Goal: Information Seeking & Learning: Learn about a topic

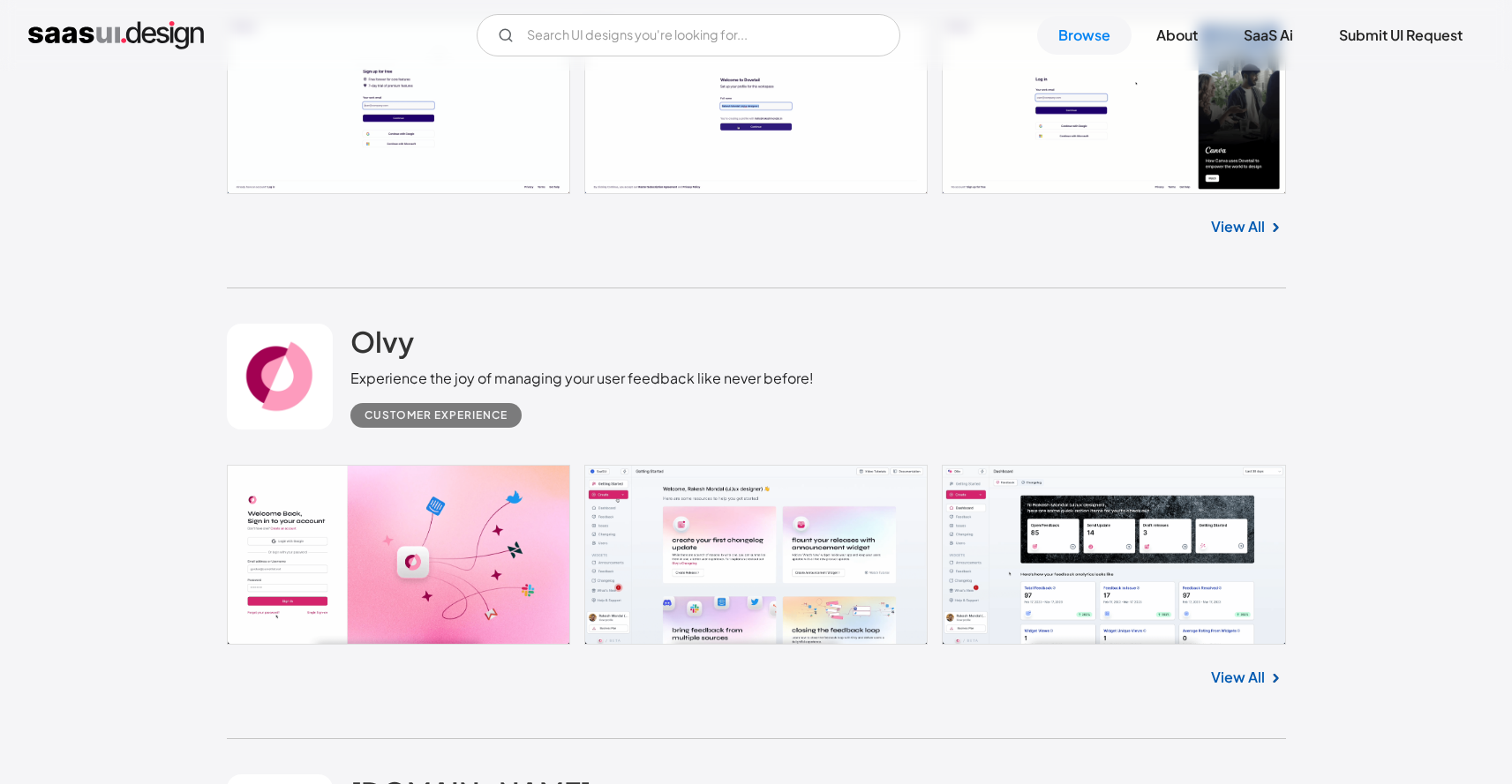
scroll to position [3711, 0]
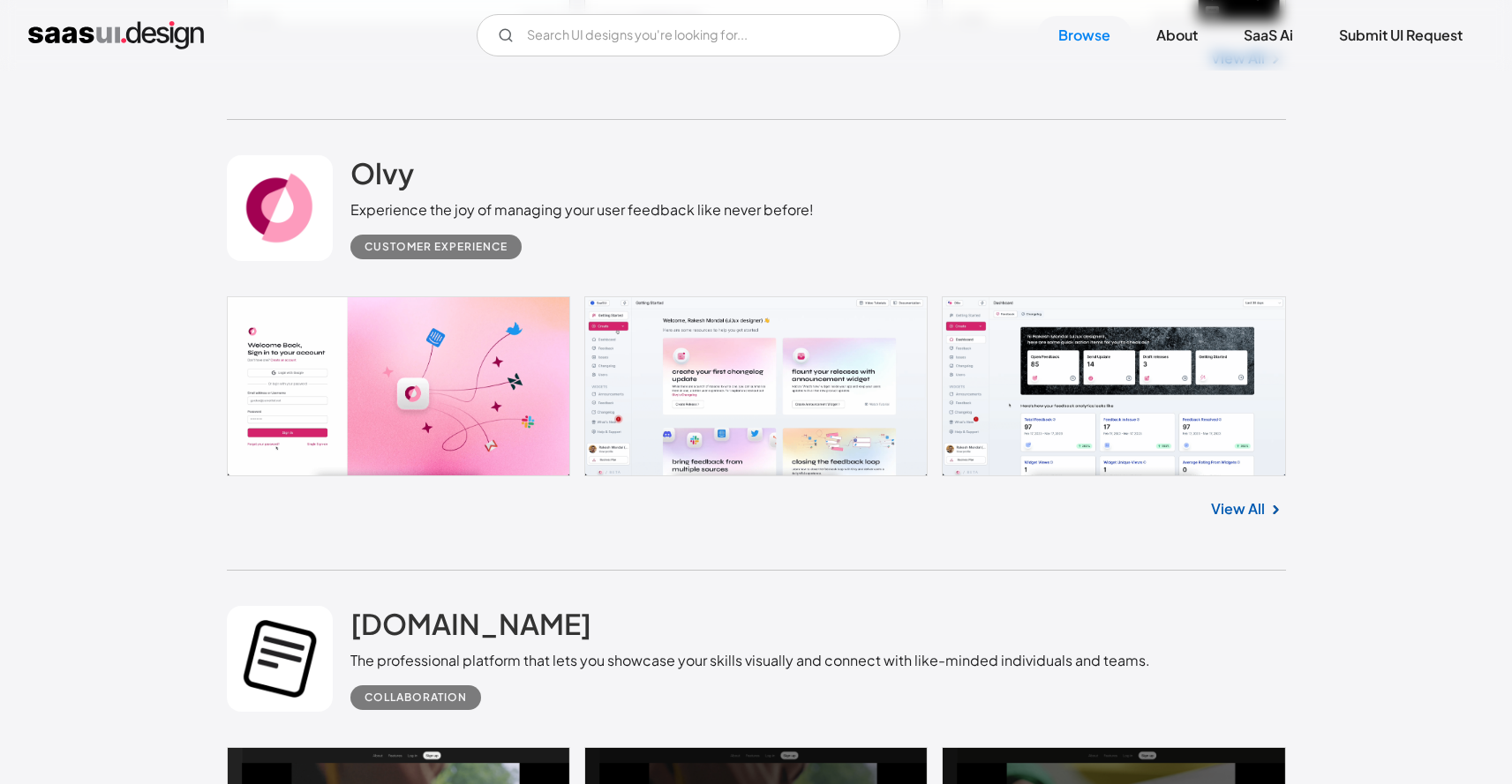
drag, startPoint x: 448, startPoint y: 208, endPoint x: 481, endPoint y: 212, distance: 33.2
click at [449, 207] on div "Experience the joy of managing your user feedback like never before!" at bounding box center [582, 209] width 464 height 21
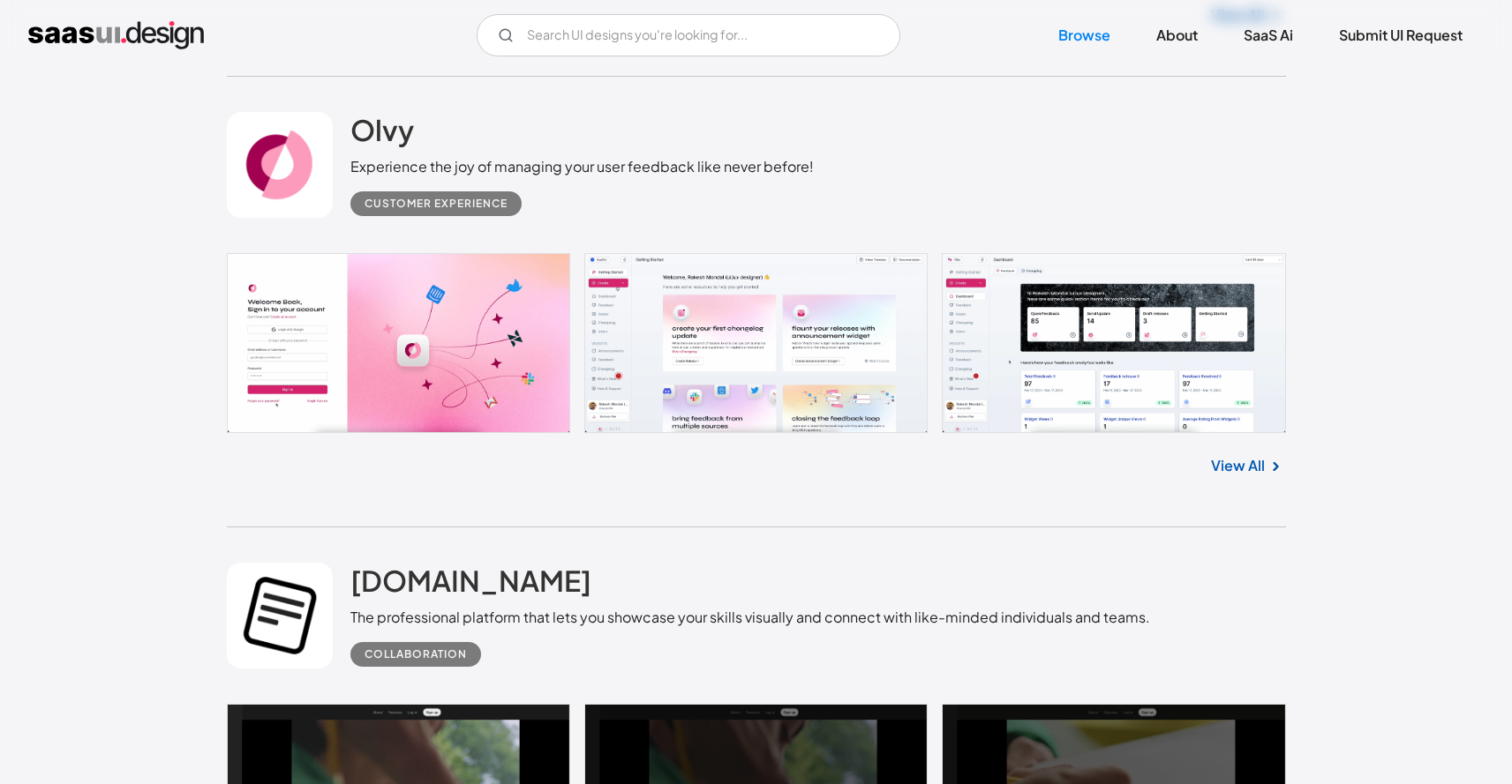
scroll to position [4201, 0]
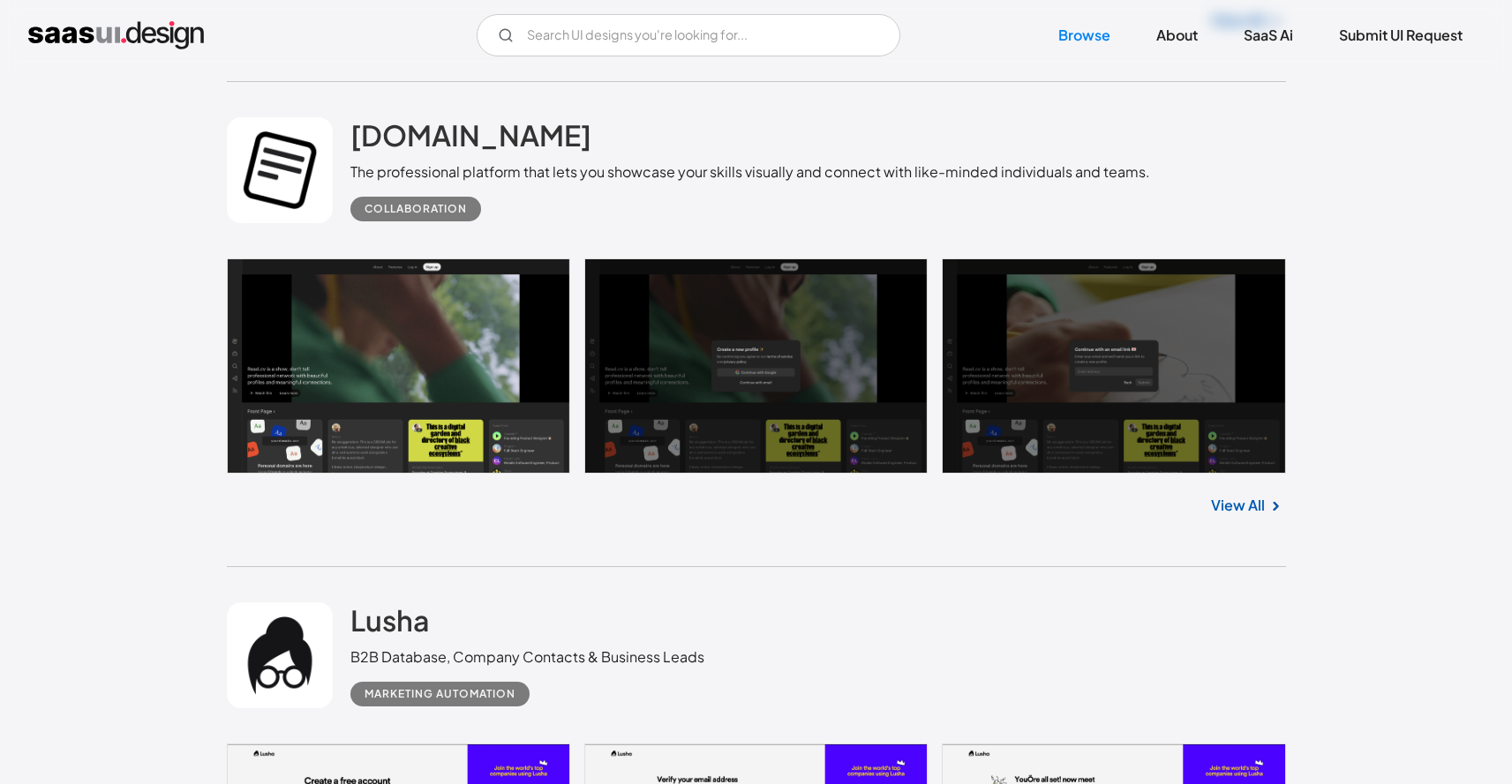
click at [610, 182] on div "The professional platform that lets you showcase your skills visually and conne…" at bounding box center [750, 171] width 799 height 21
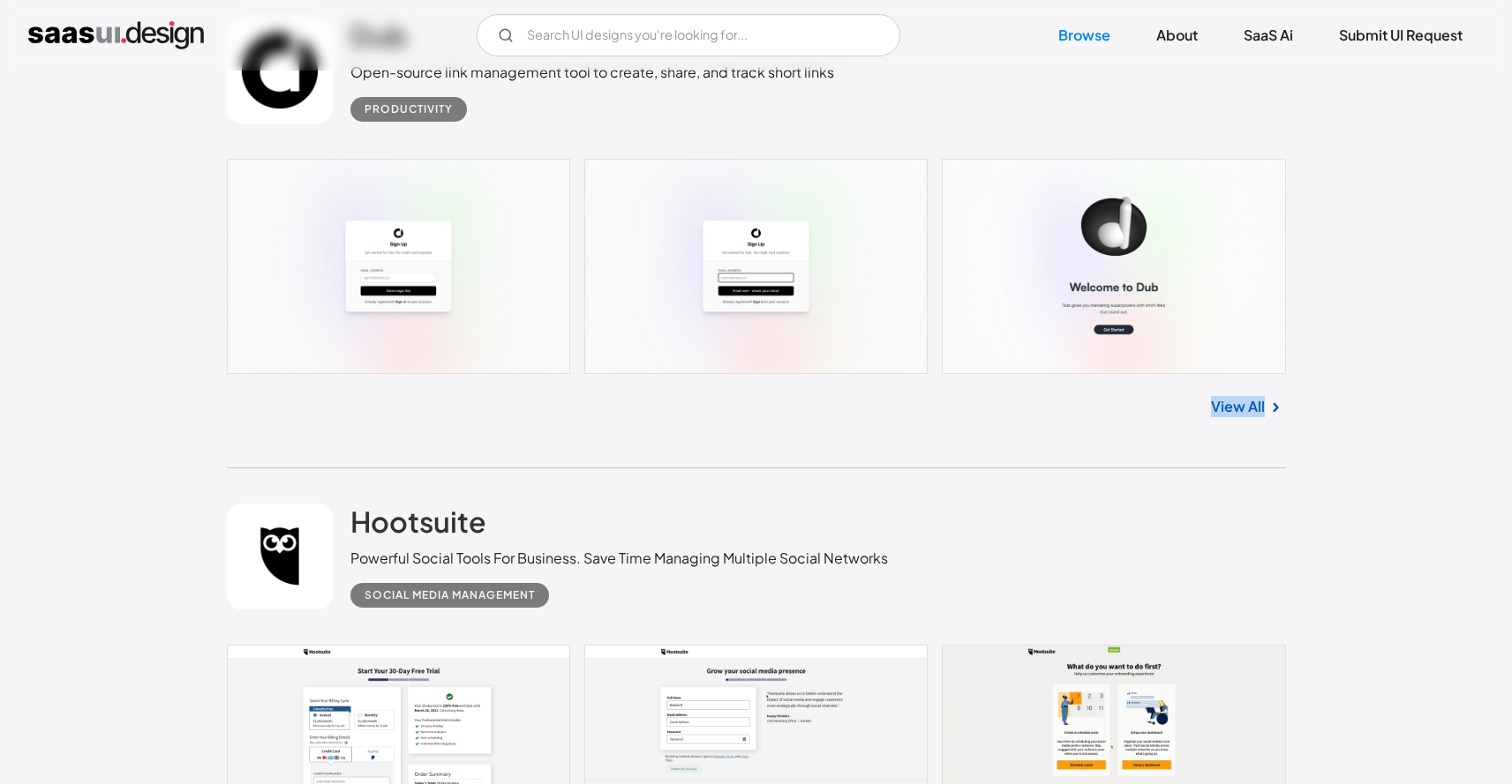
scroll to position [8897, 0]
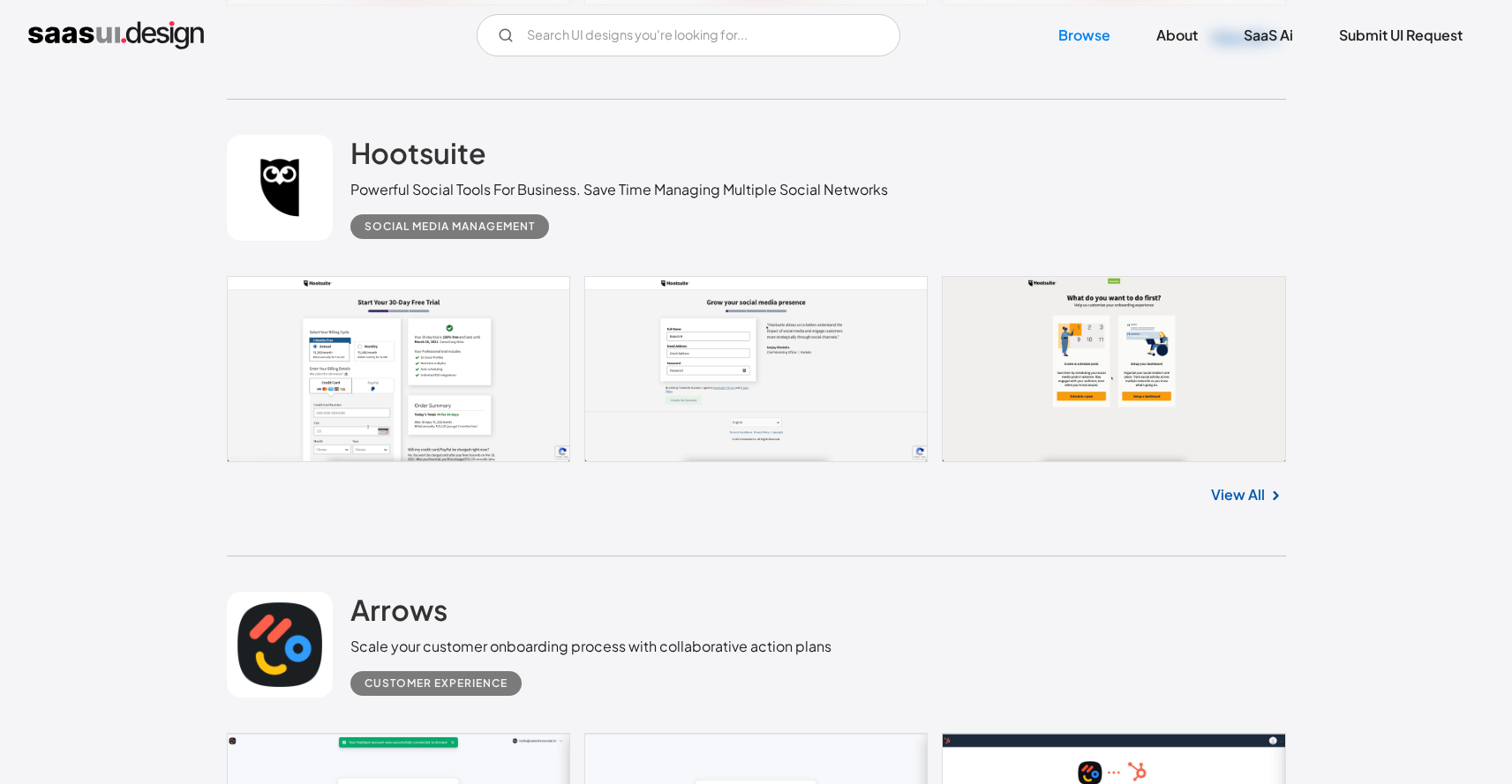
click at [884, 234] on div "Social Media Management" at bounding box center [619, 219] width 538 height 39
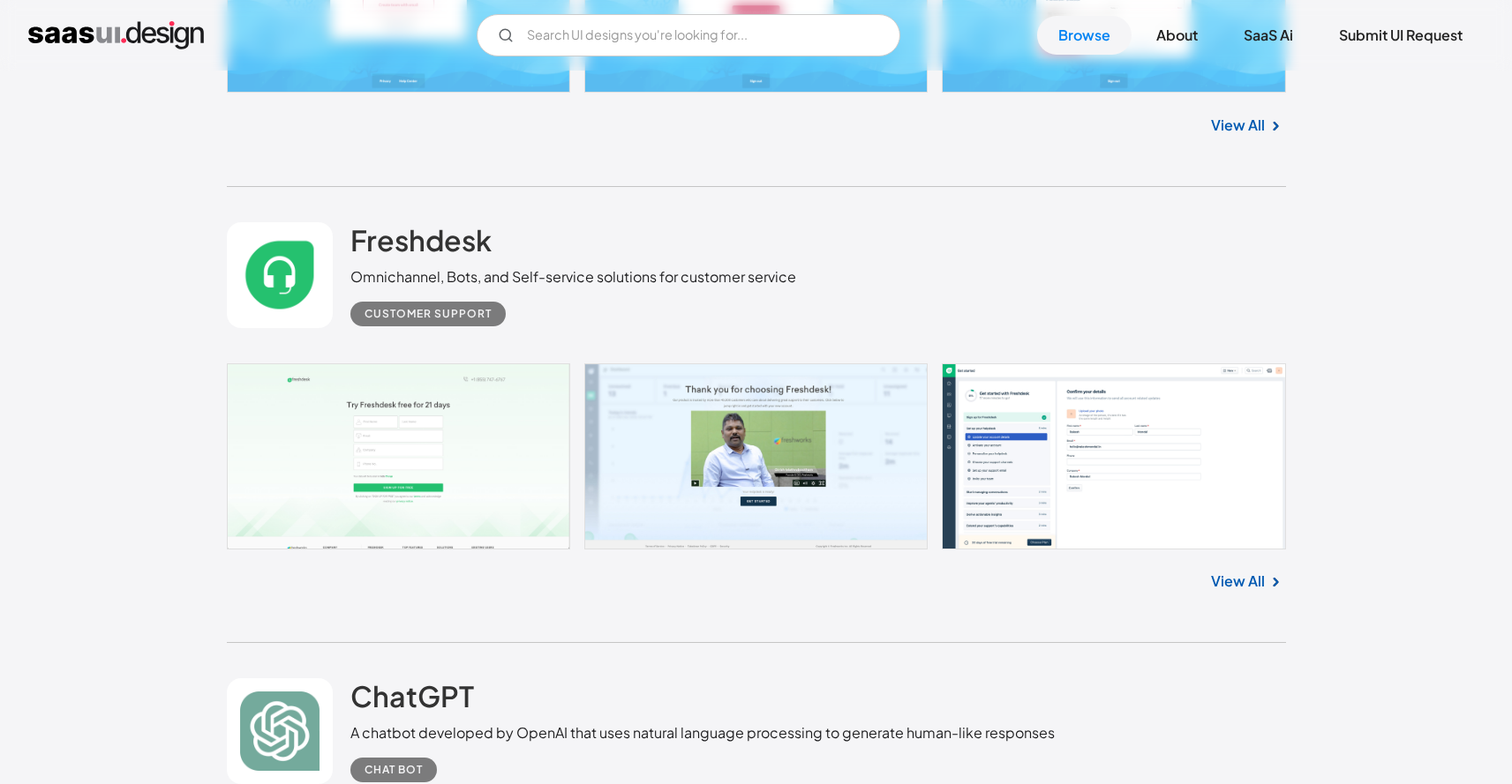
scroll to position [11522, 0]
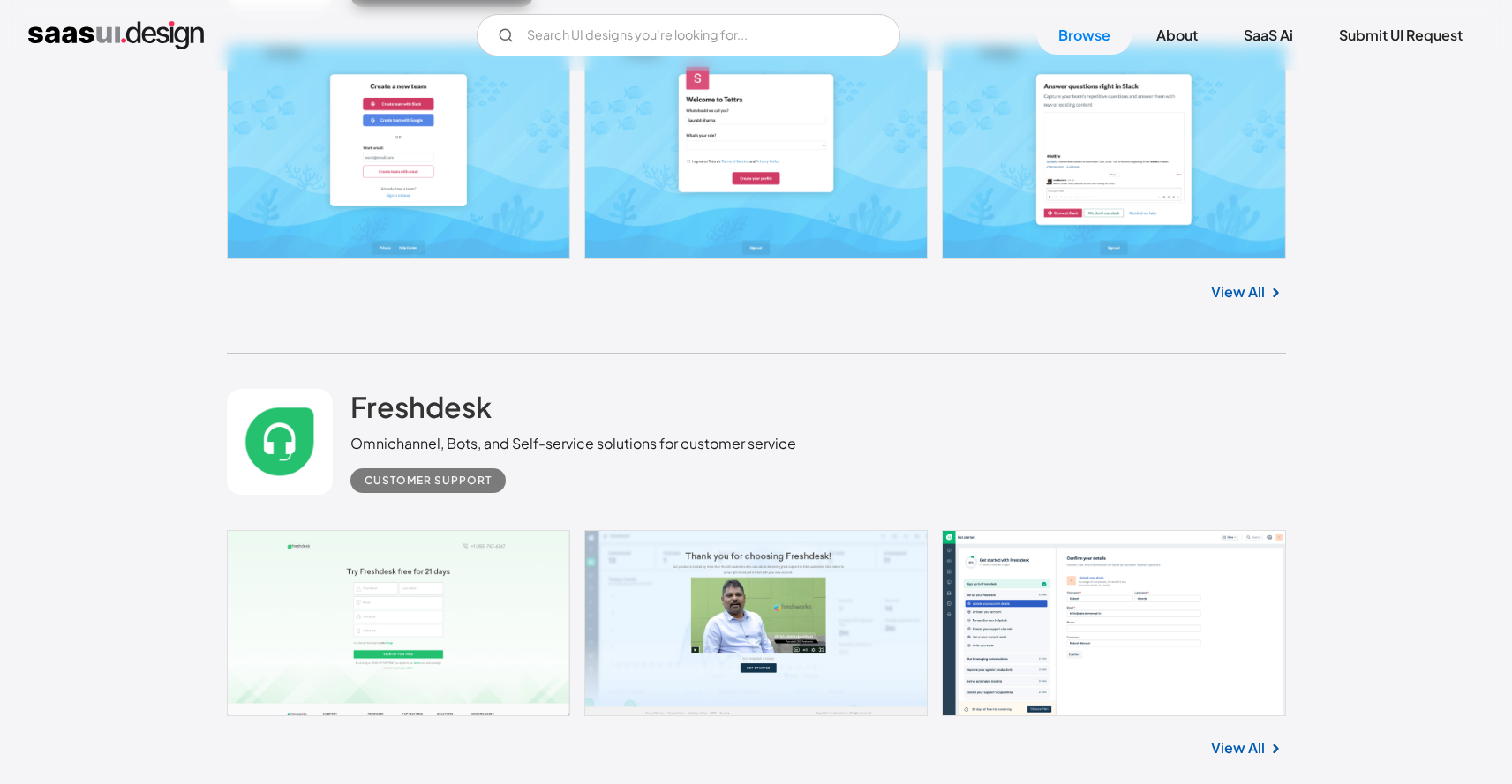
click at [723, 314] on div "View All" at bounding box center [756, 289] width 1059 height 59
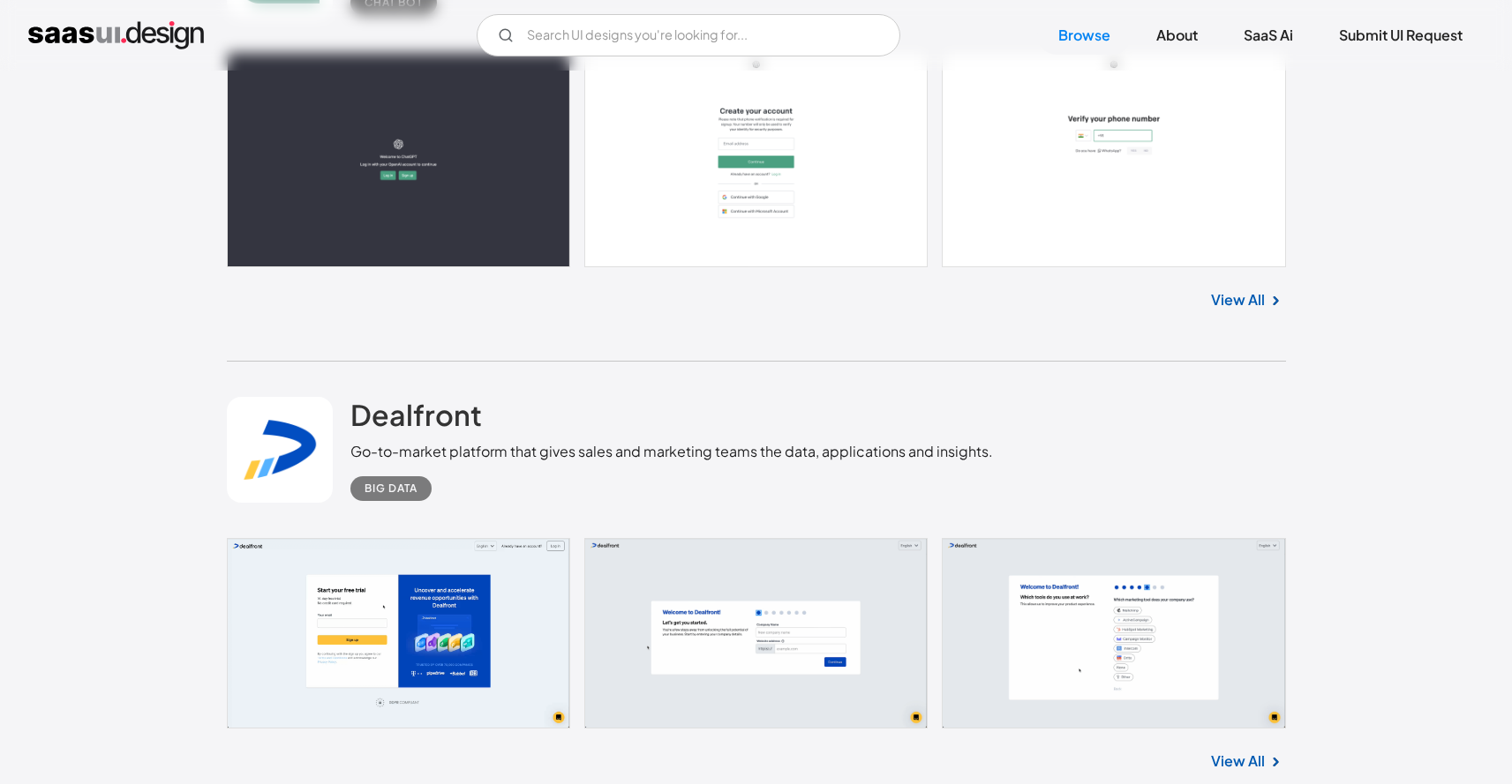
click at [734, 325] on div "View All" at bounding box center [756, 296] width 1059 height 59
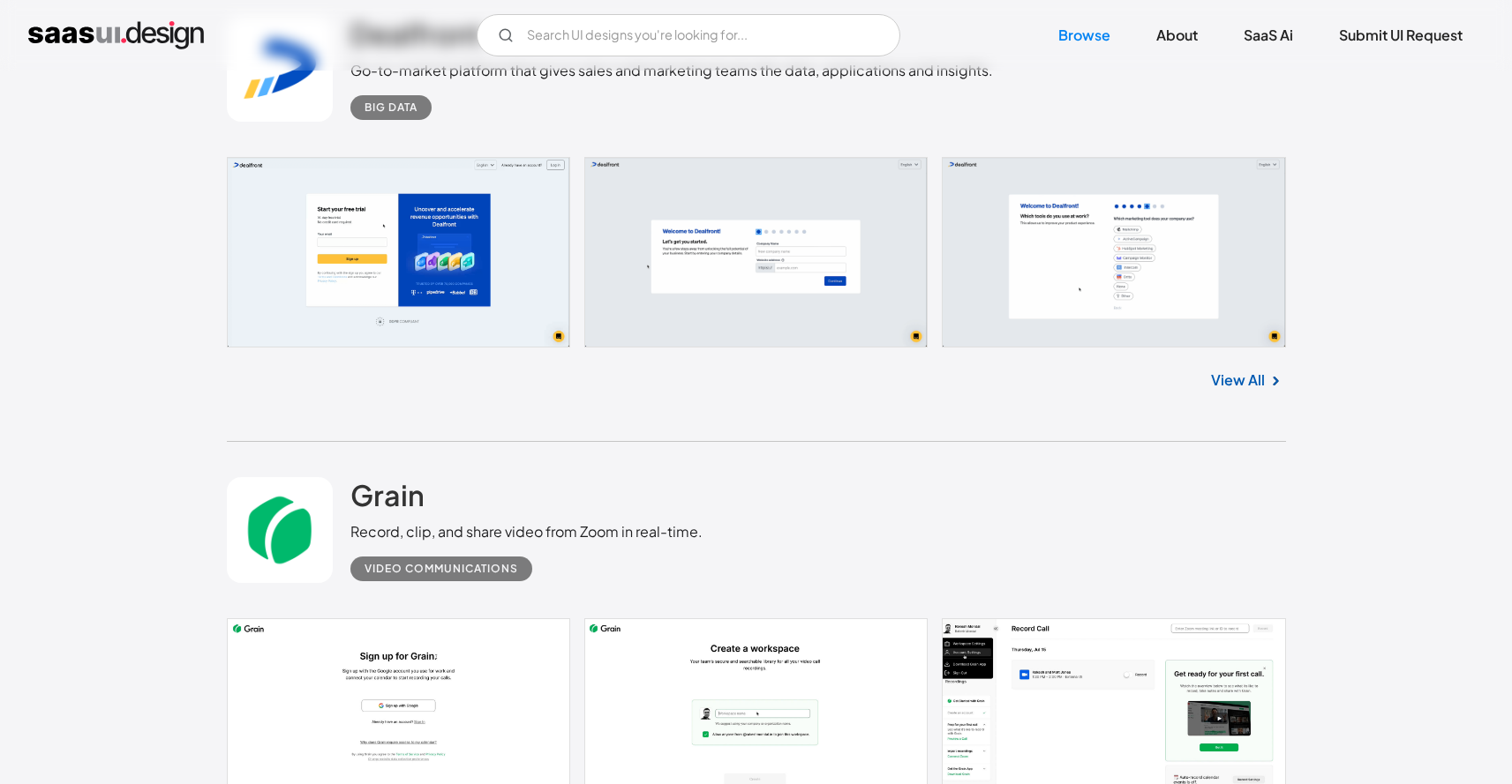
click at [763, 432] on div "Dealfront Go-to-market platform that gives sales and marketing teams the data, …" at bounding box center [756, 211] width 1059 height 462
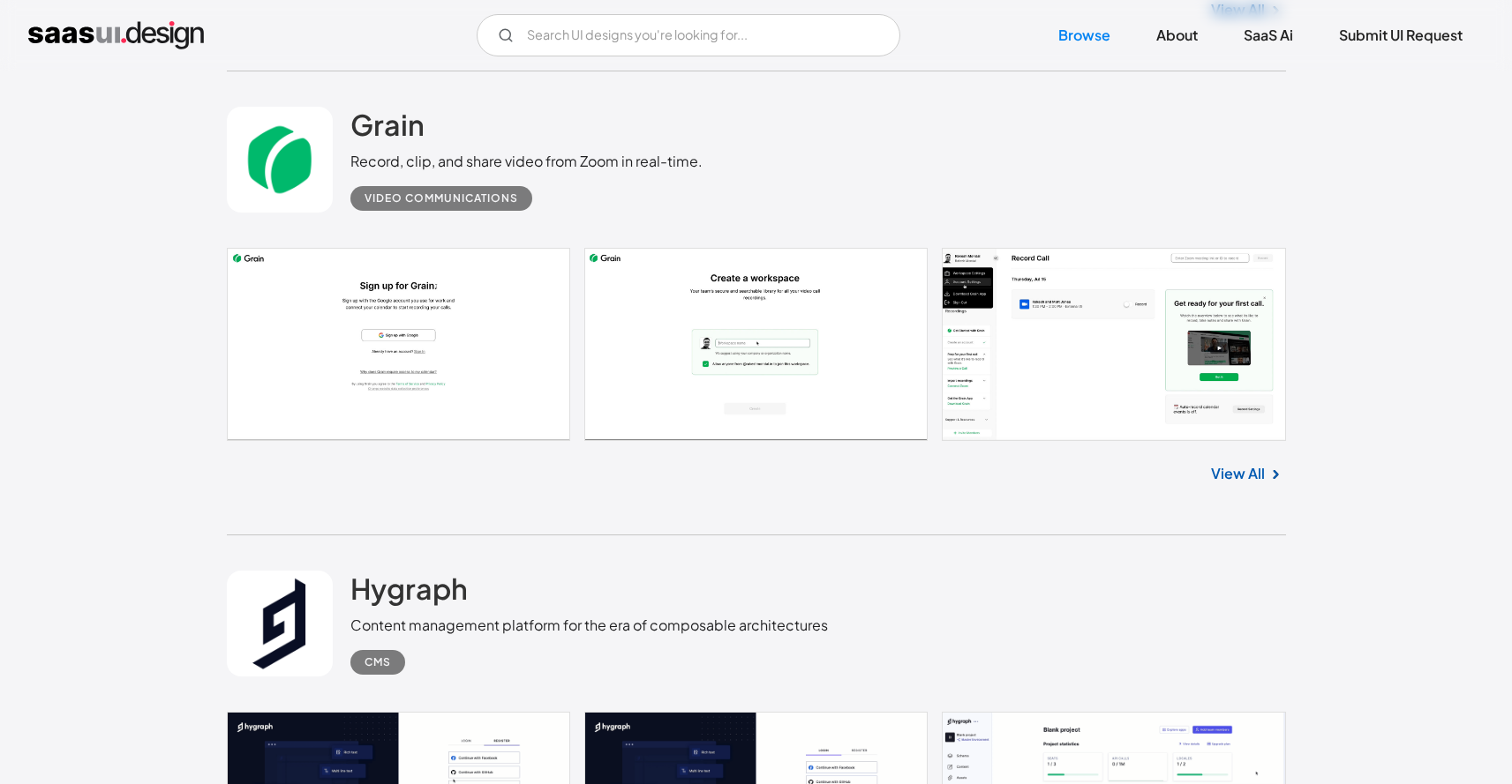
click at [705, 211] on div "Grain Record, clip, and share video from Zoom in real-time. Video Communications" at bounding box center [756, 159] width 1059 height 176
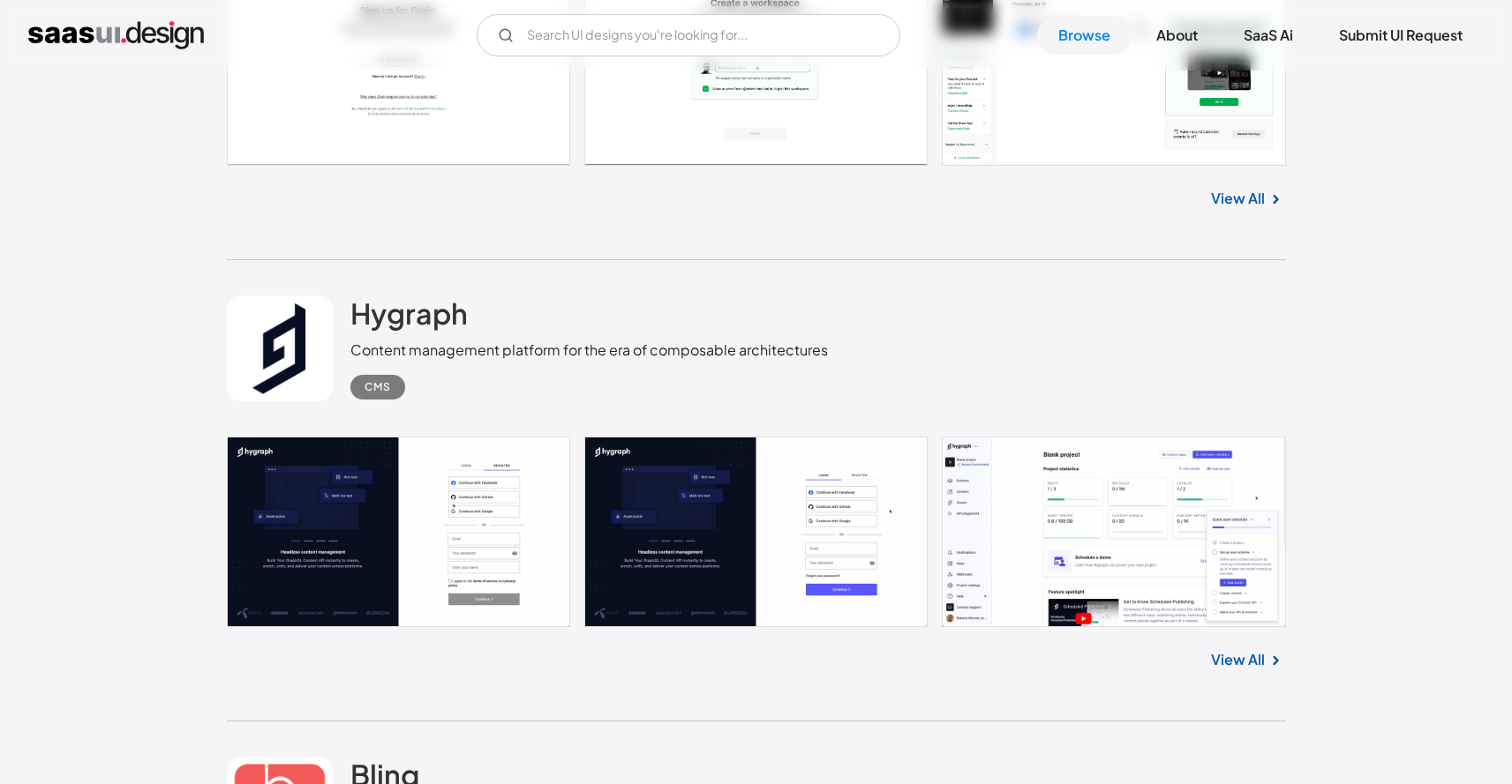
scroll to position [13793, 0]
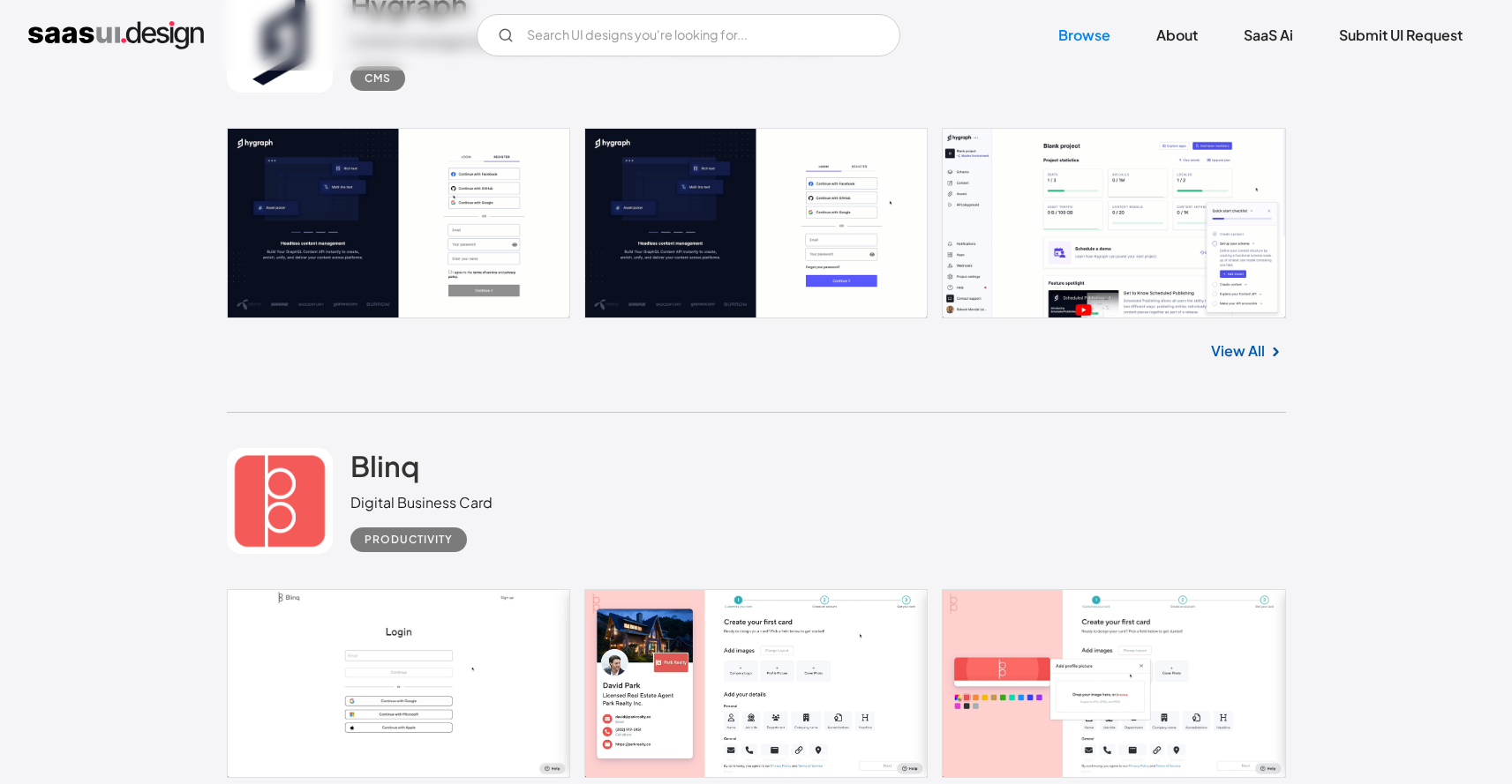
click at [928, 413] on div "Hygraph Content management platform for the era of composable architectures CMS…" at bounding box center [756, 182] width 1059 height 462
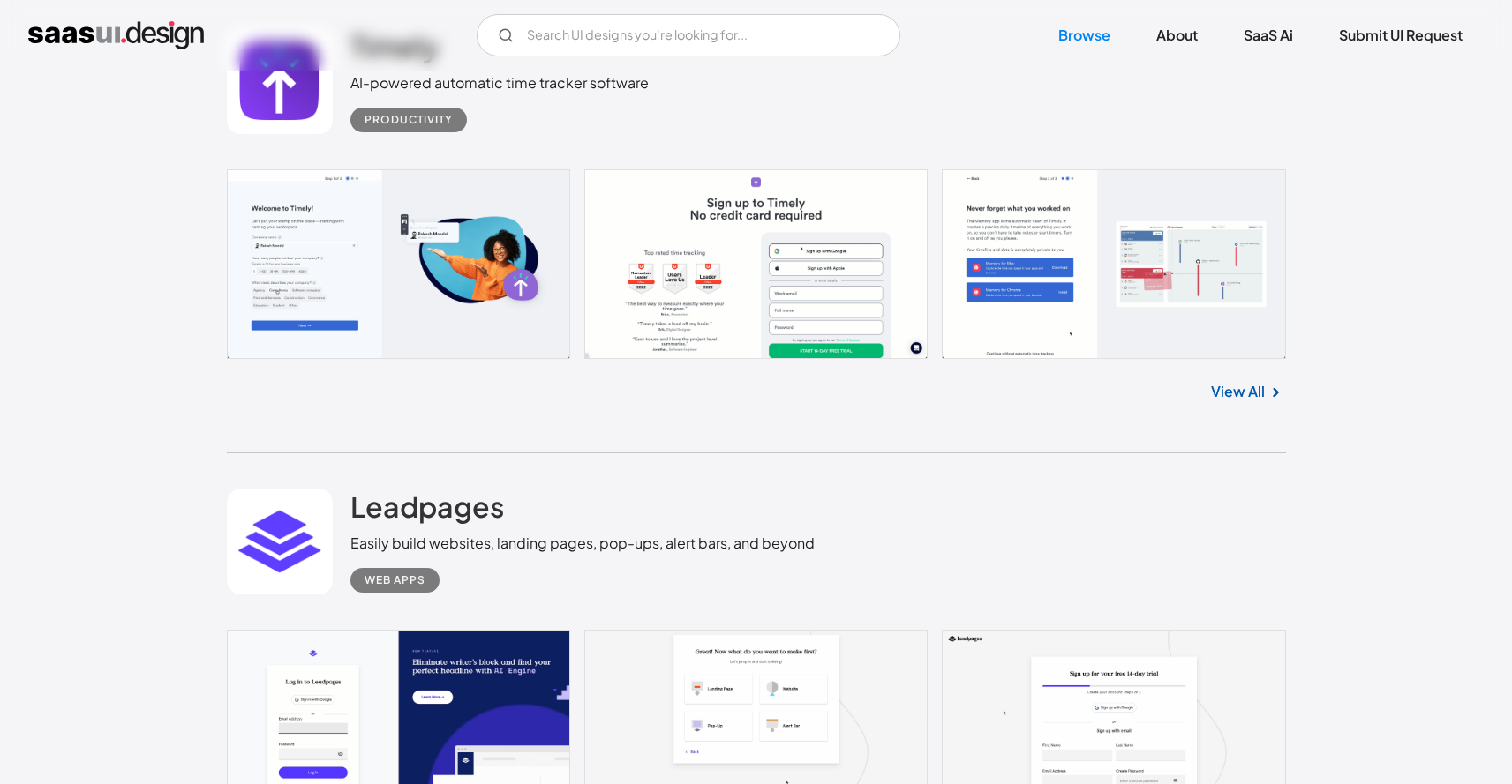
scroll to position [15383, 0]
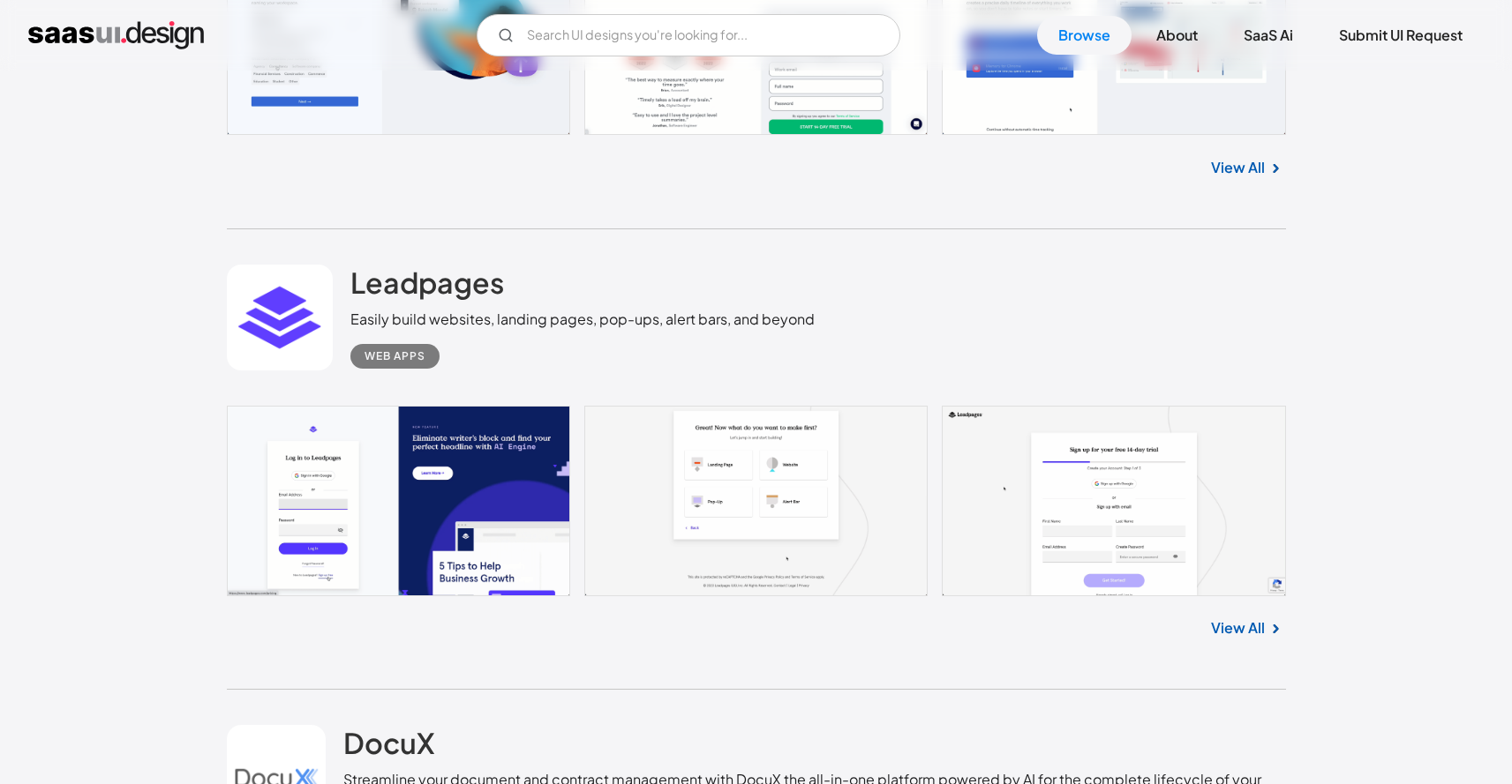
click at [573, 330] on div "Easily build websites, landing pages, pop-ups, alert bars, and beyond" at bounding box center [582, 318] width 464 height 21
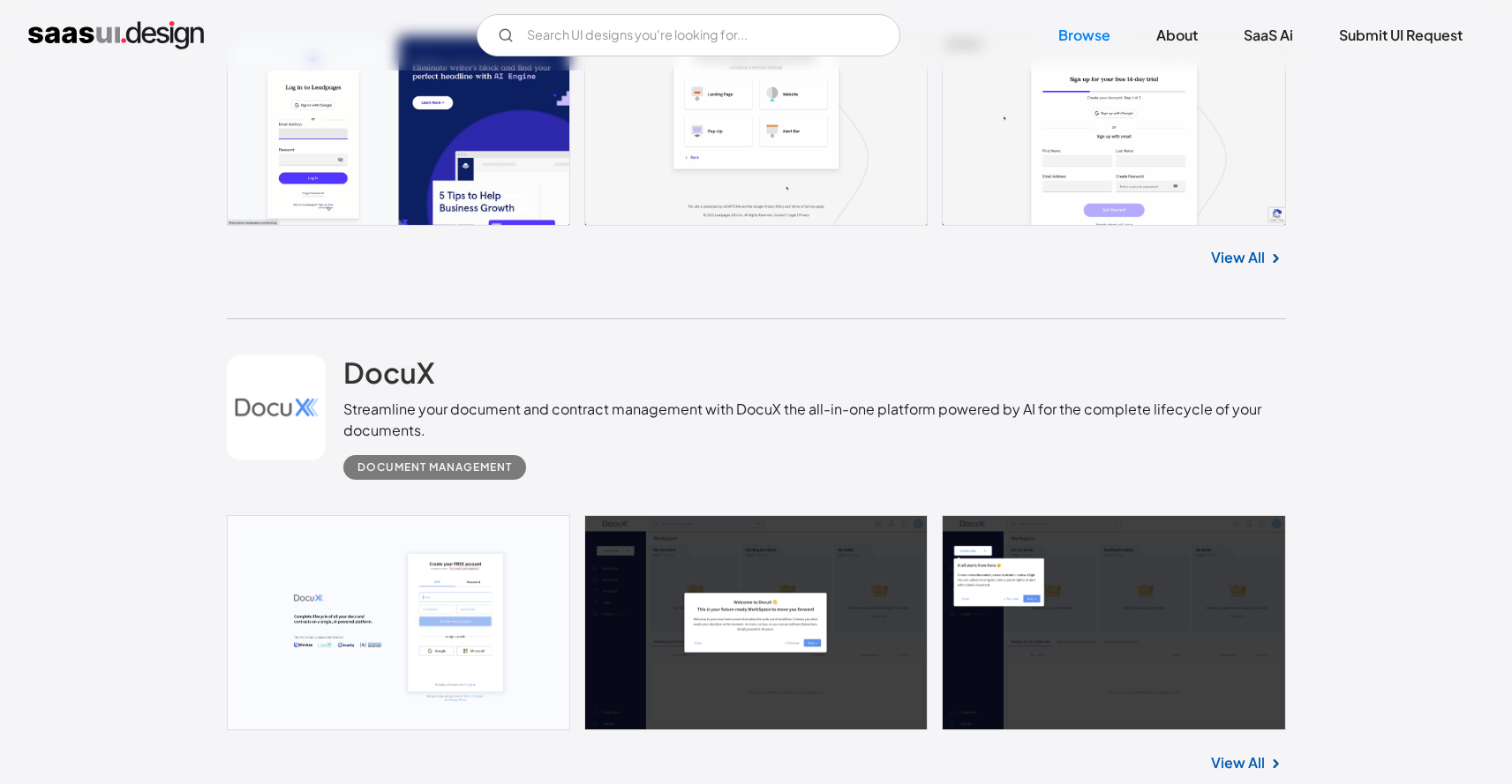
click at [564, 377] on div "DocuX Streamline your document and contract management with DocuX the all-in-on…" at bounding box center [814, 417] width 942 height 125
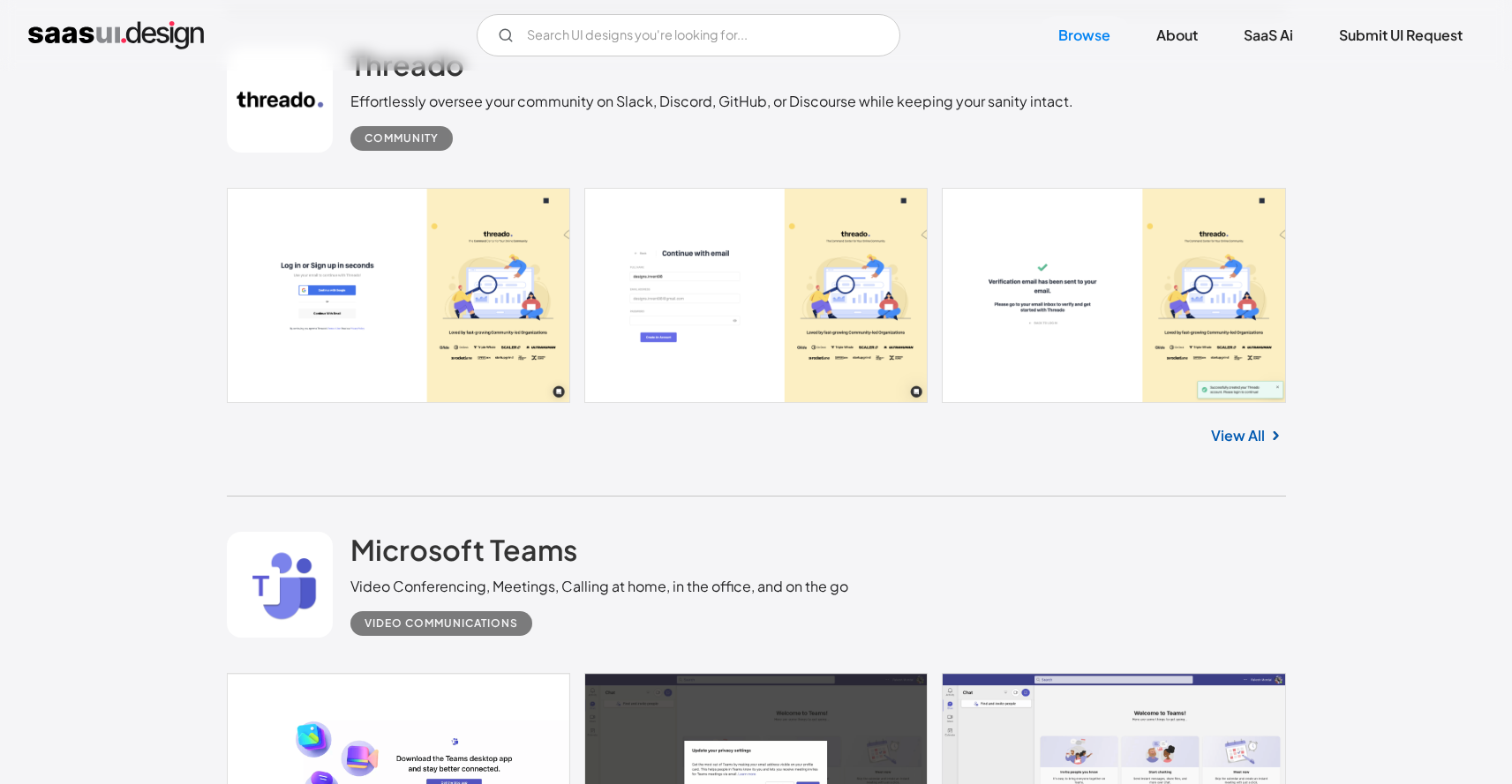
scroll to position [17266, 0]
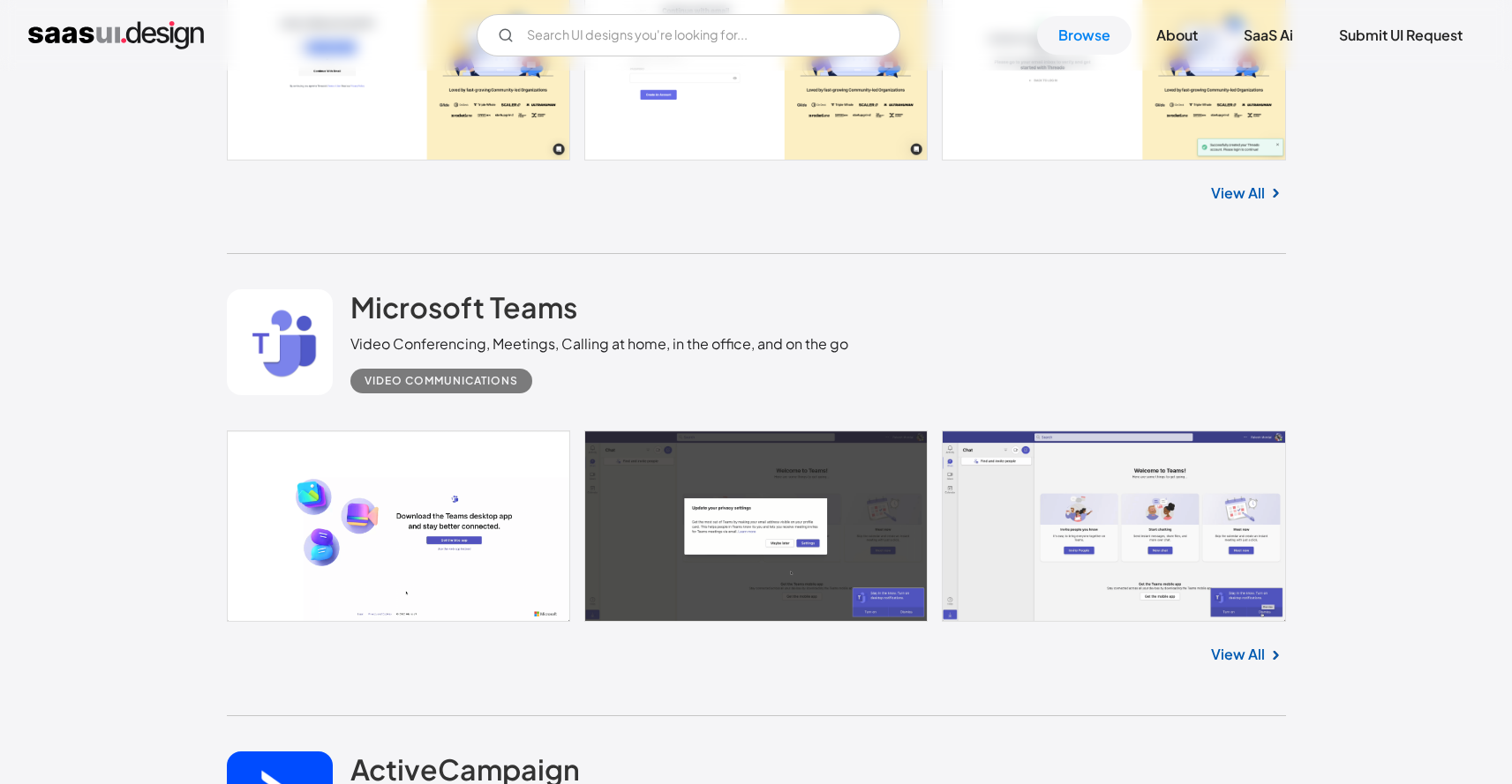
click at [614, 349] on div "Video Conferencing, Meetings, Calling at home, in the office, and on the go" at bounding box center [599, 343] width 498 height 21
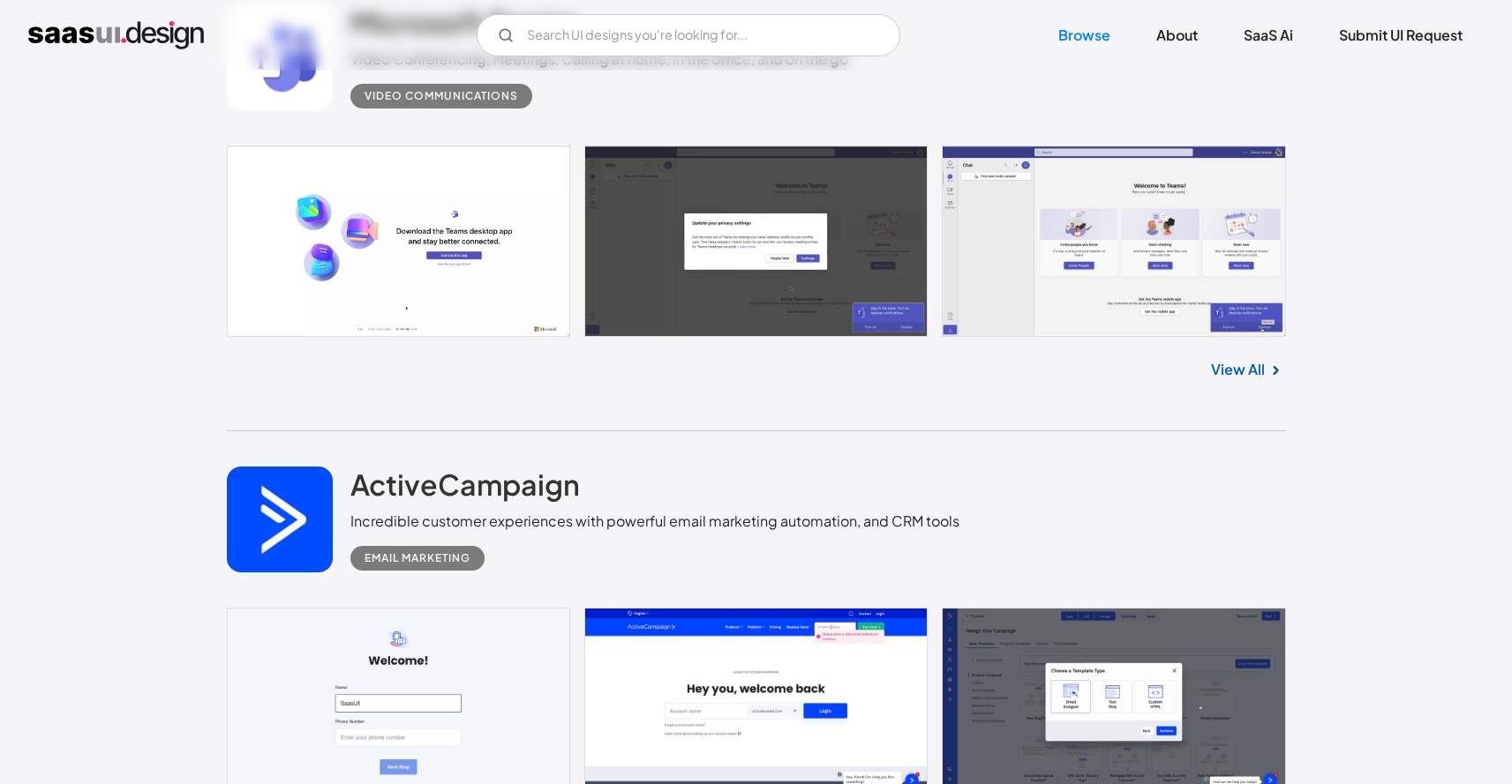
scroll to position [17864, 0]
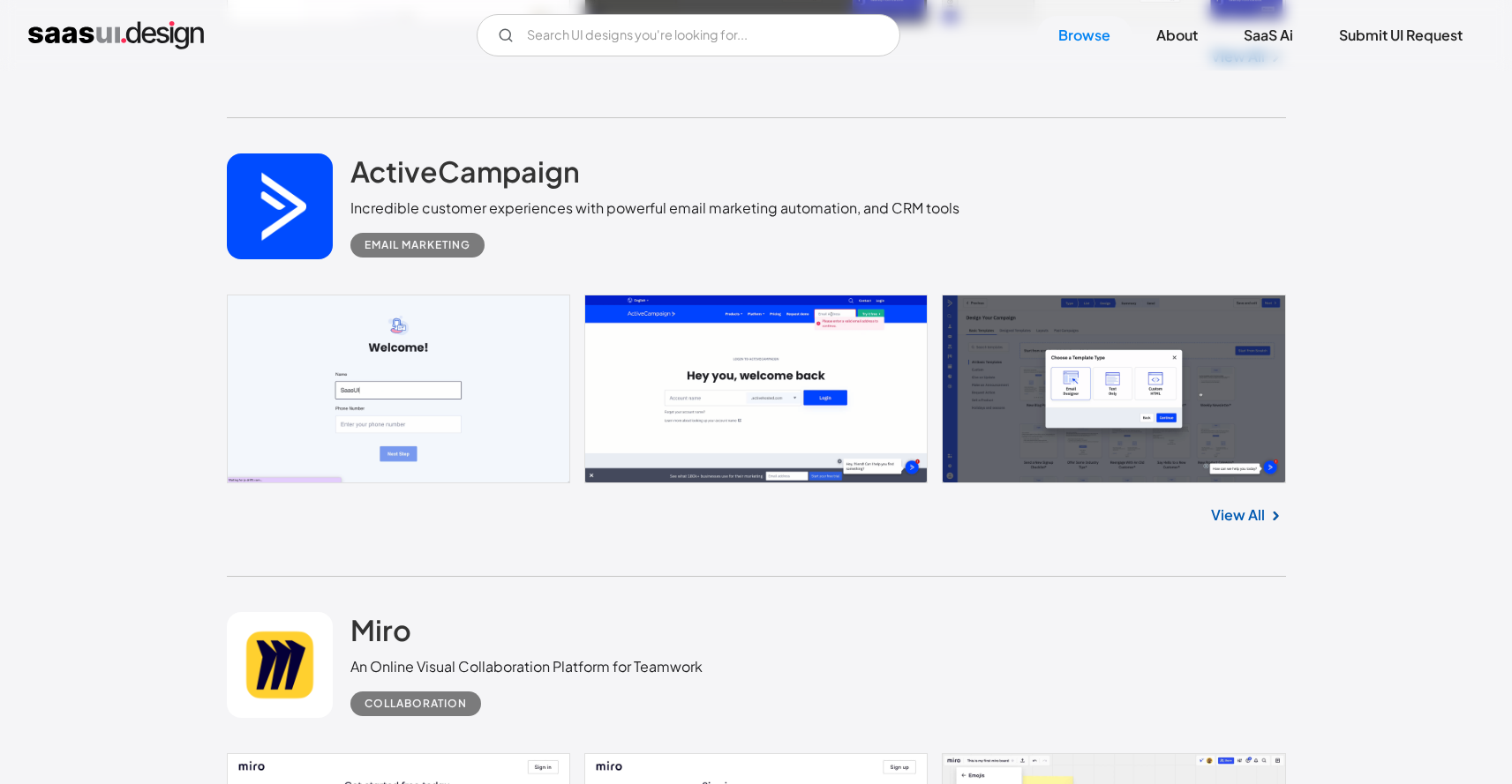
click at [588, 218] on div "Incredible customer experiences with powerful email marketing automation, and C…" at bounding box center [655, 208] width 609 height 21
click at [721, 565] on div "ActiveCampaign Incredible customer experiences with powerful email marketing au…" at bounding box center [756, 347] width 1059 height 459
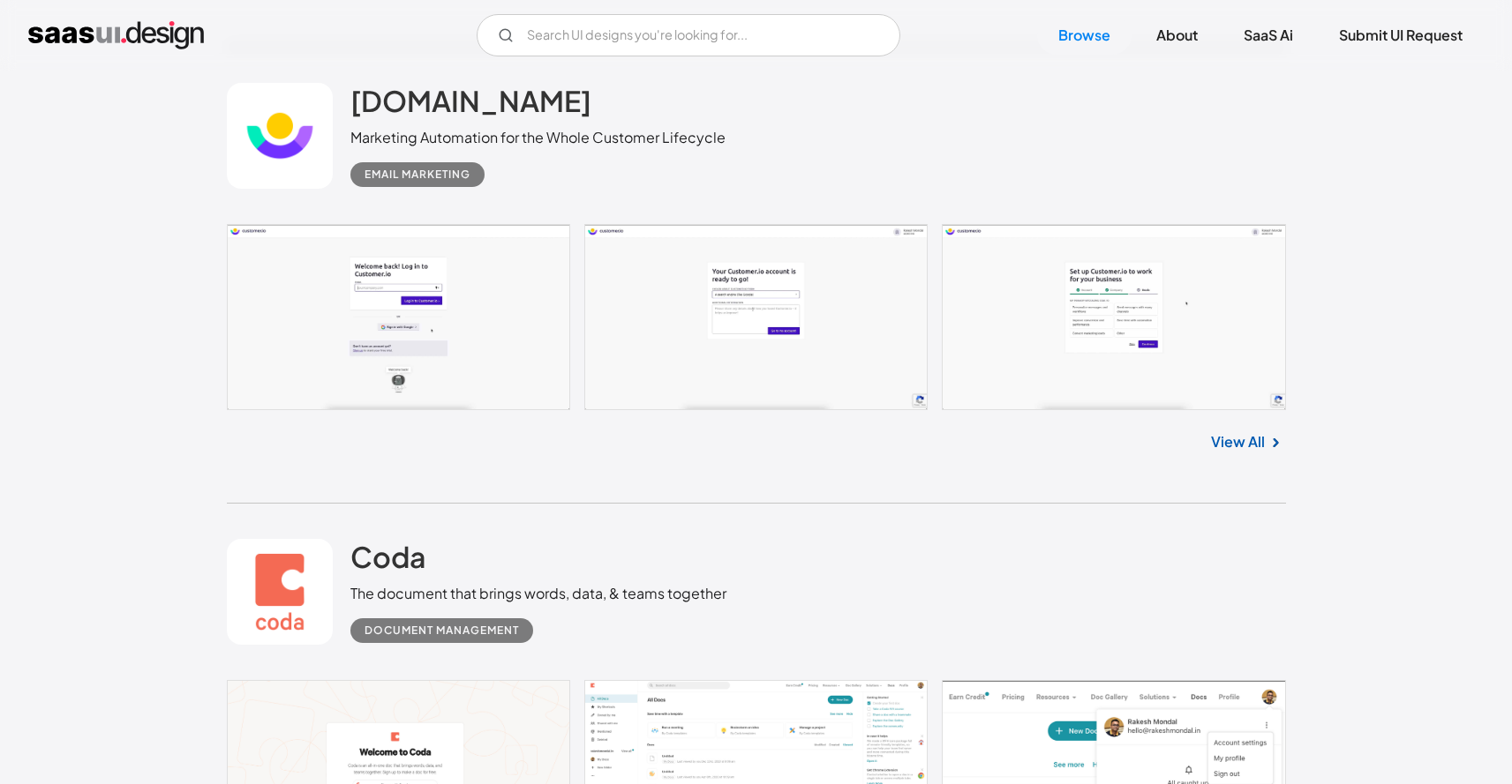
click at [700, 463] on div "View All" at bounding box center [756, 439] width 1059 height 59
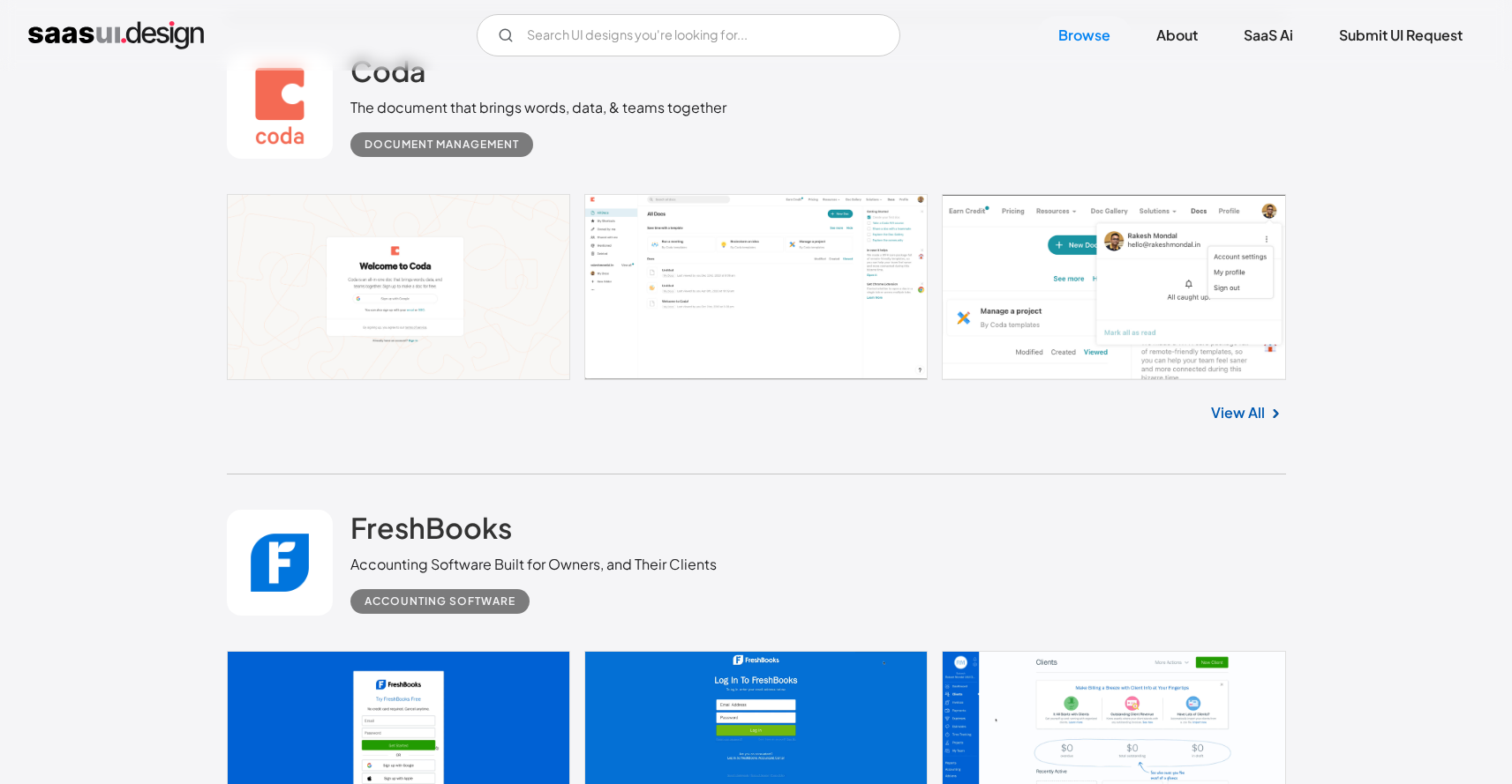
scroll to position [19338, 0]
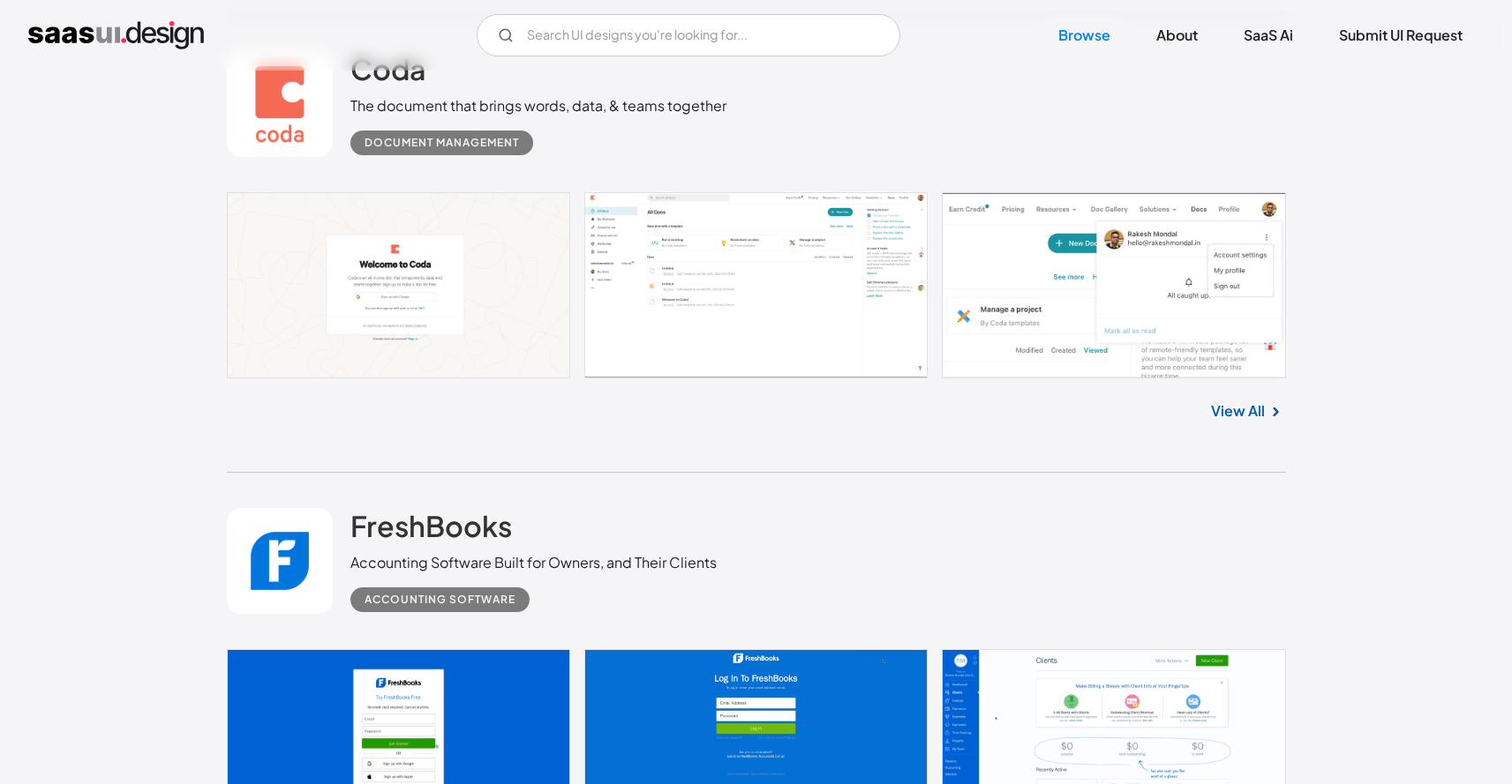
click at [855, 306] on link at bounding box center [756, 285] width 1059 height 186
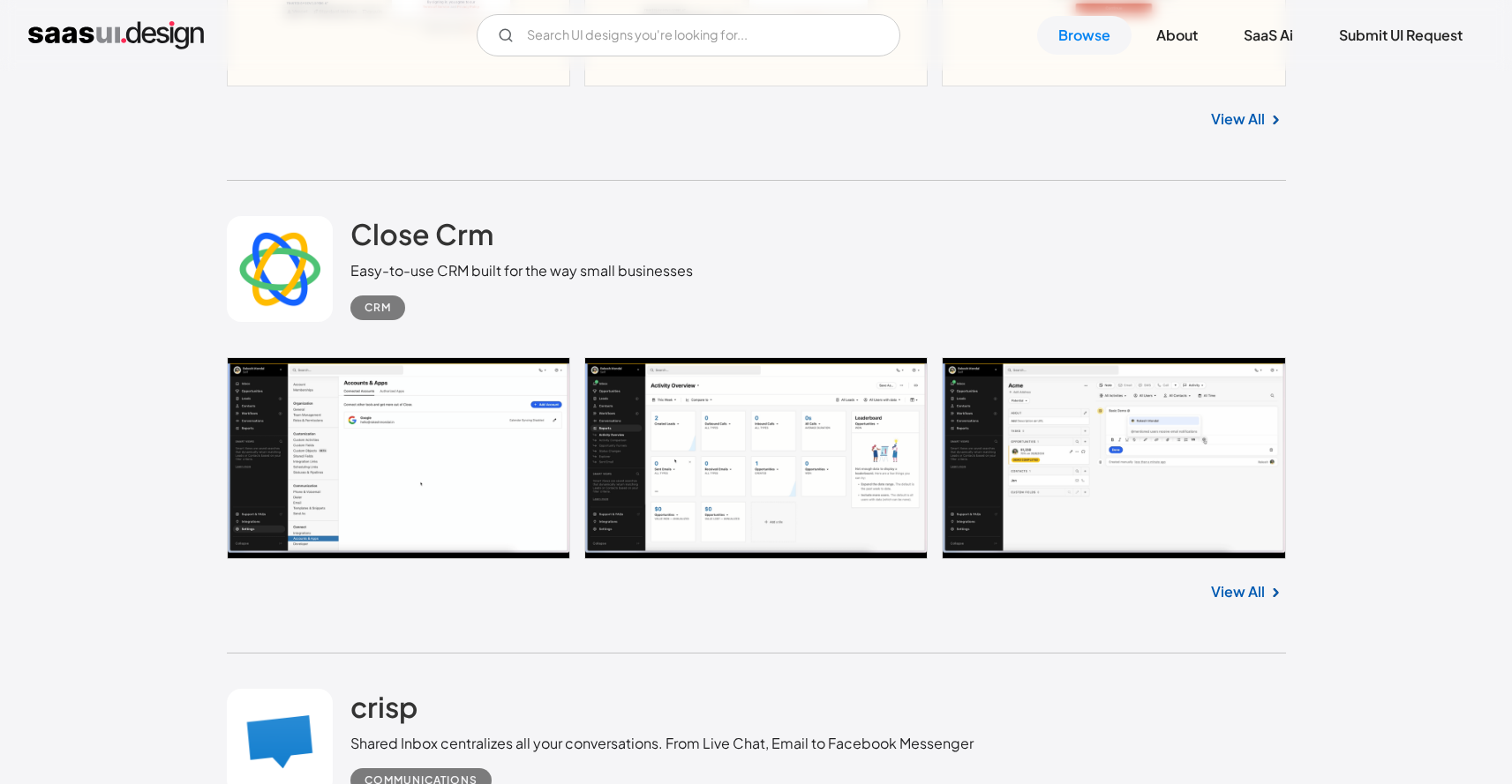
scroll to position [27137, 0]
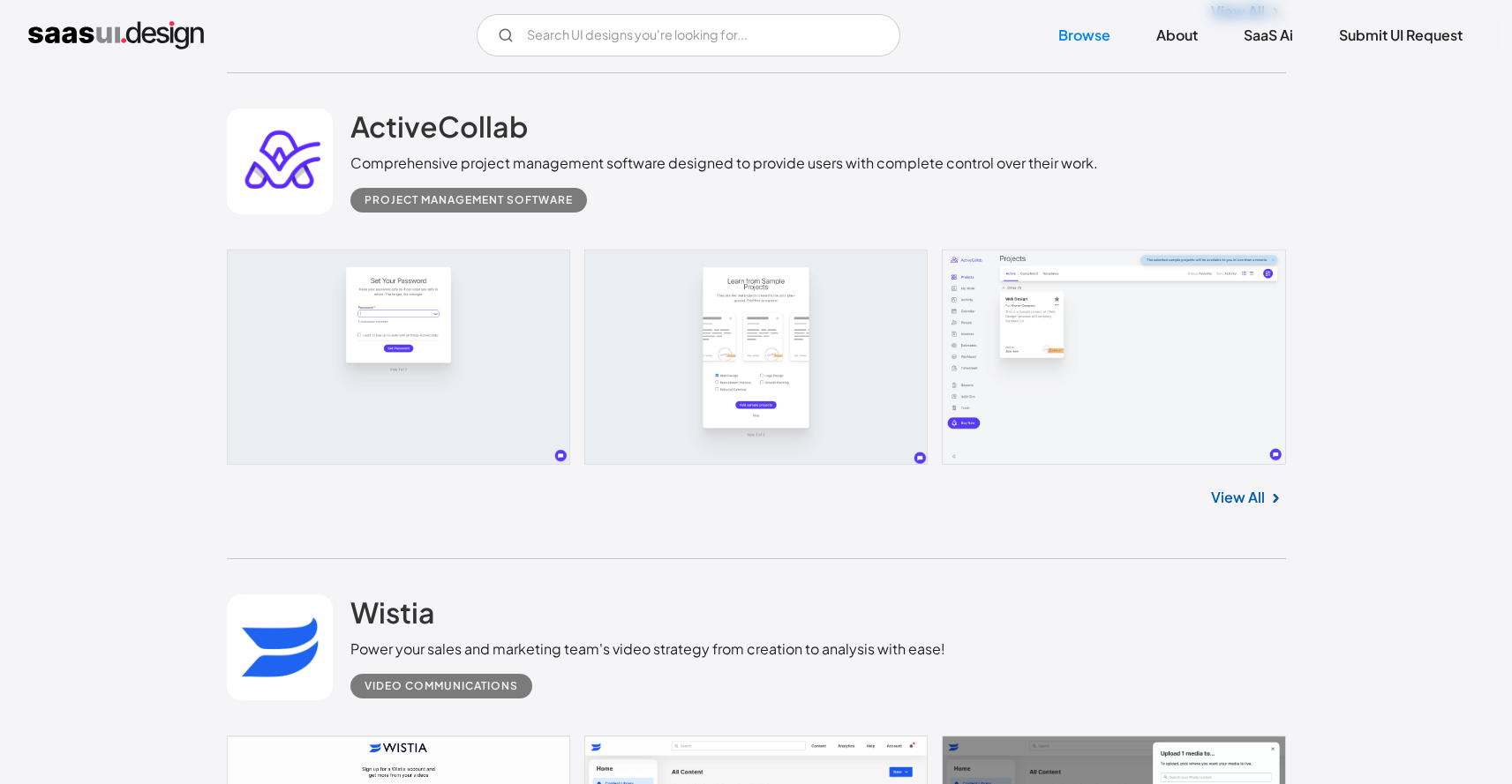
scroll to position [39468, 0]
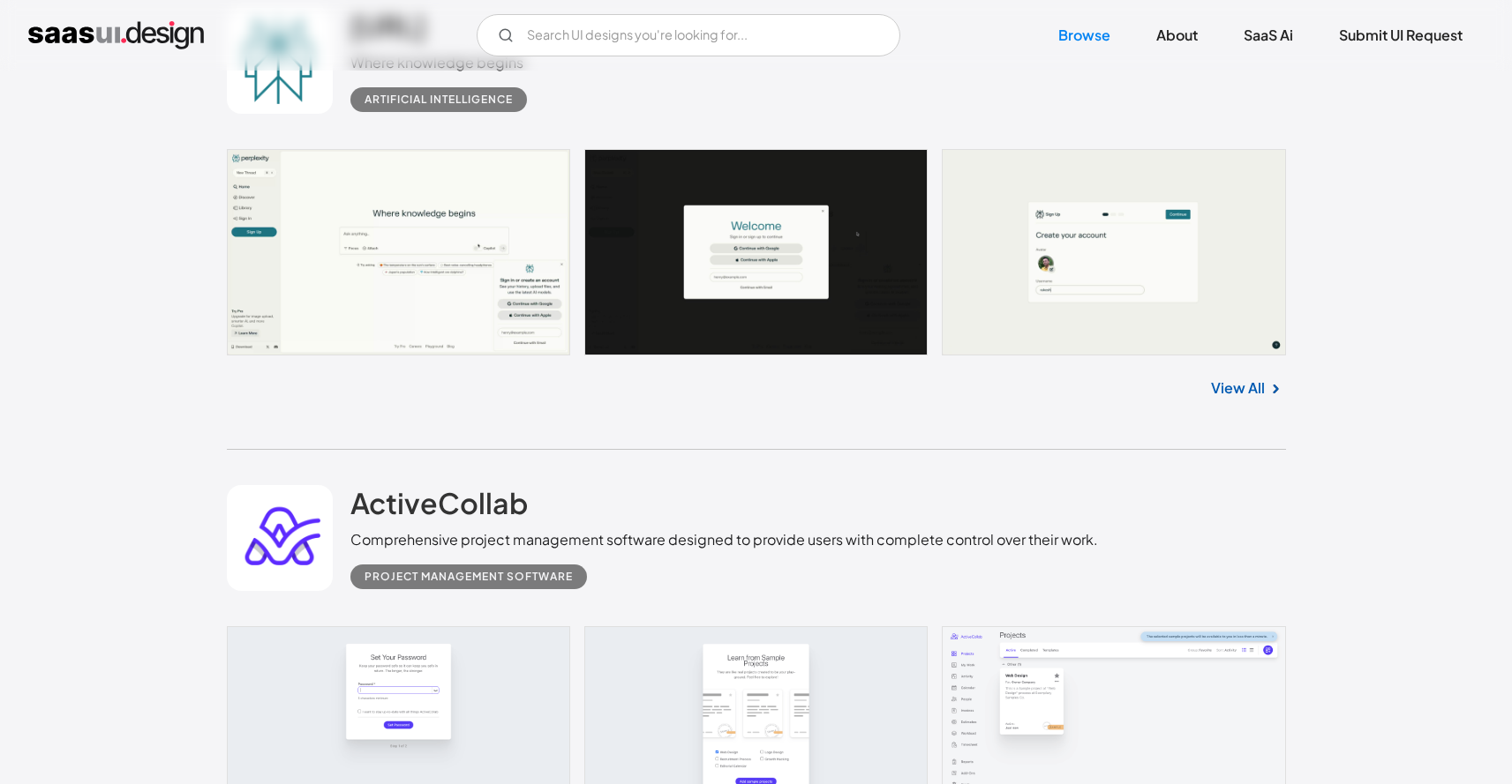
drag, startPoint x: 658, startPoint y: 468, endPoint x: 533, endPoint y: 441, distance: 127.9
click at [533, 441] on div "Perplexity.ai Where knowledge begins Artificial Intelligence No items found. Vi…" at bounding box center [756, 212] width 1059 height 479
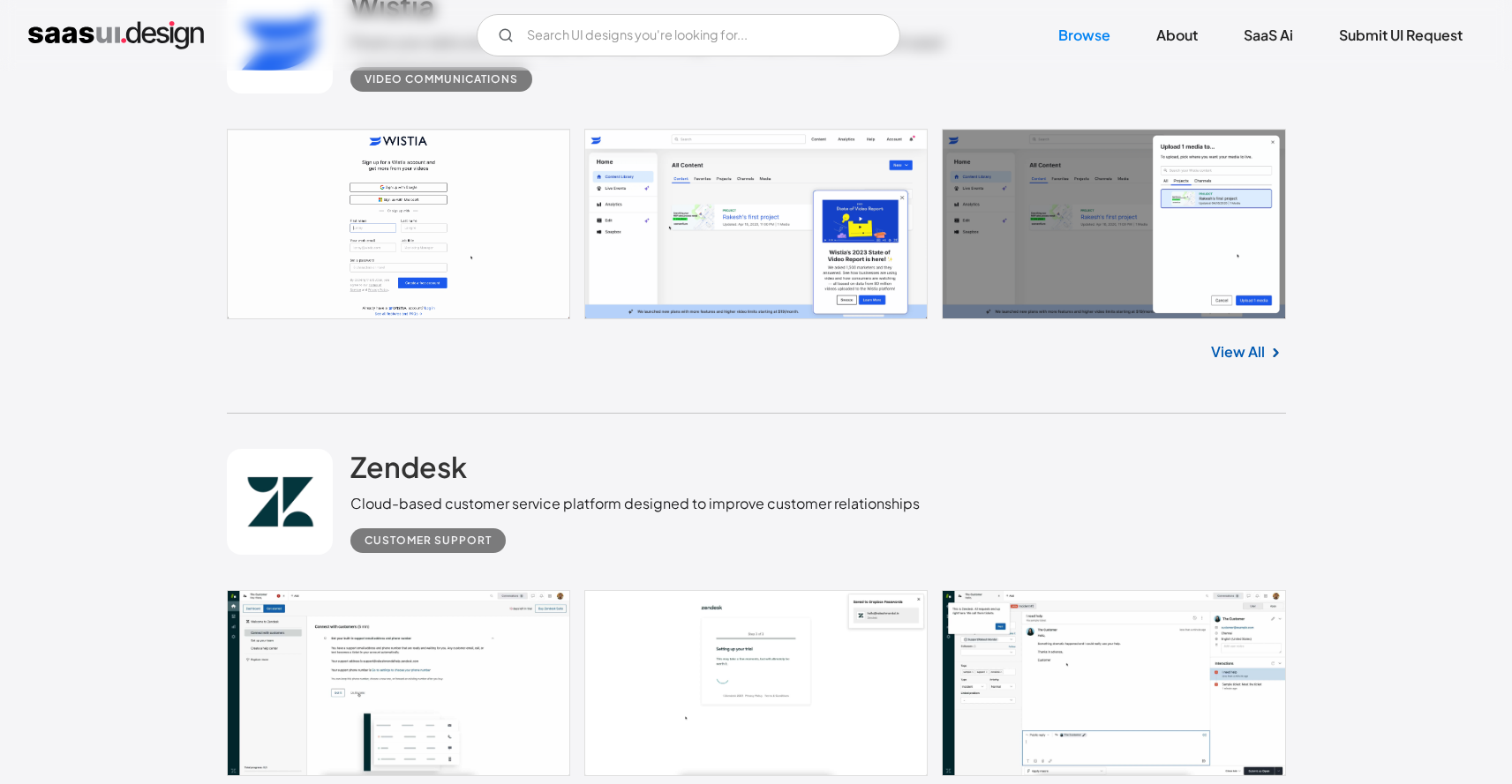
scroll to position [40455, 0]
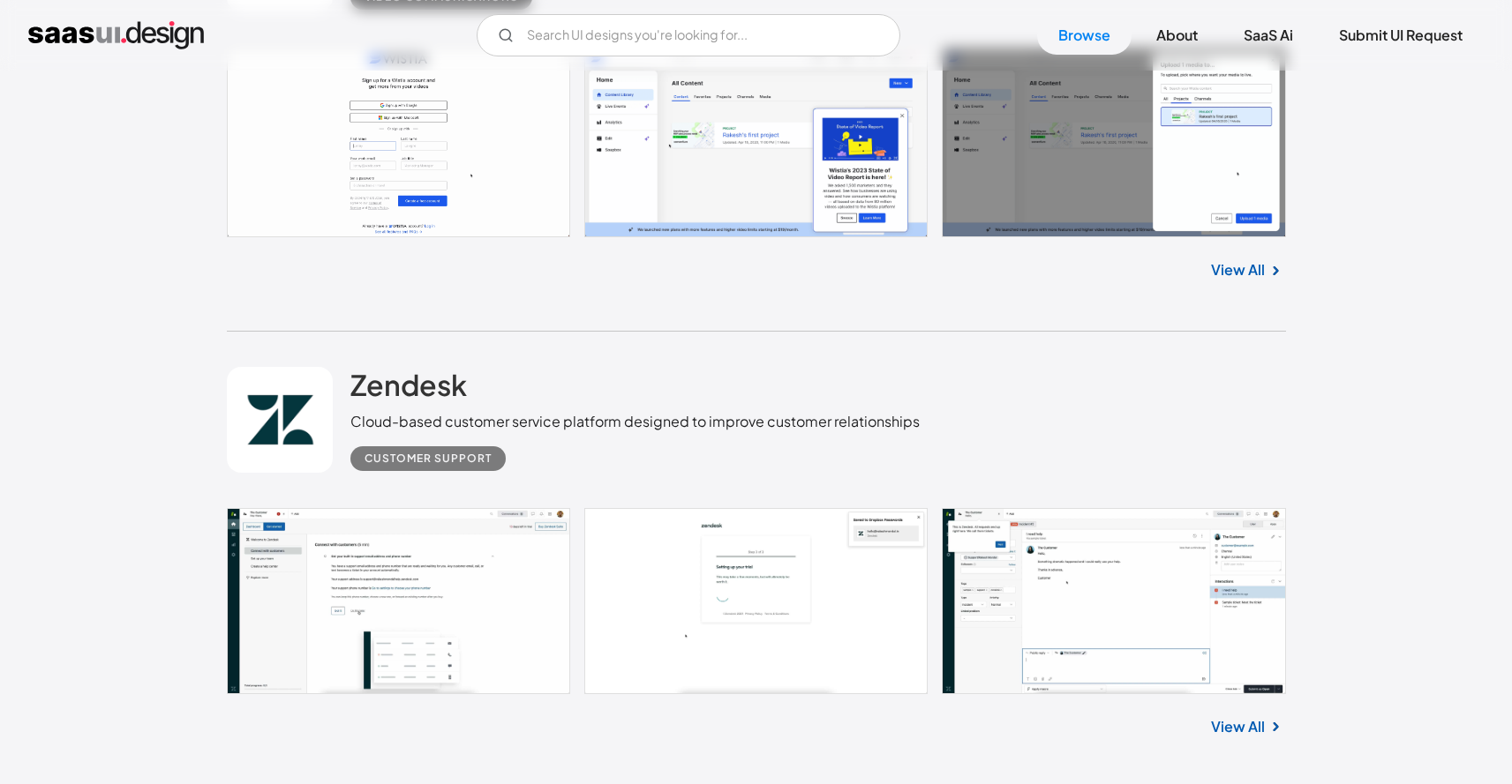
scroll to position [40634, 0]
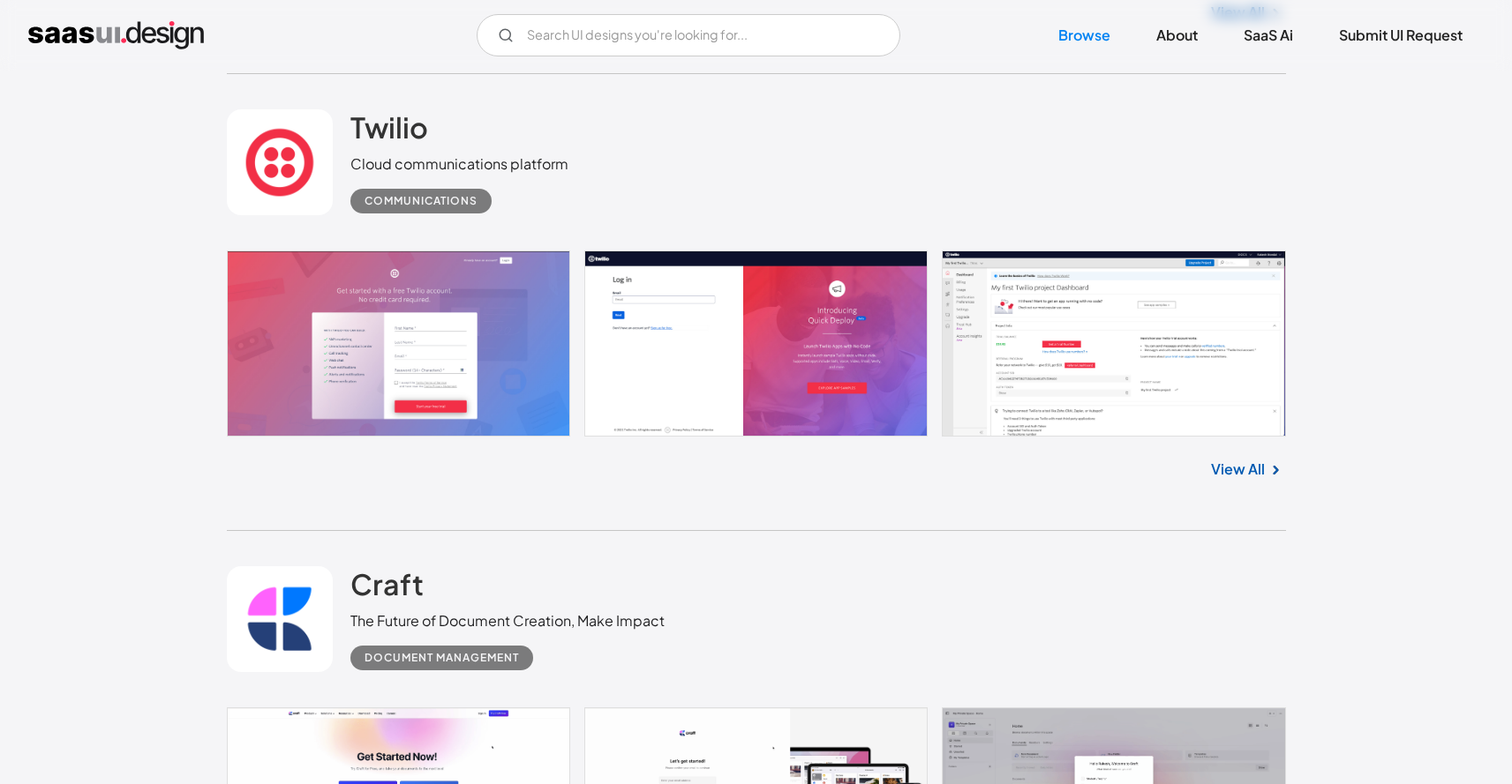
scroll to position [43429, 0]
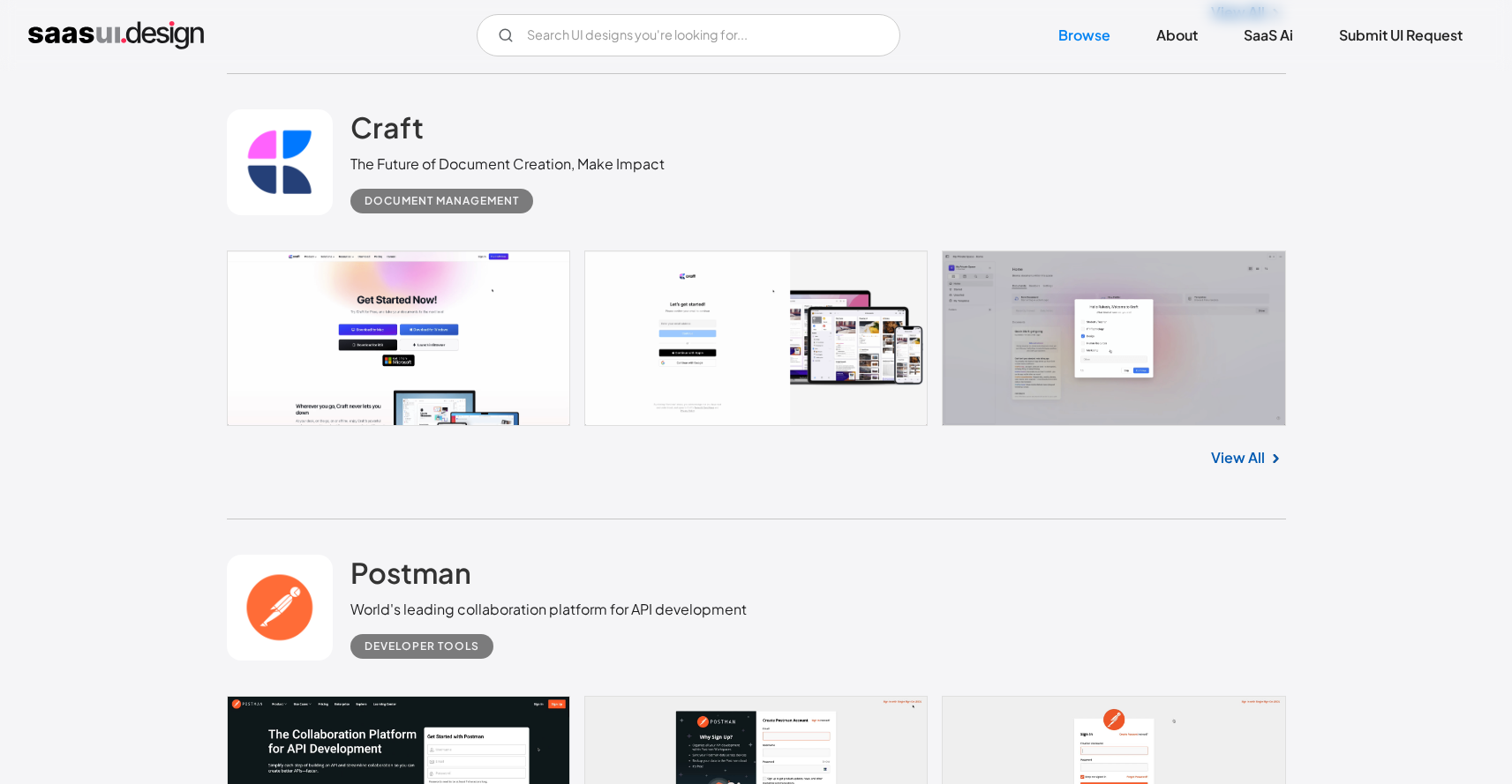
scroll to position [43508, 0]
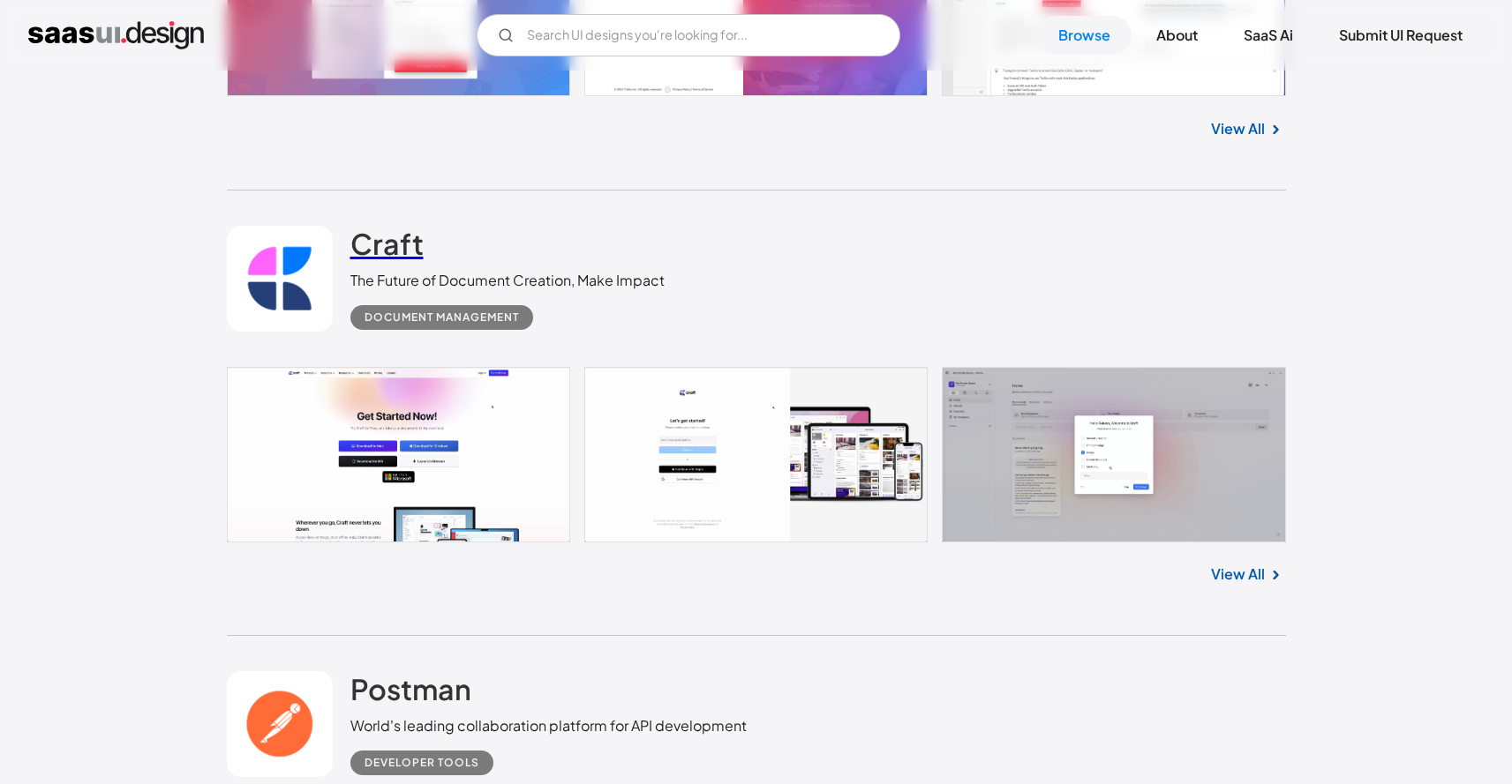
click at [381, 261] on h2 "Craft" at bounding box center [387, 243] width 74 height 35
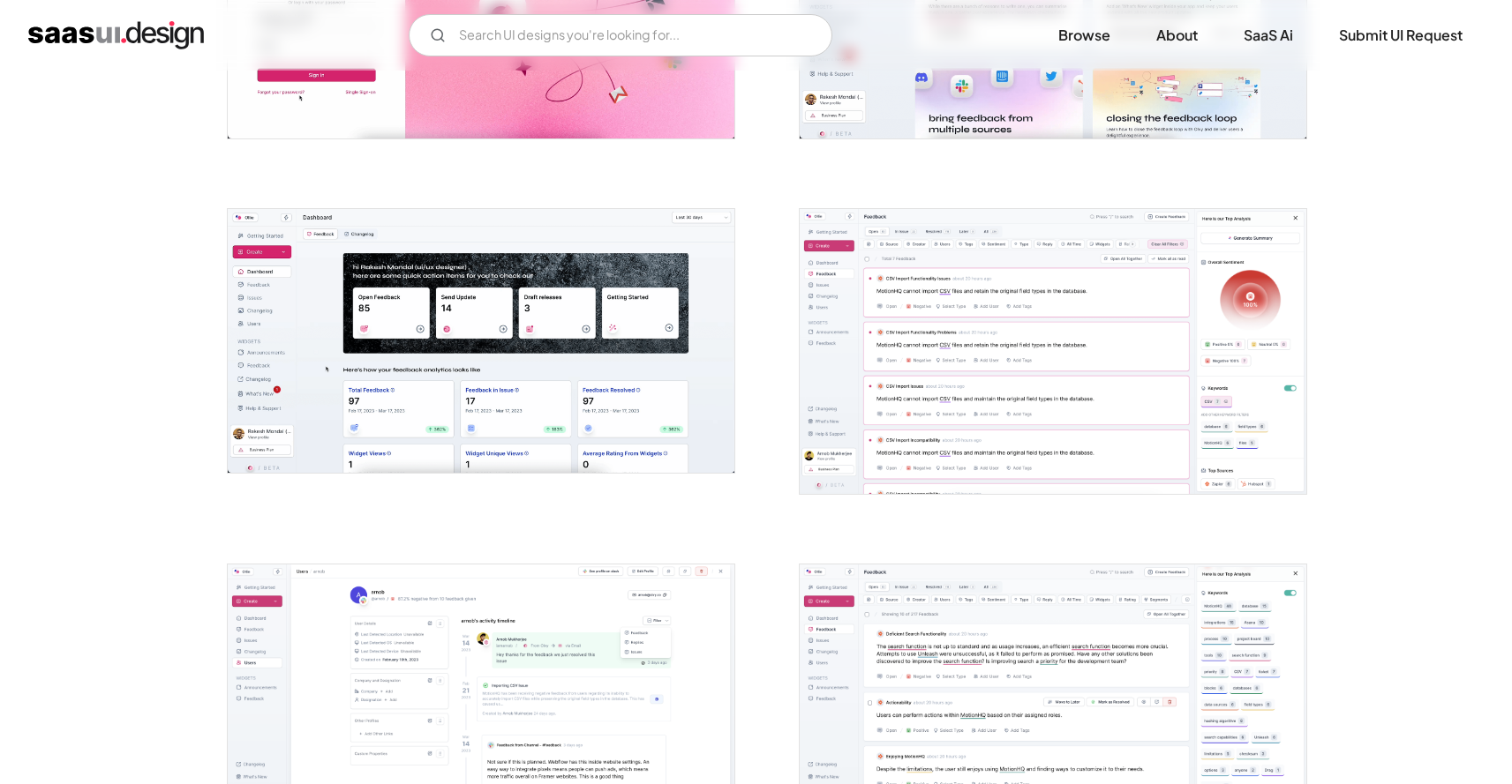
scroll to position [584, 0]
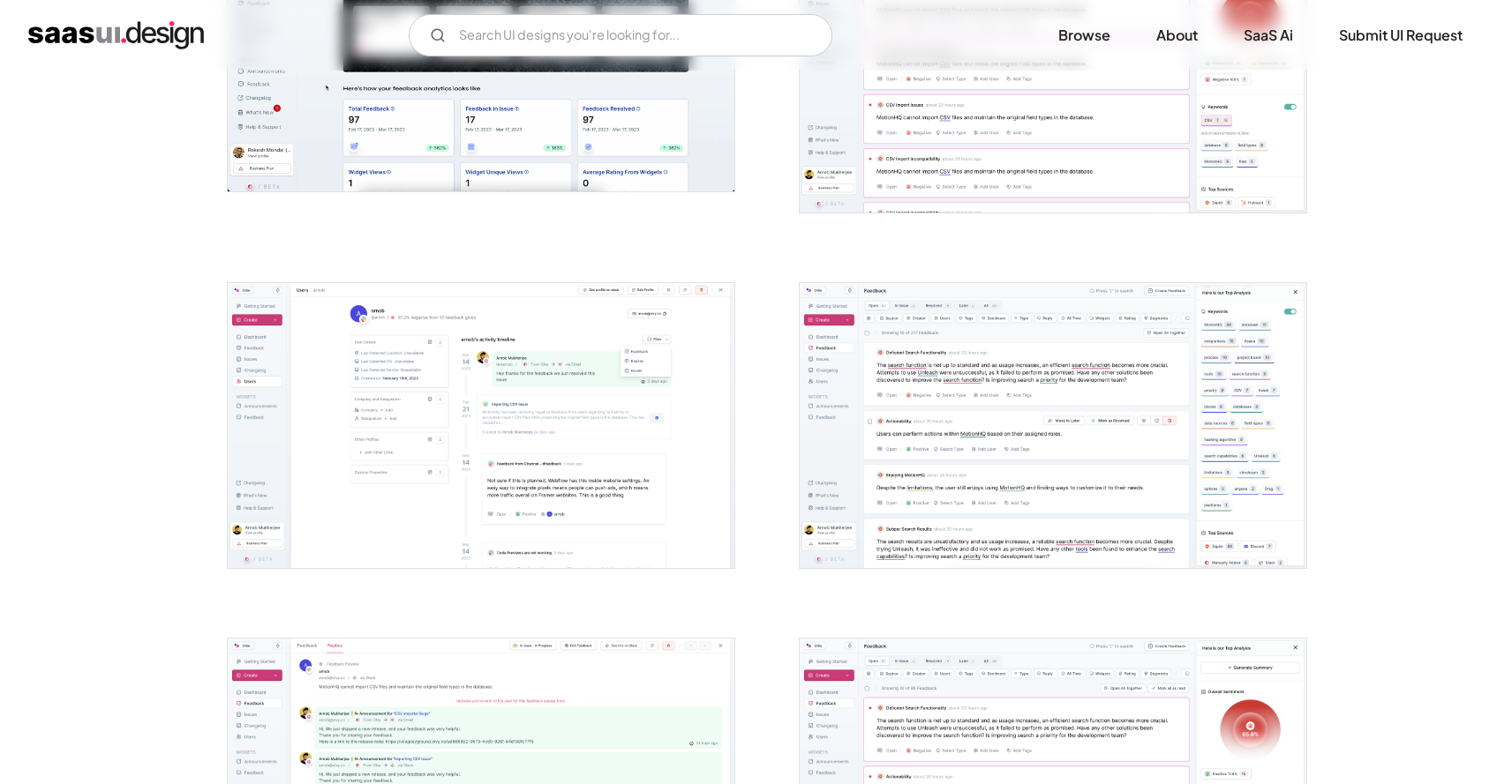
scroll to position [962, 0]
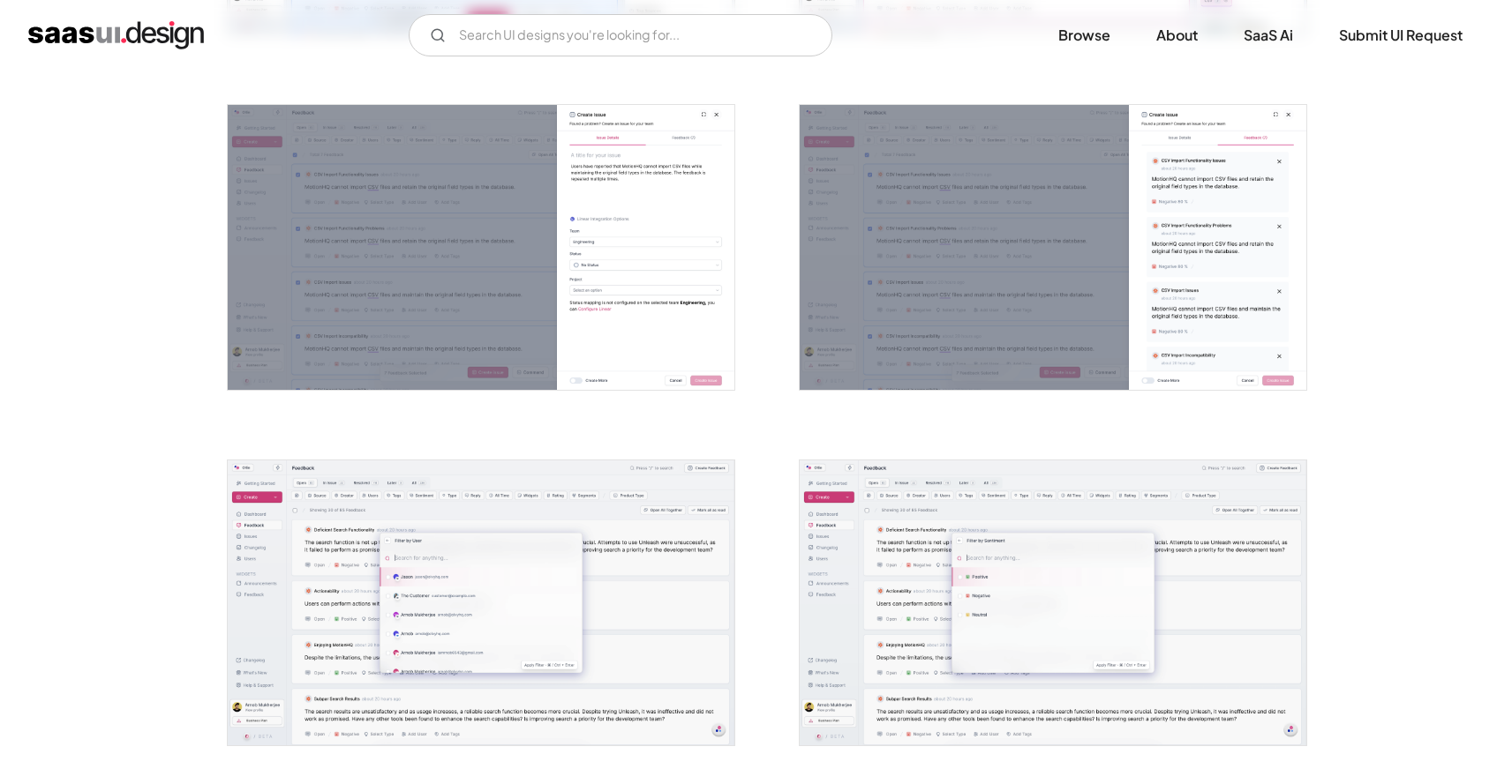
scroll to position [2088, 0]
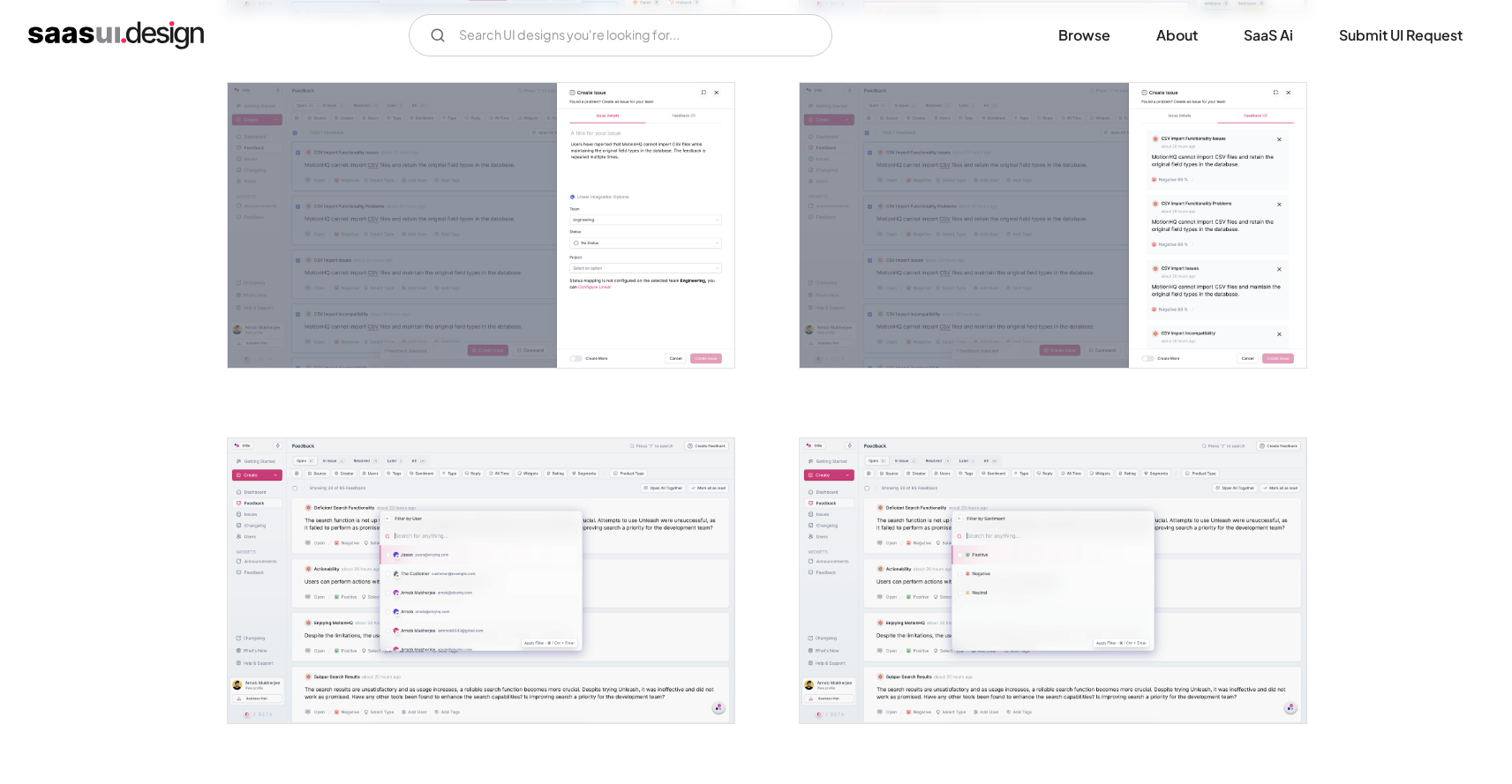
click at [764, 300] on div at bounding box center [756, 559] width 1059 height 4561
click at [766, 234] on div at bounding box center [756, 559] width 1059 height 4561
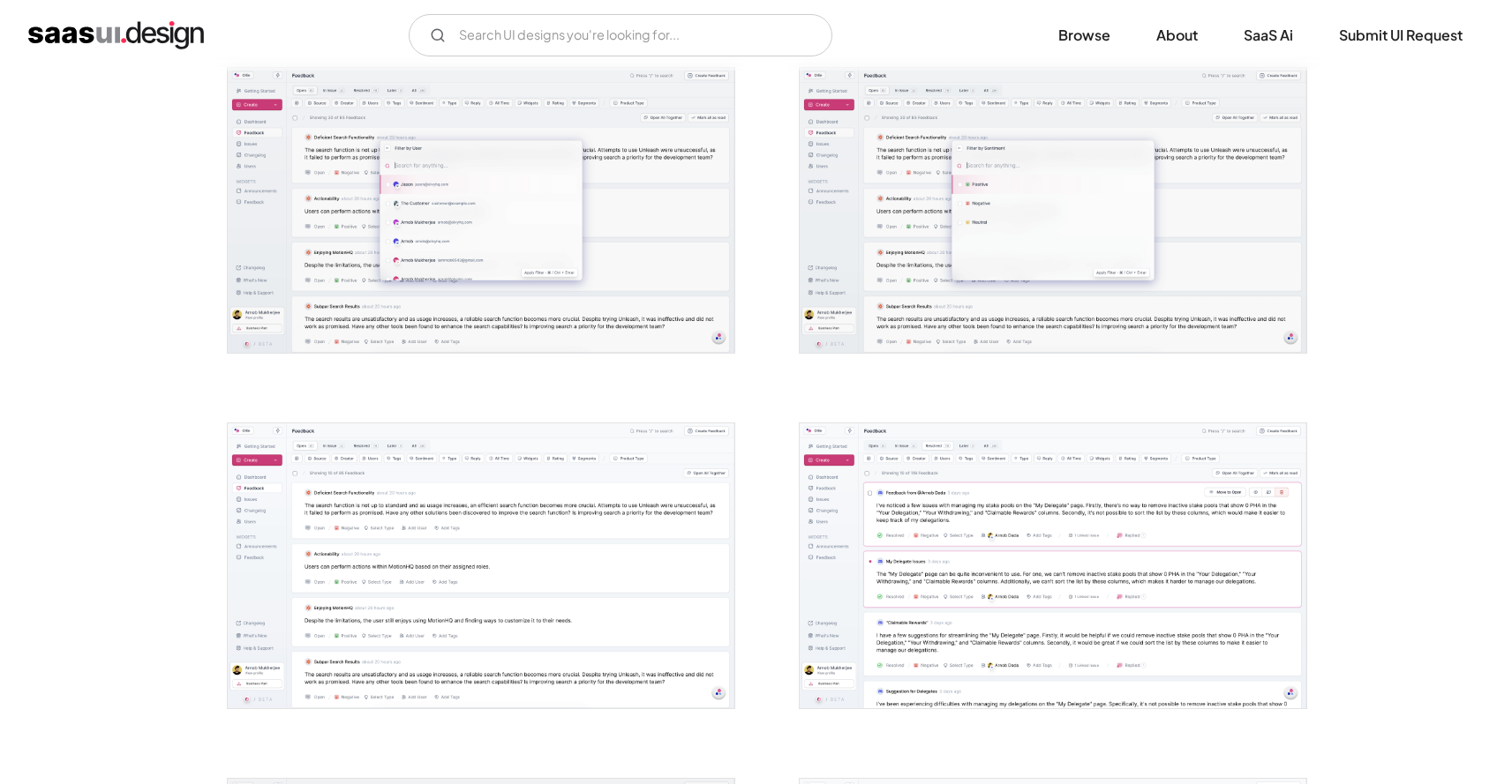
click at [765, 301] on div at bounding box center [756, 189] width 1059 height 4561
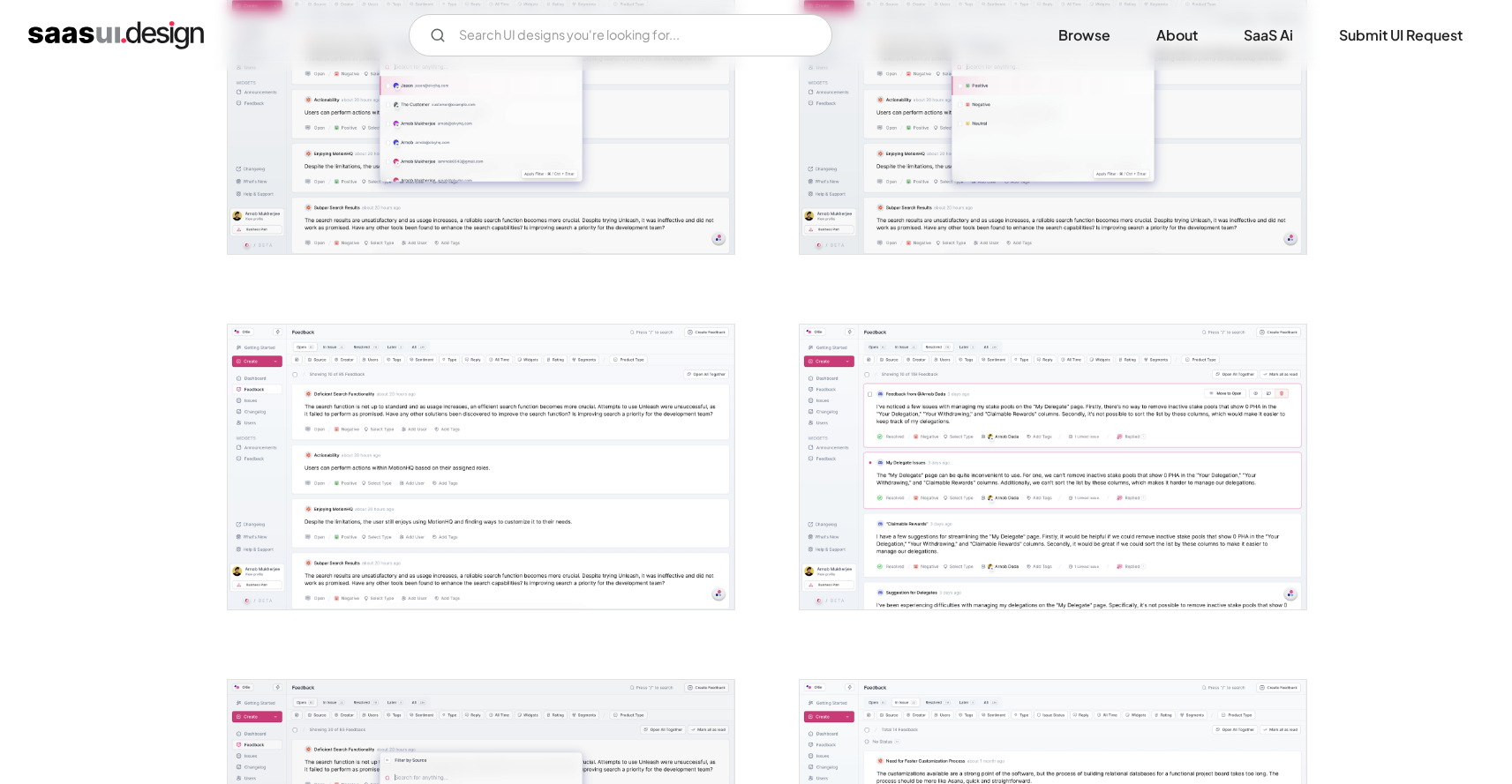
scroll to position [2845, 0]
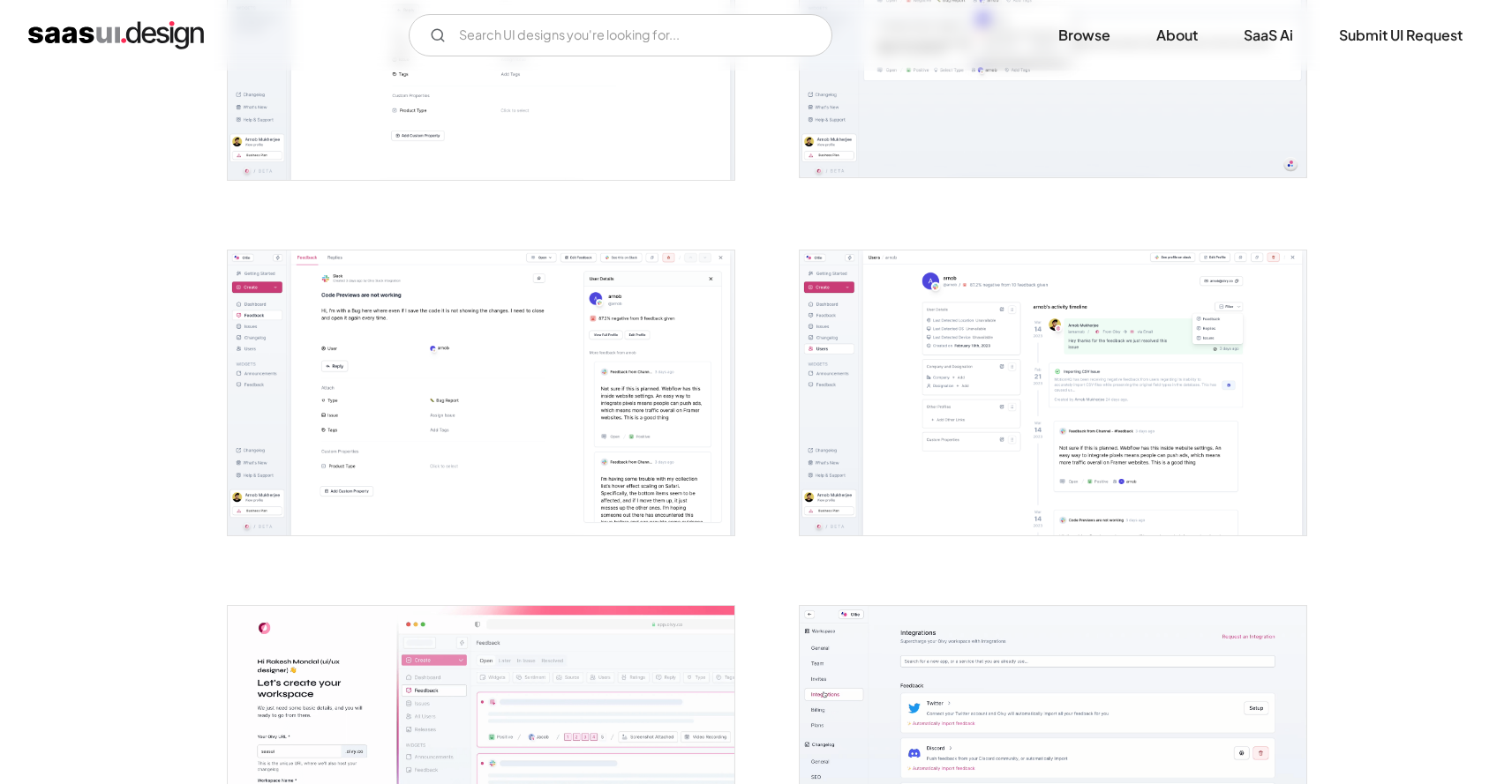
scroll to position [3778, 0]
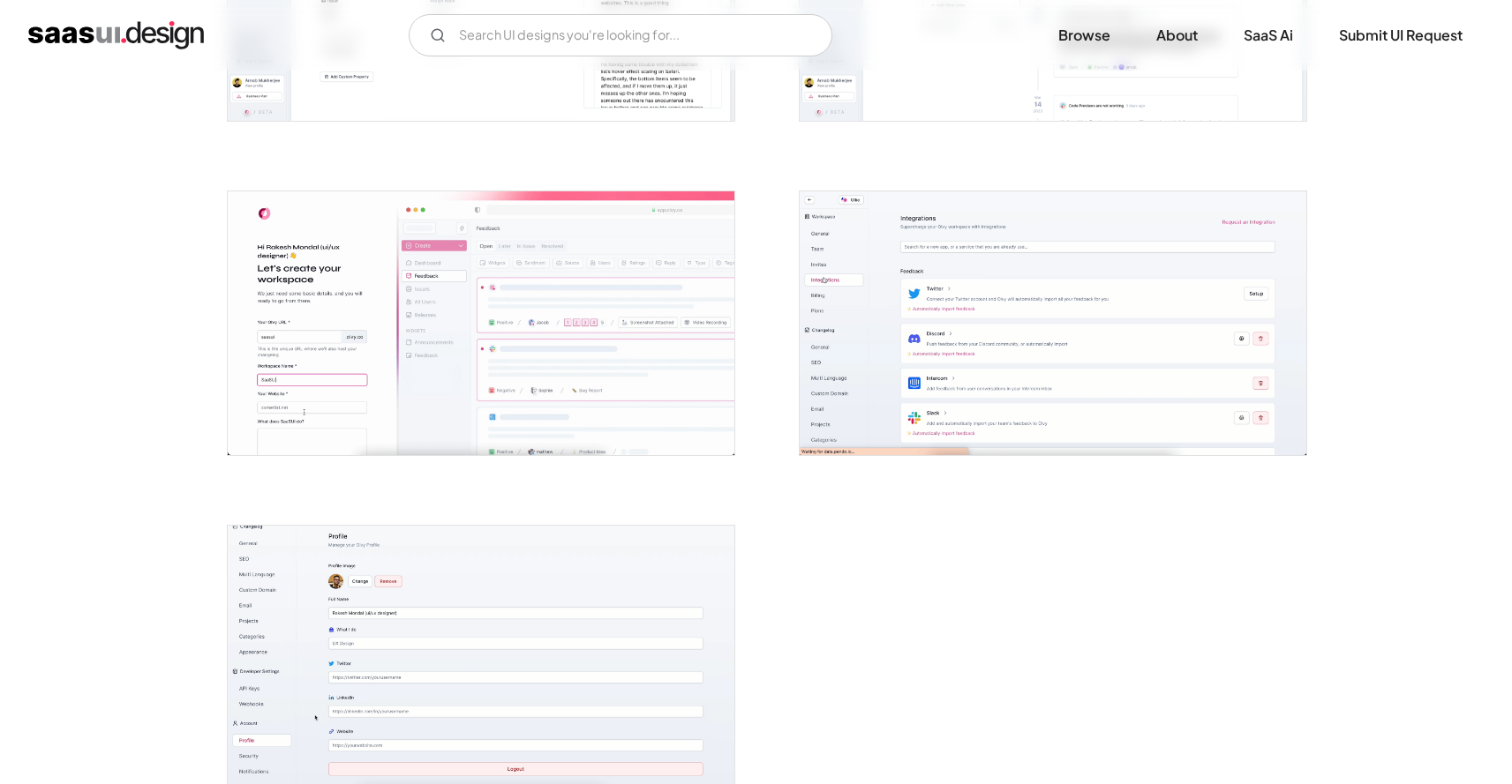
scroll to position [4117, 0]
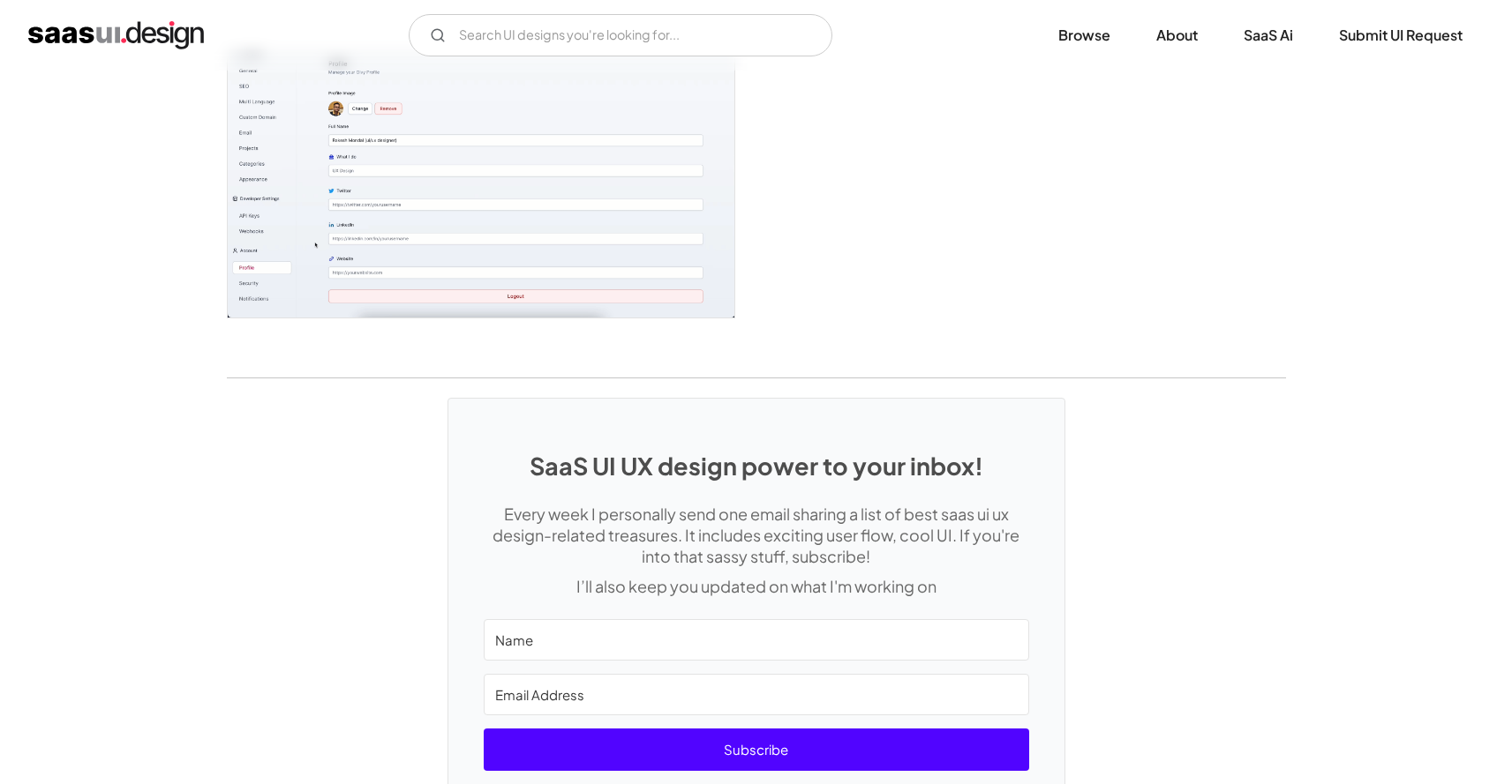
scroll to position [4754, 0]
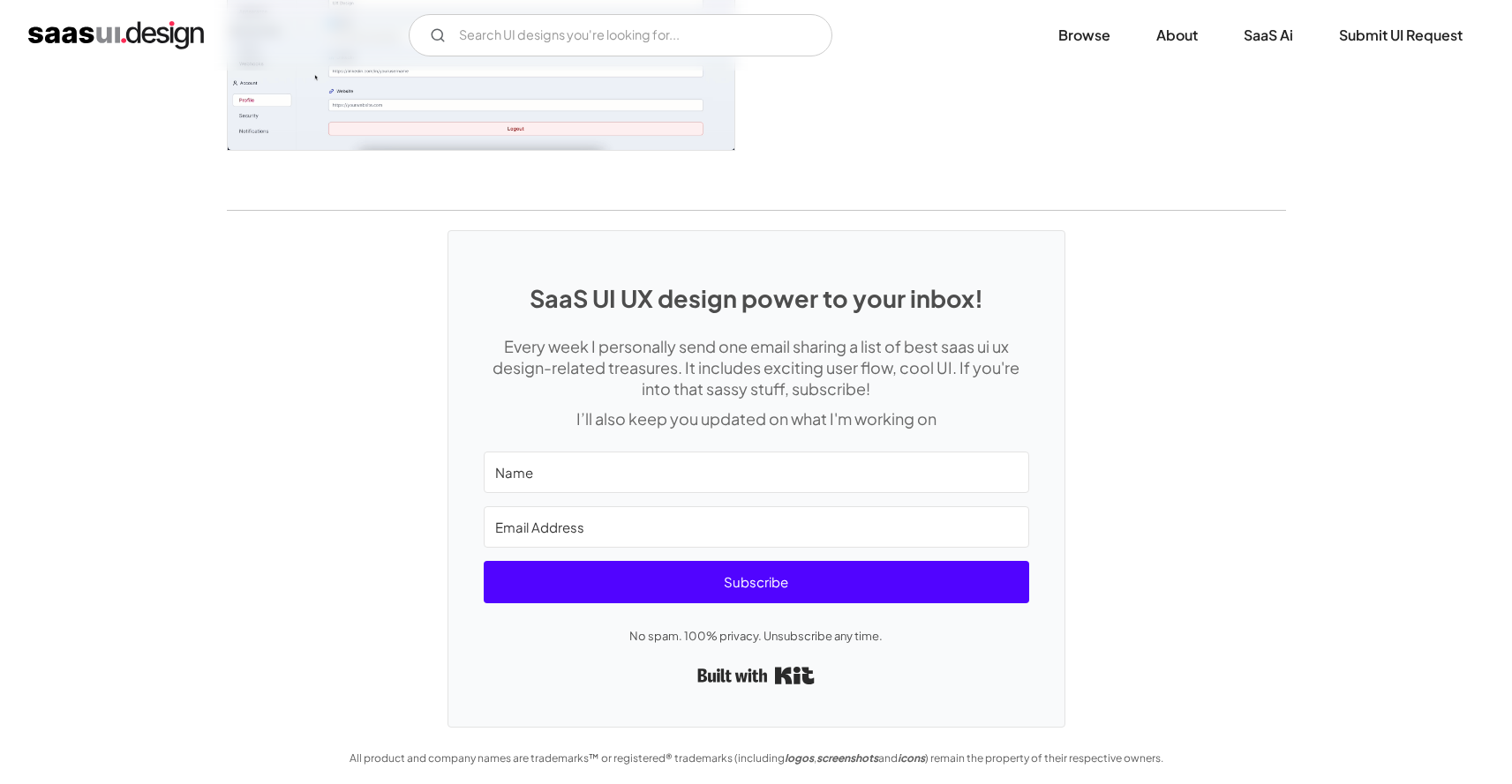
click at [90, 265] on div "SaaS UI UX design power to your inbox! Every week I personally send one email s…" at bounding box center [756, 470] width 1512 height 517
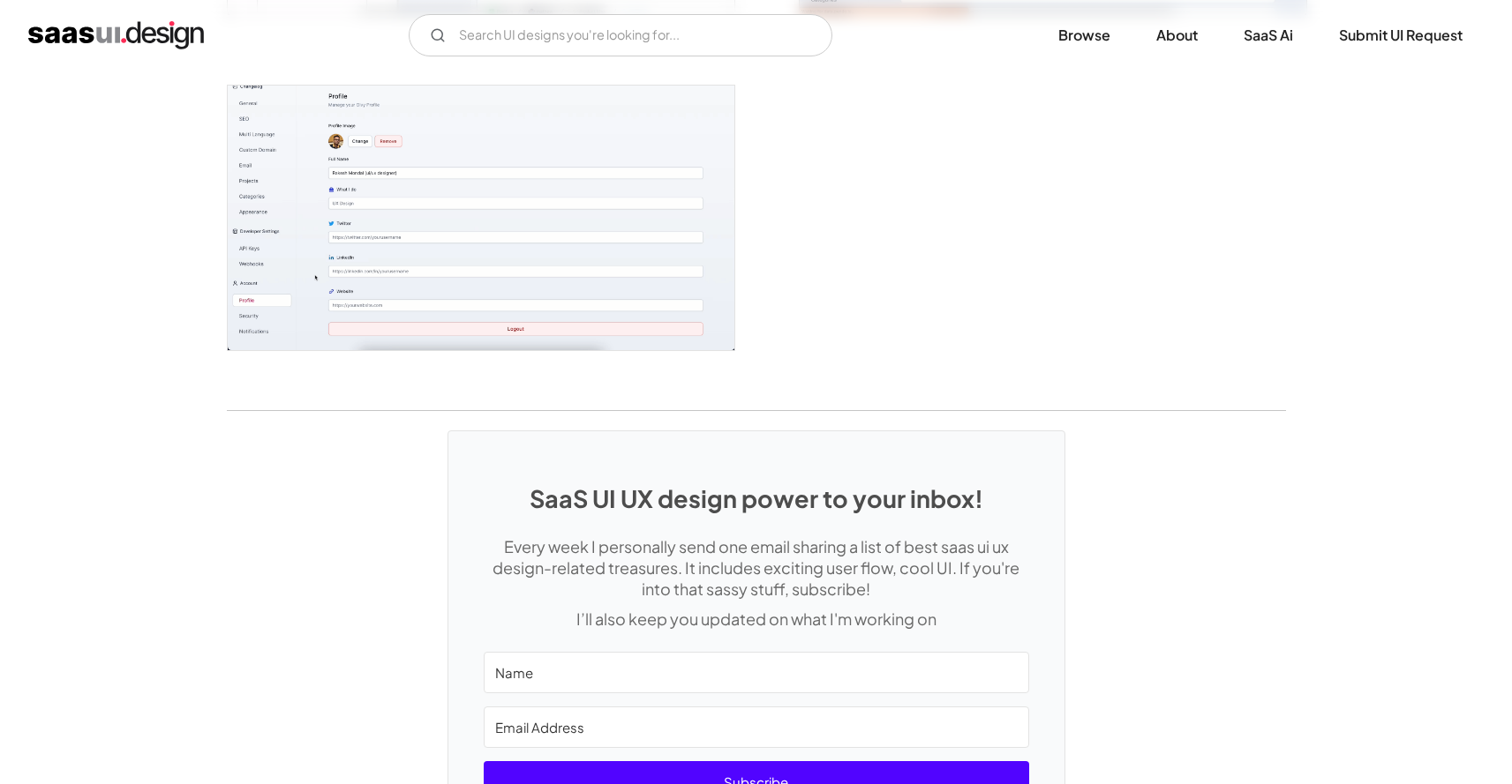
scroll to position [4368, 0]
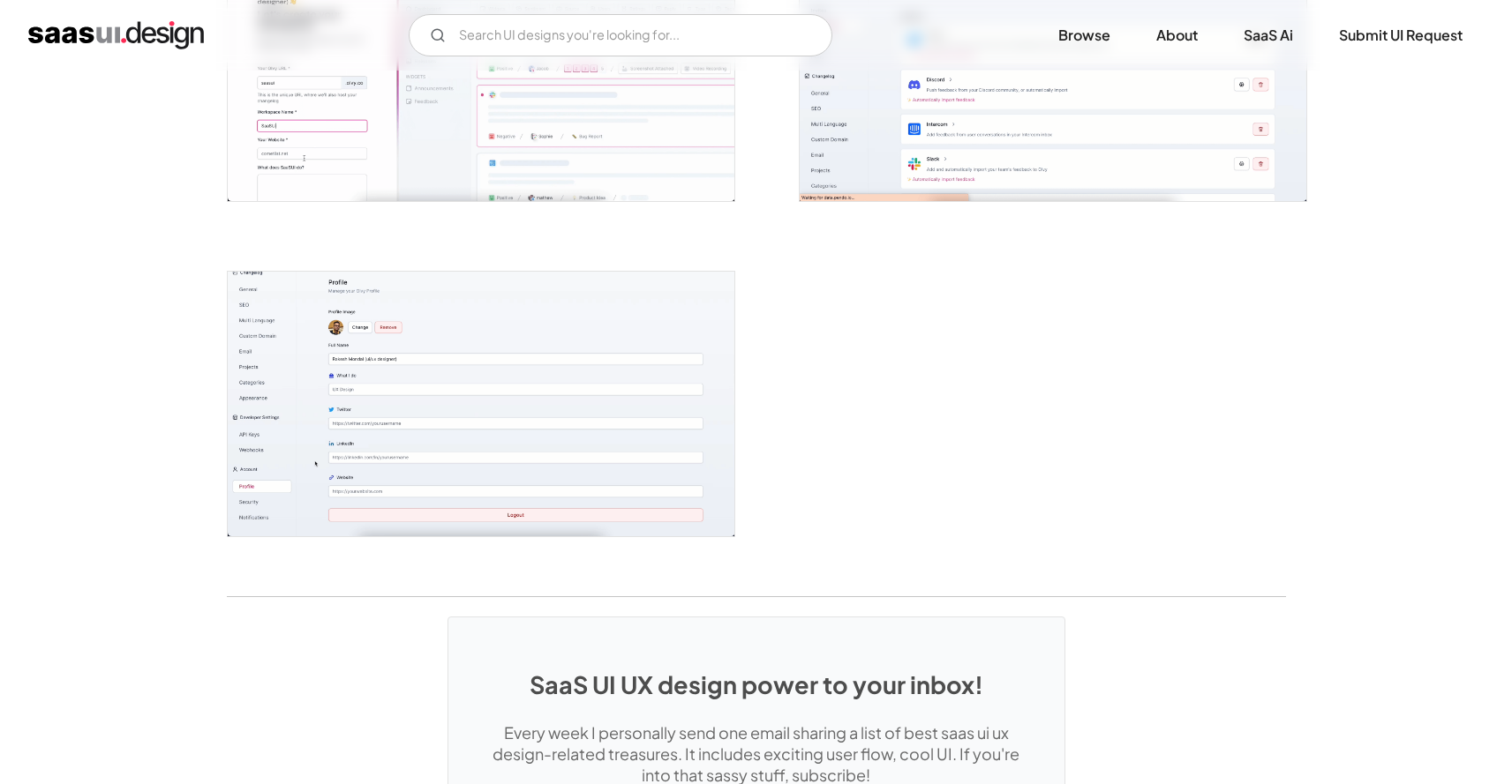
click at [98, 28] on img "home" at bounding box center [115, 35] width 175 height 28
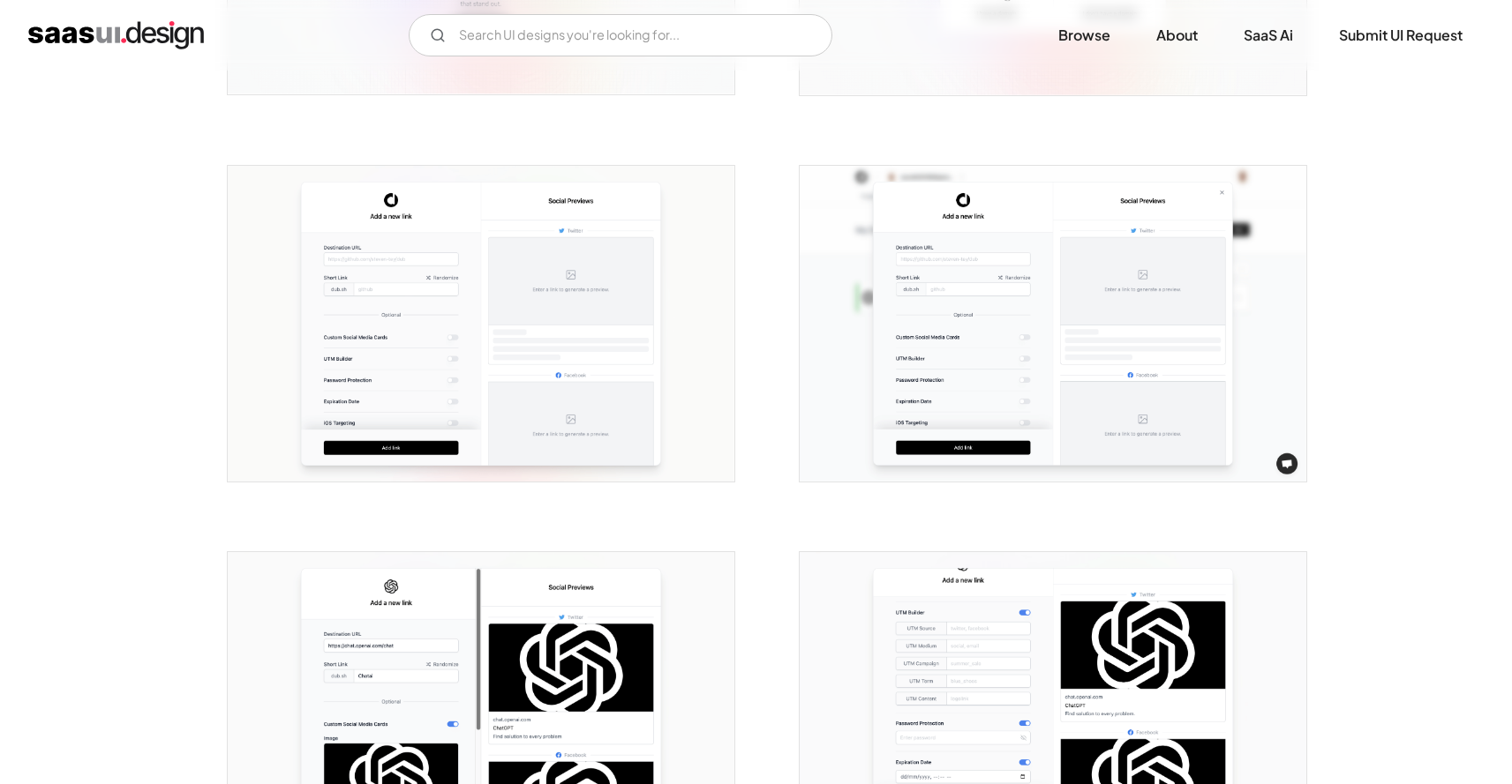
scroll to position [363, 0]
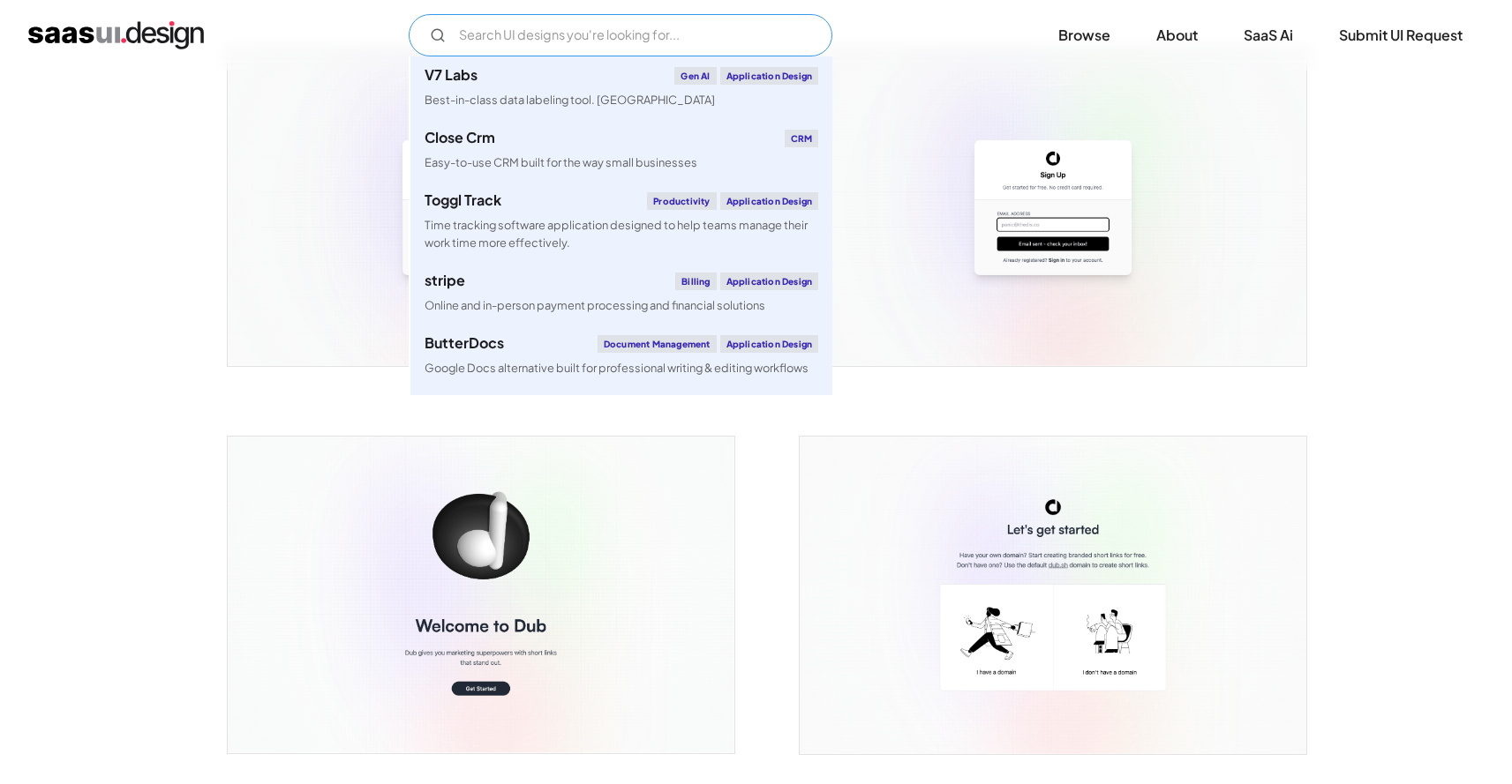
click at [557, 35] on input "Email Form" at bounding box center [621, 35] width 424 height 43
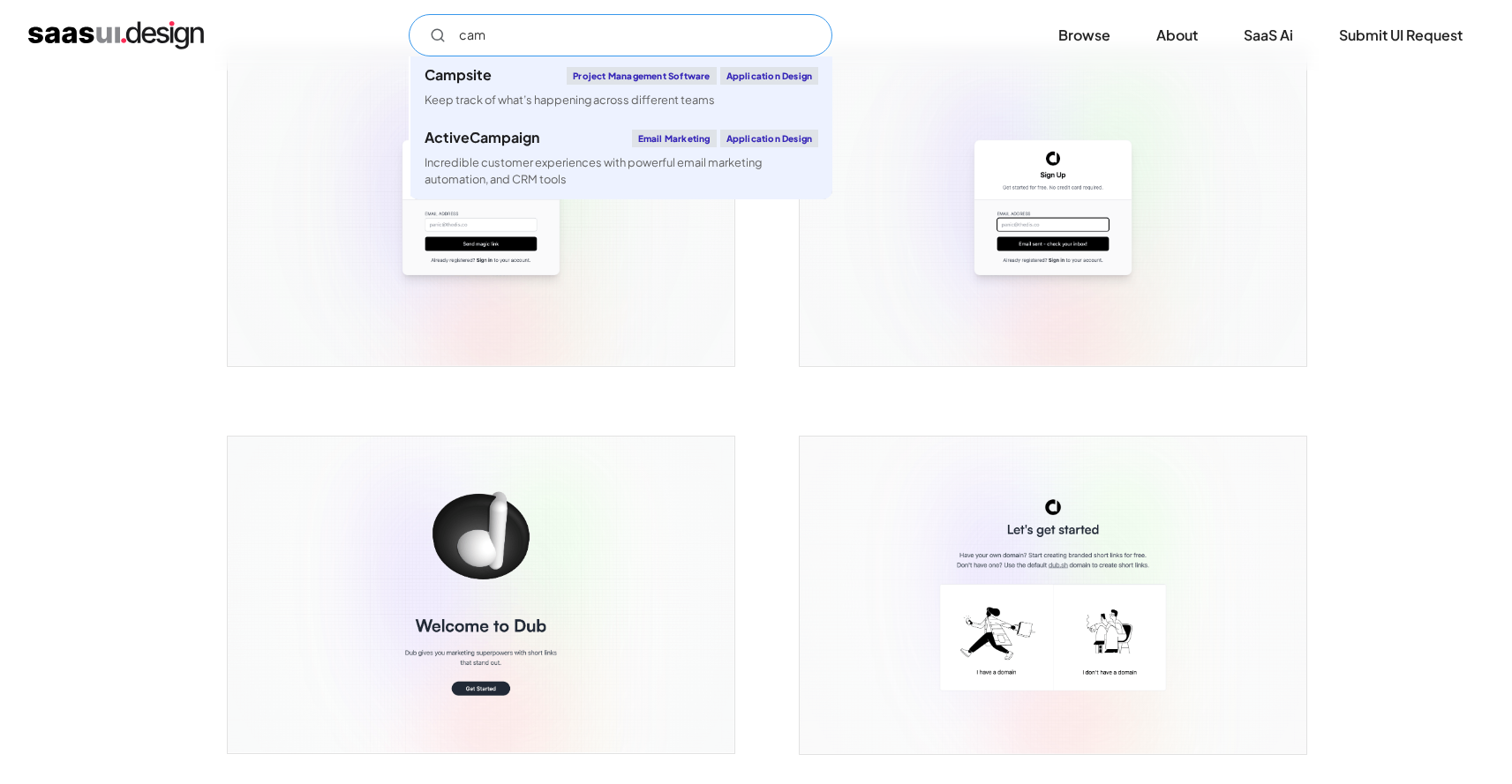
scroll to position [0, 0]
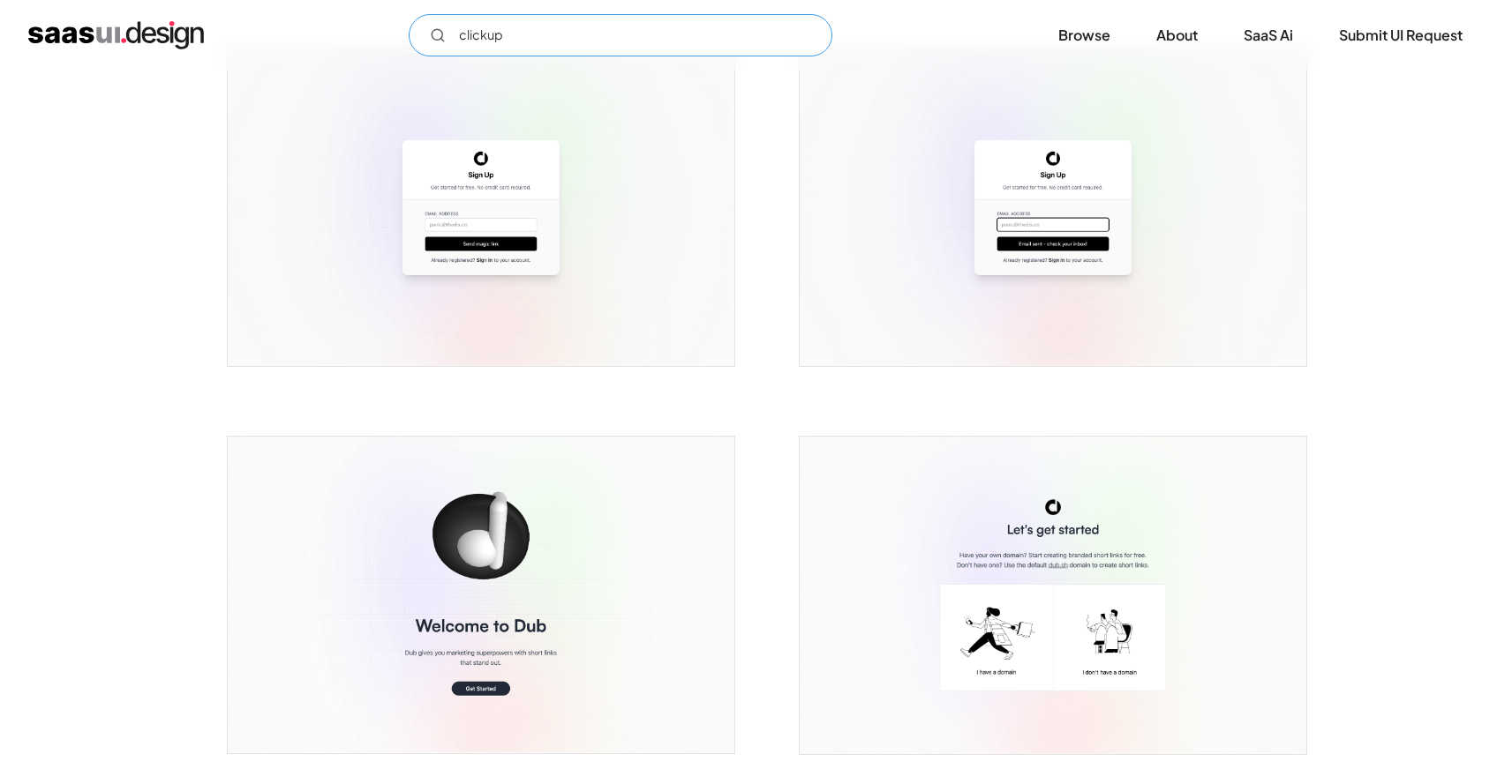
drag, startPoint x: 545, startPoint y: 37, endPoint x: 235, endPoint y: 37, distance: 310.0
click at [235, 37] on div "clickup Not found ! Thank you! Your submission has been received! Oops! Somethi…" at bounding box center [756, 35] width 1455 height 43
type input "project"
click at [120, 22] on img "home" at bounding box center [115, 35] width 175 height 28
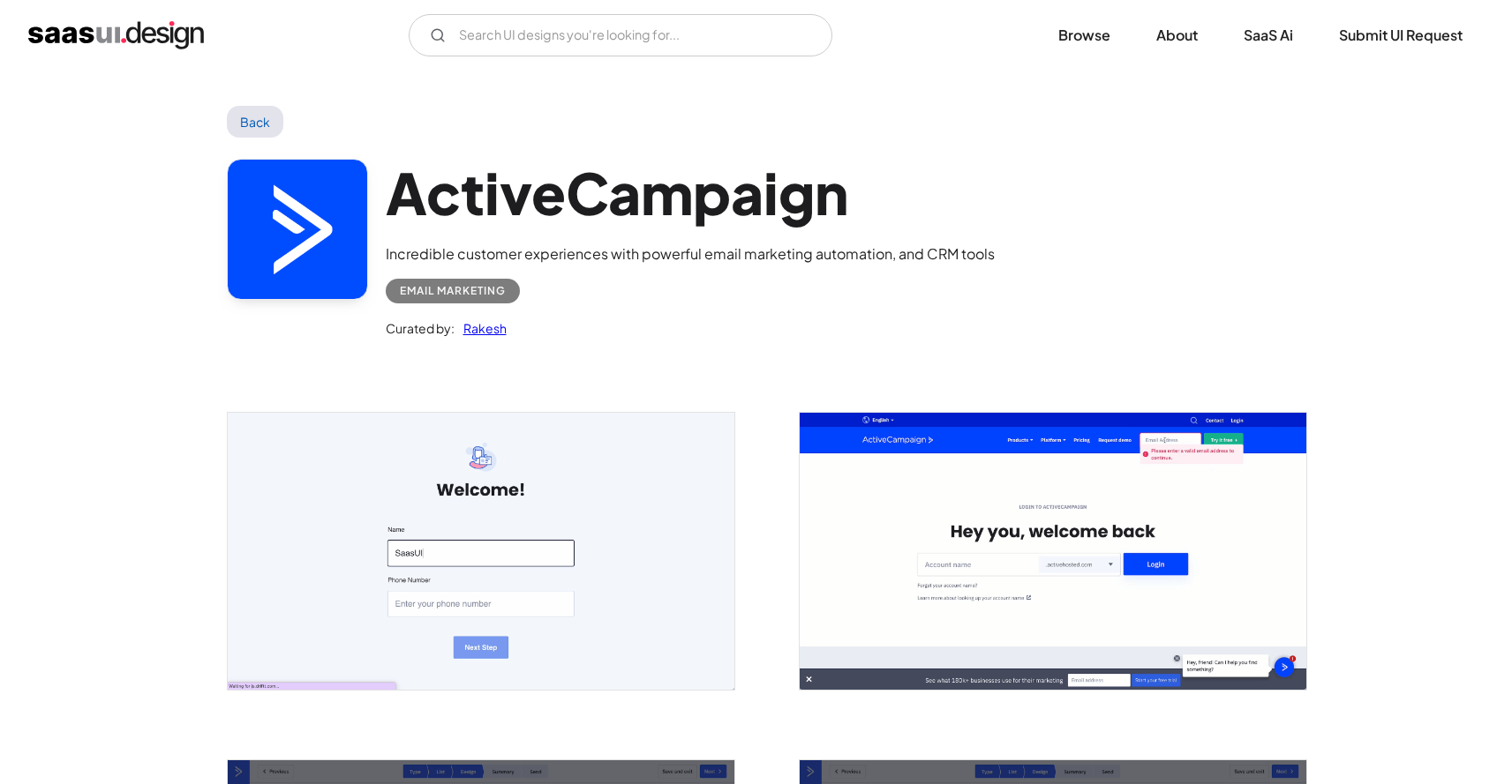
click at [667, 292] on div "Email Marketing" at bounding box center [690, 284] width 609 height 39
click at [472, 288] on div "Email Marketing" at bounding box center [453, 291] width 106 height 21
drag, startPoint x: 397, startPoint y: 292, endPoint x: 521, endPoint y: 290, distance: 124.0
click at [520, 290] on div "Email Marketing" at bounding box center [452, 291] width 134 height 25
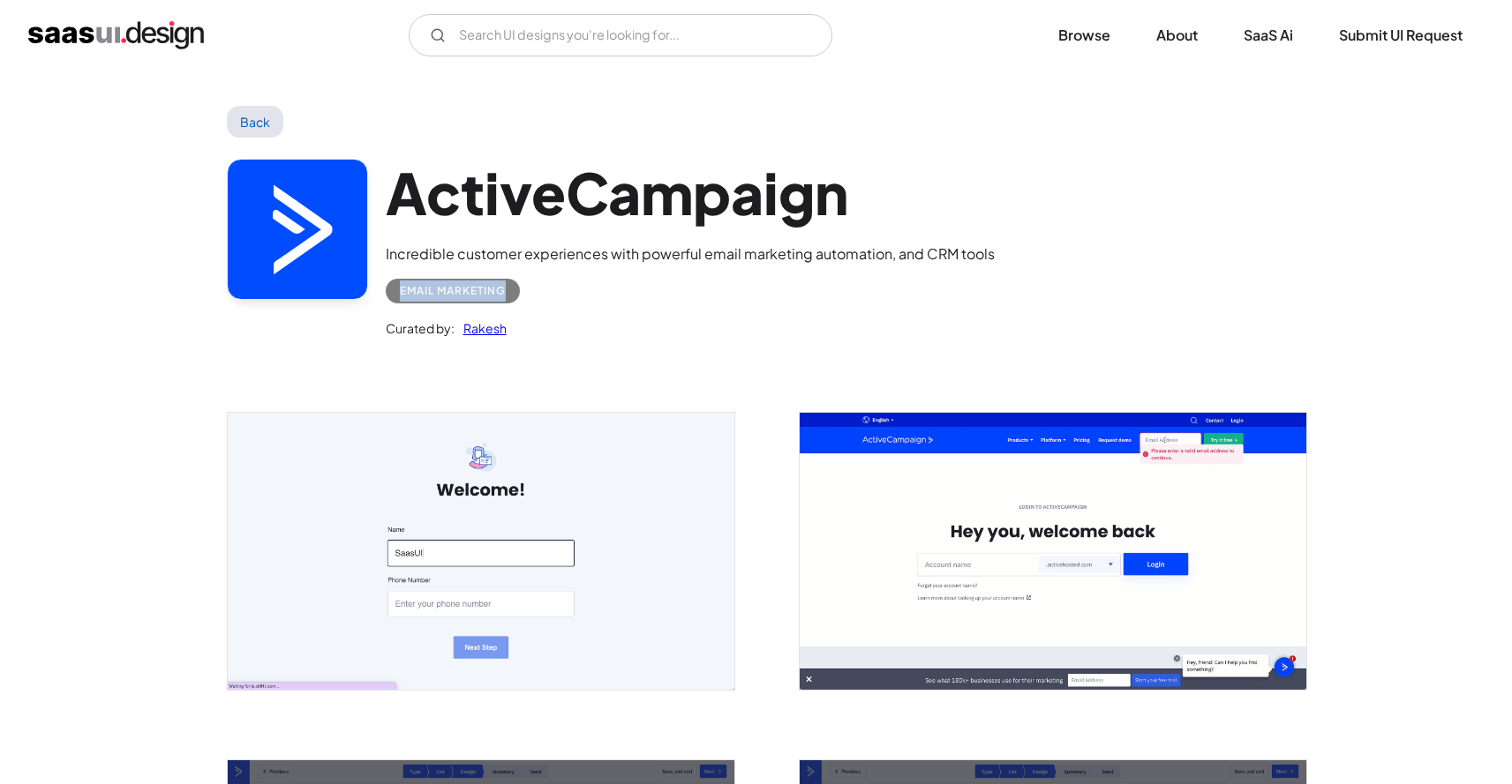
copy div "Email Marketing"
drag, startPoint x: 493, startPoint y: 294, endPoint x: 837, endPoint y: 326, distance: 345.5
click at [840, 325] on div "ActiveCampaign Incredible customer experiences with powerful email marketing au…" at bounding box center [690, 250] width 609 height 181
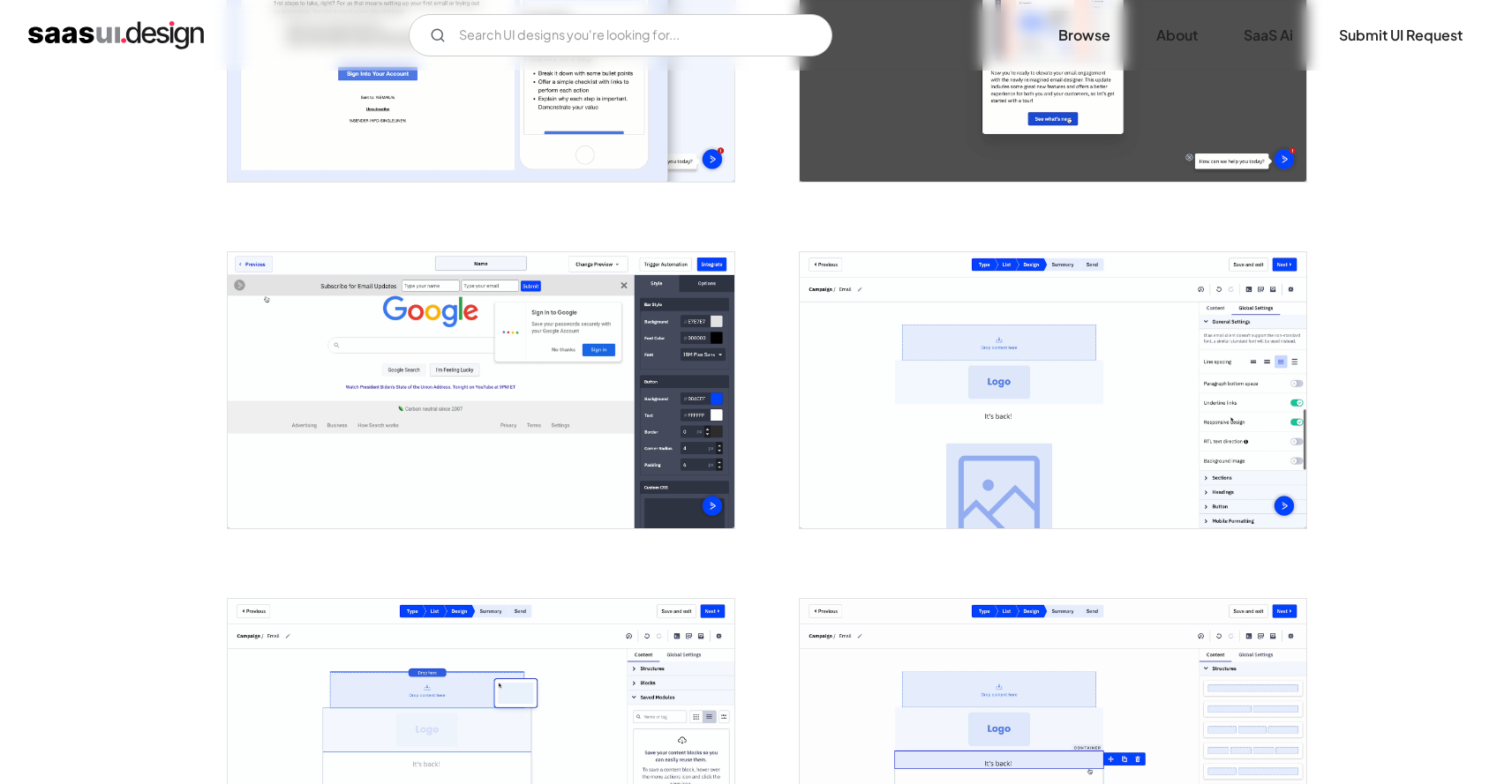
scroll to position [1587, 0]
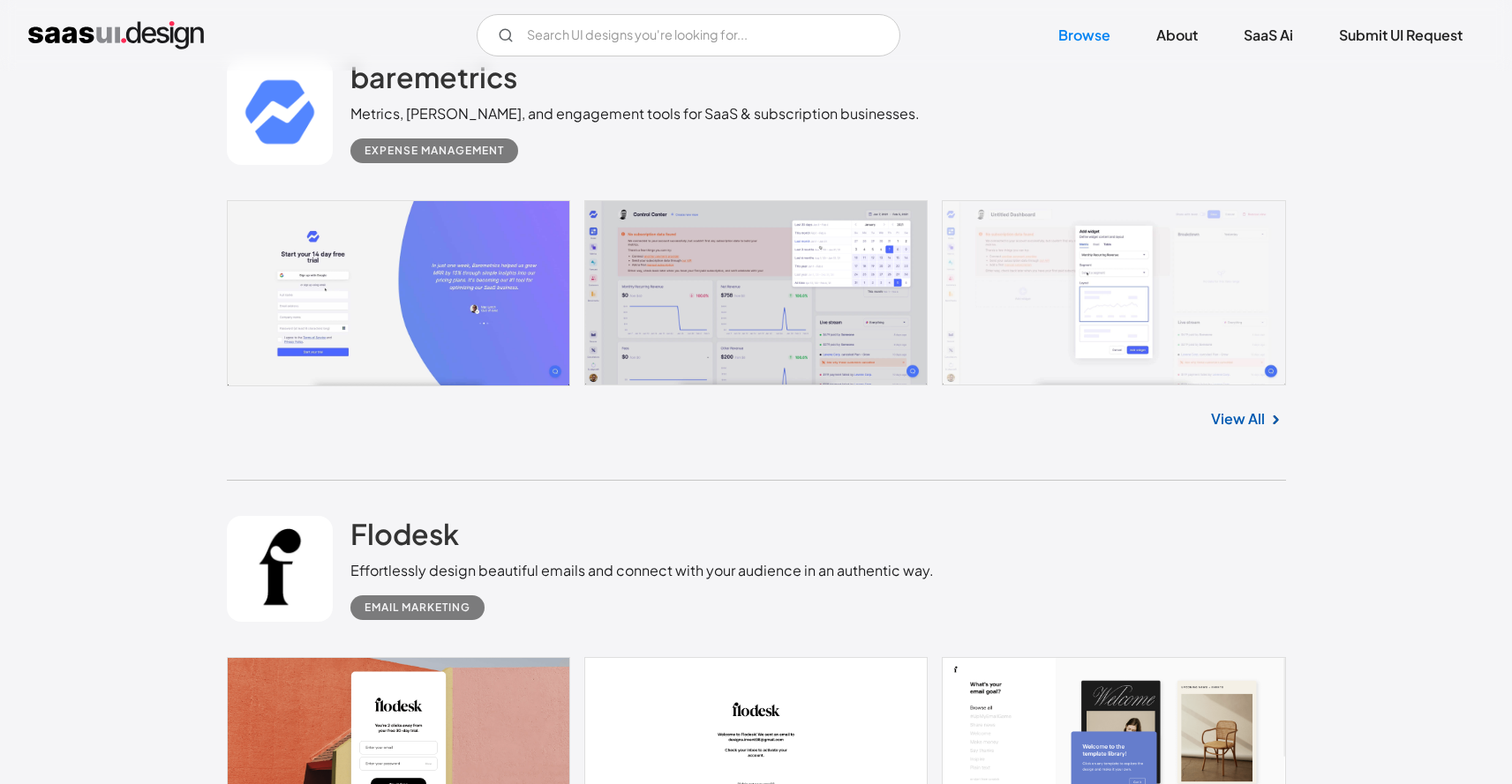
scroll to position [524, 0]
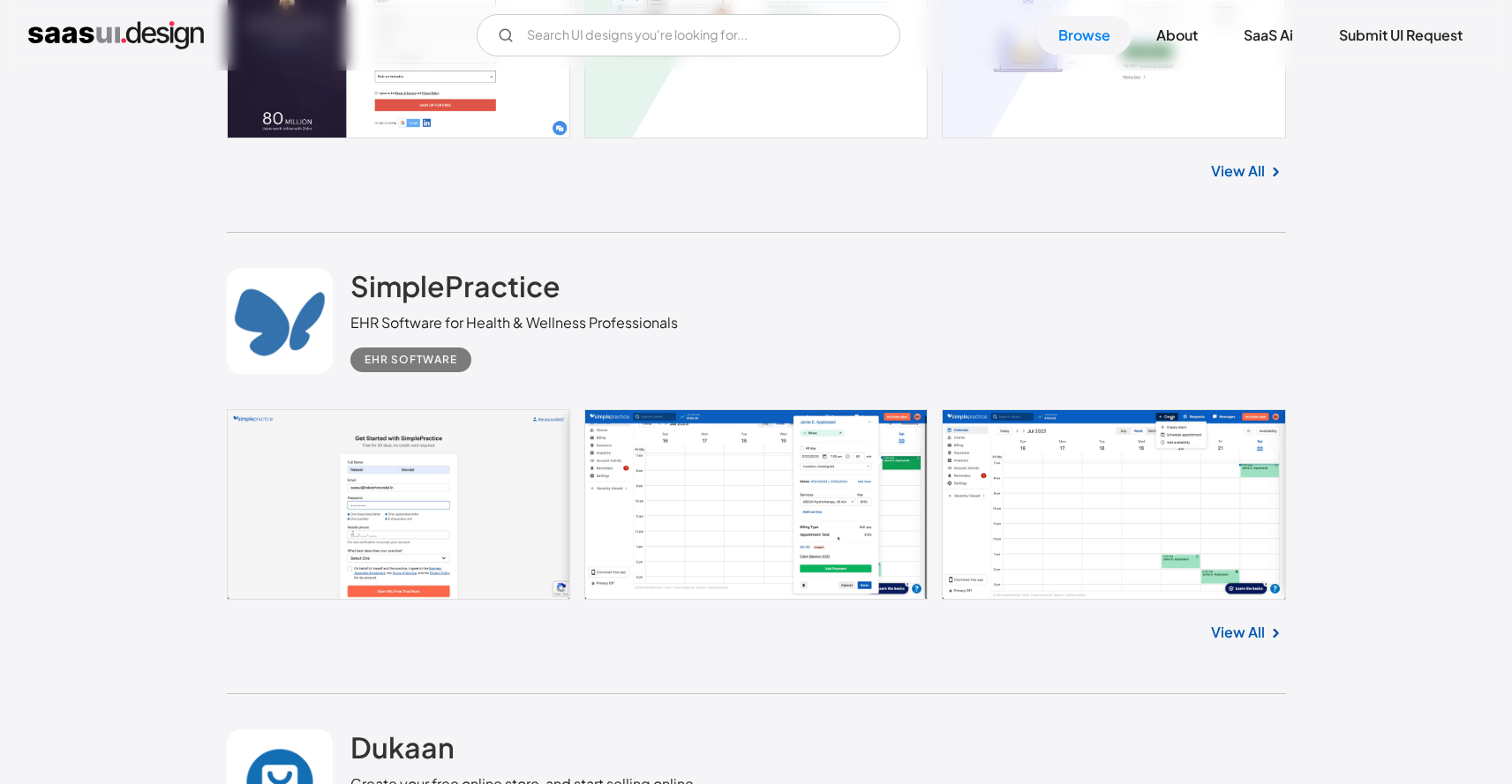
scroll to position [25825, 0]
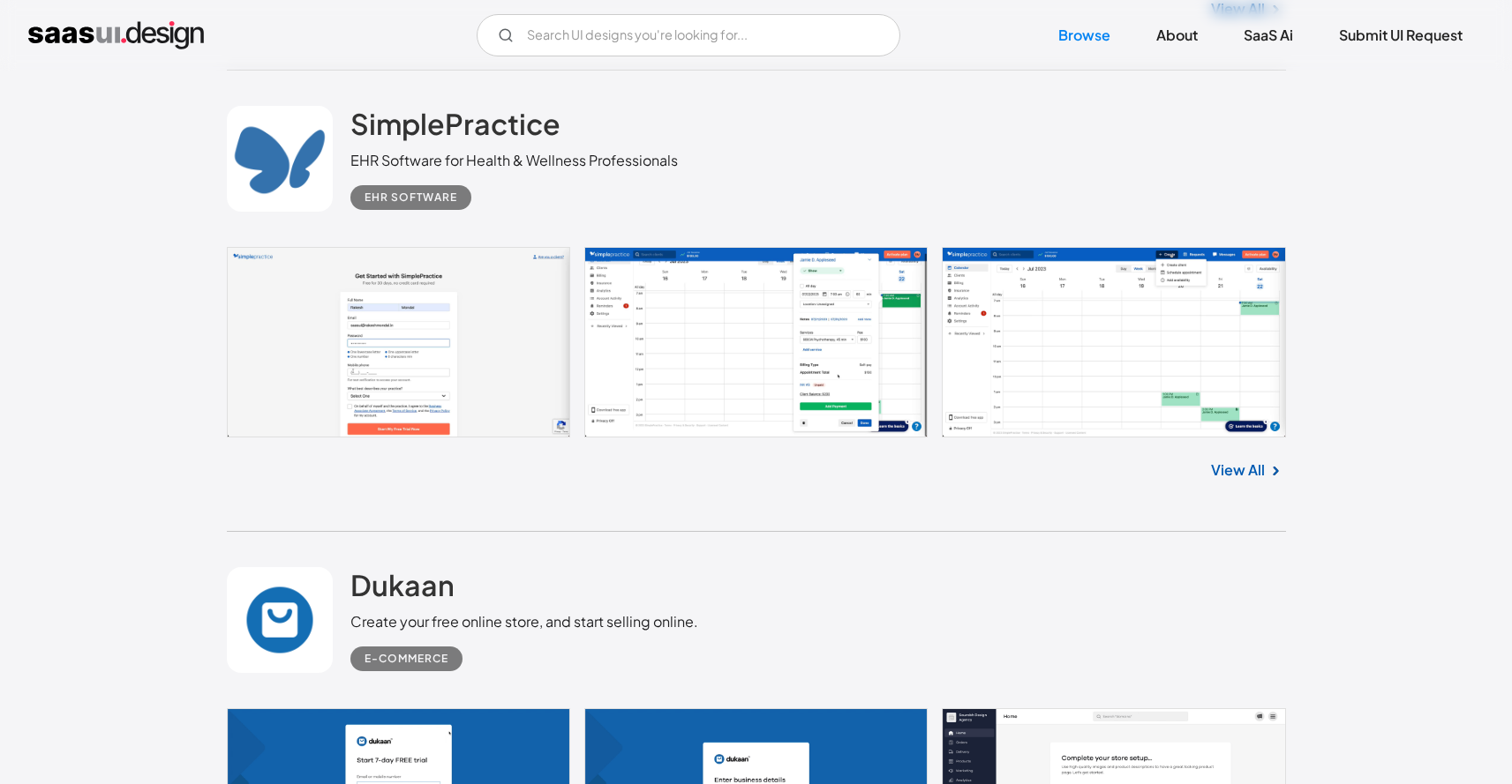
click at [699, 373] on link at bounding box center [756, 342] width 1059 height 191
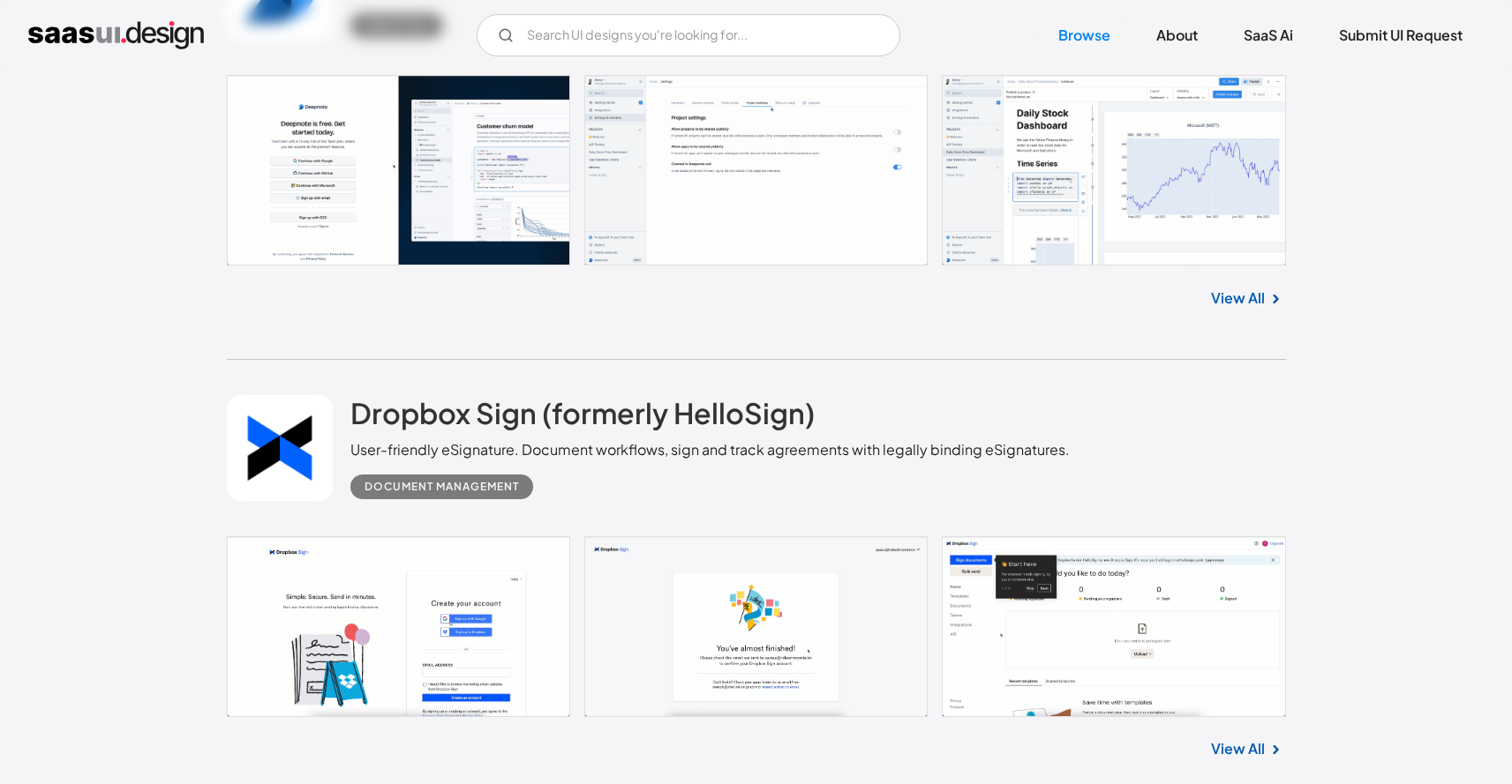
scroll to position [33730, 0]
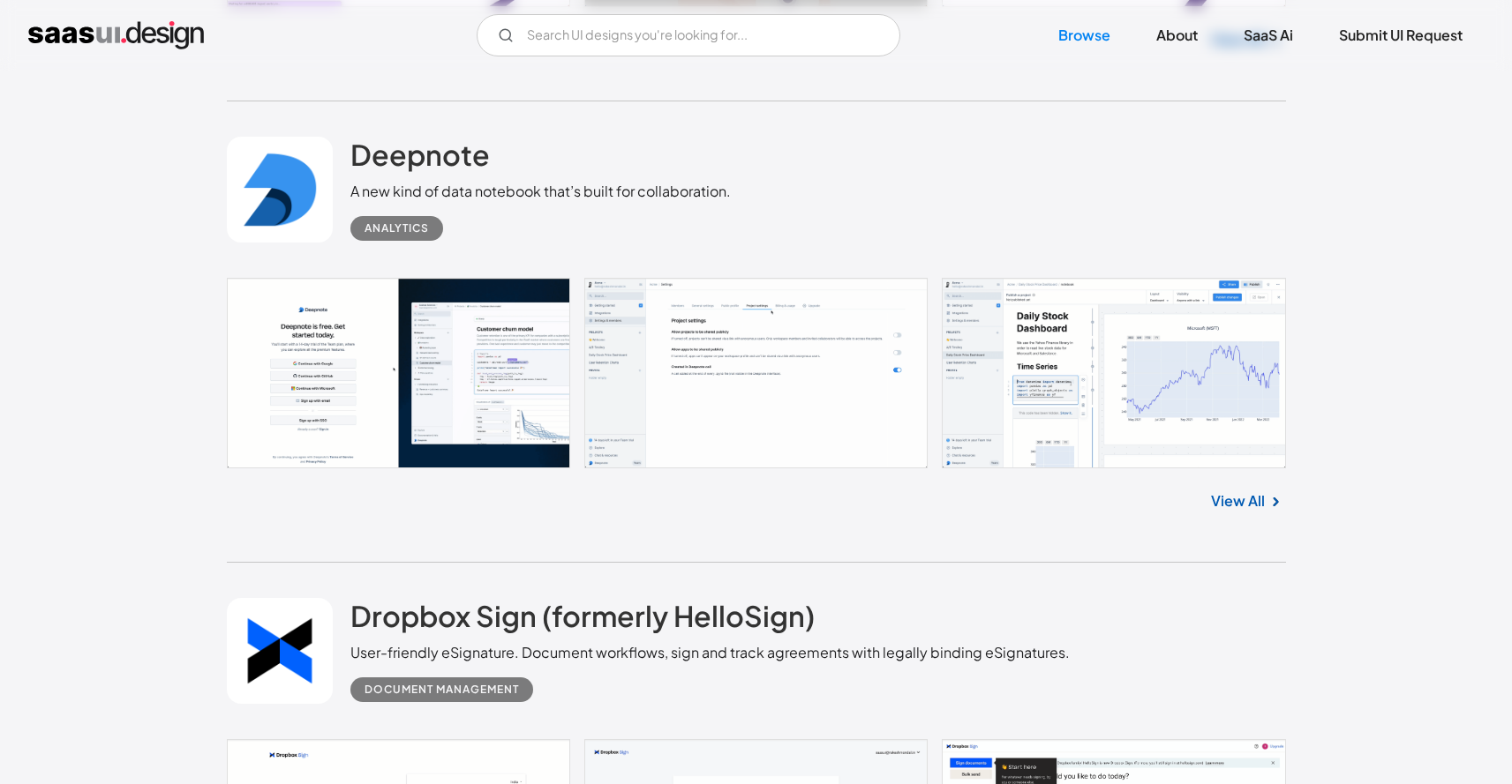
click at [782, 353] on link at bounding box center [756, 373] width 1059 height 191
click at [452, 371] on link at bounding box center [756, 373] width 1059 height 191
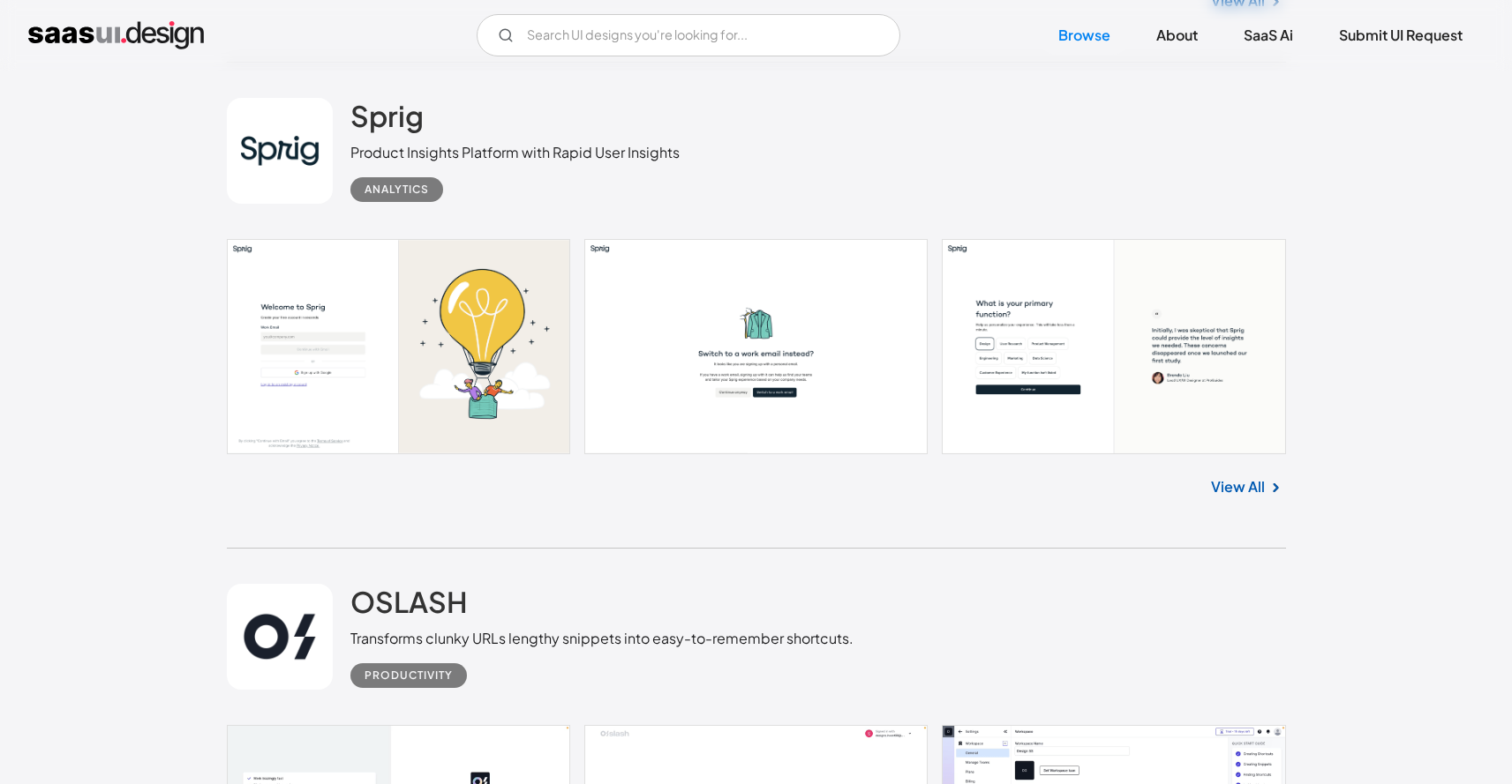
scroll to position [35714, 0]
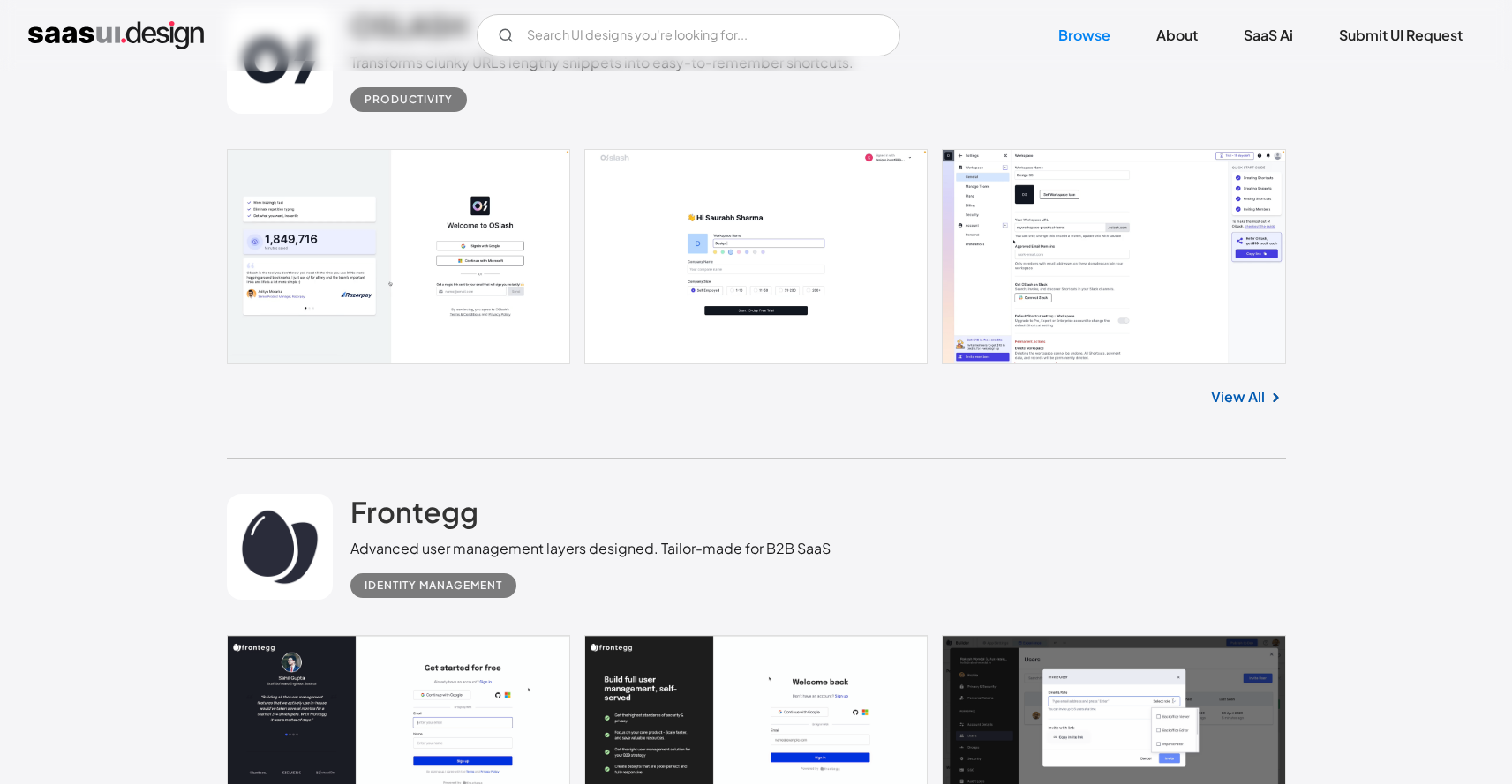
click at [1039, 225] on link at bounding box center [756, 257] width 1059 height 215
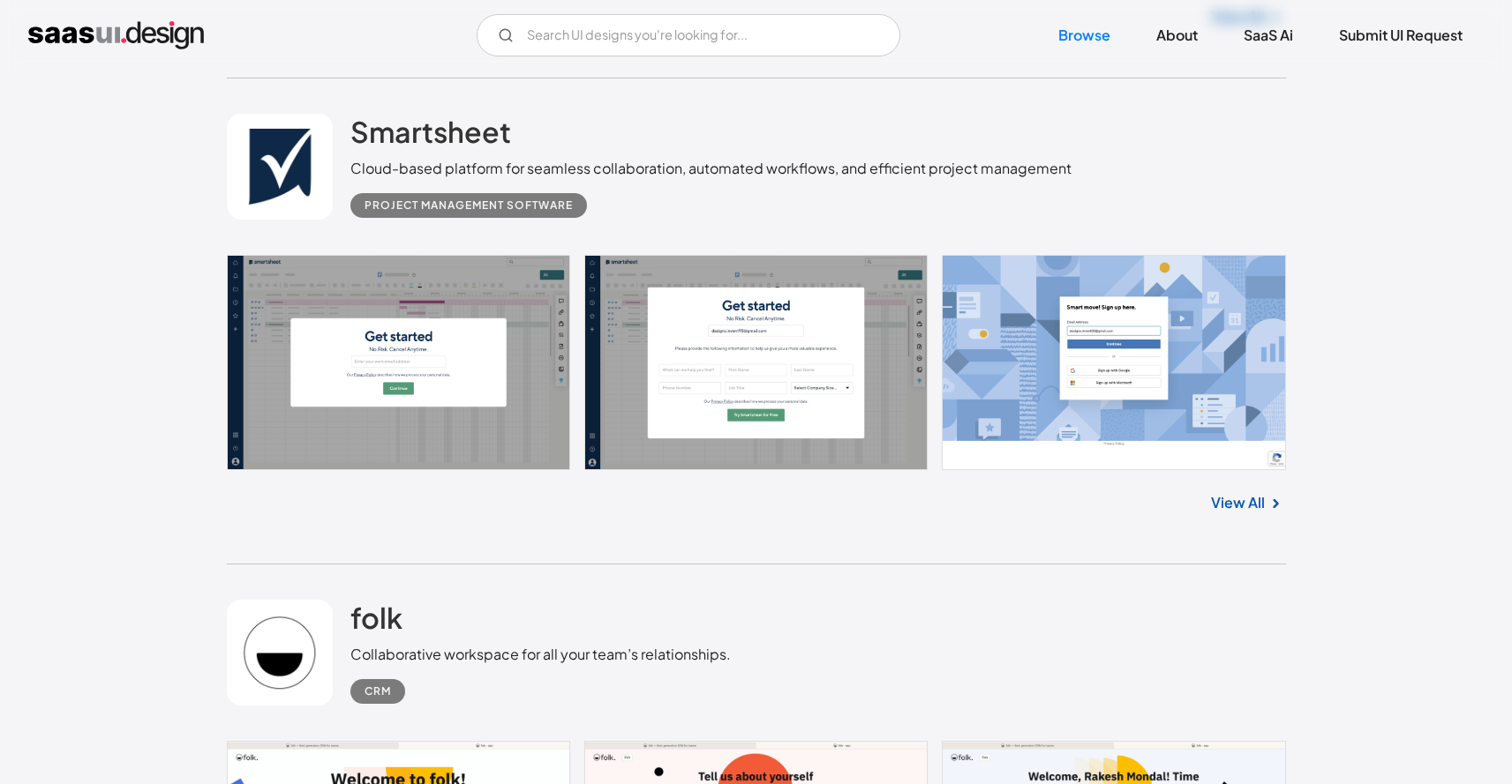
scroll to position [37494, 0]
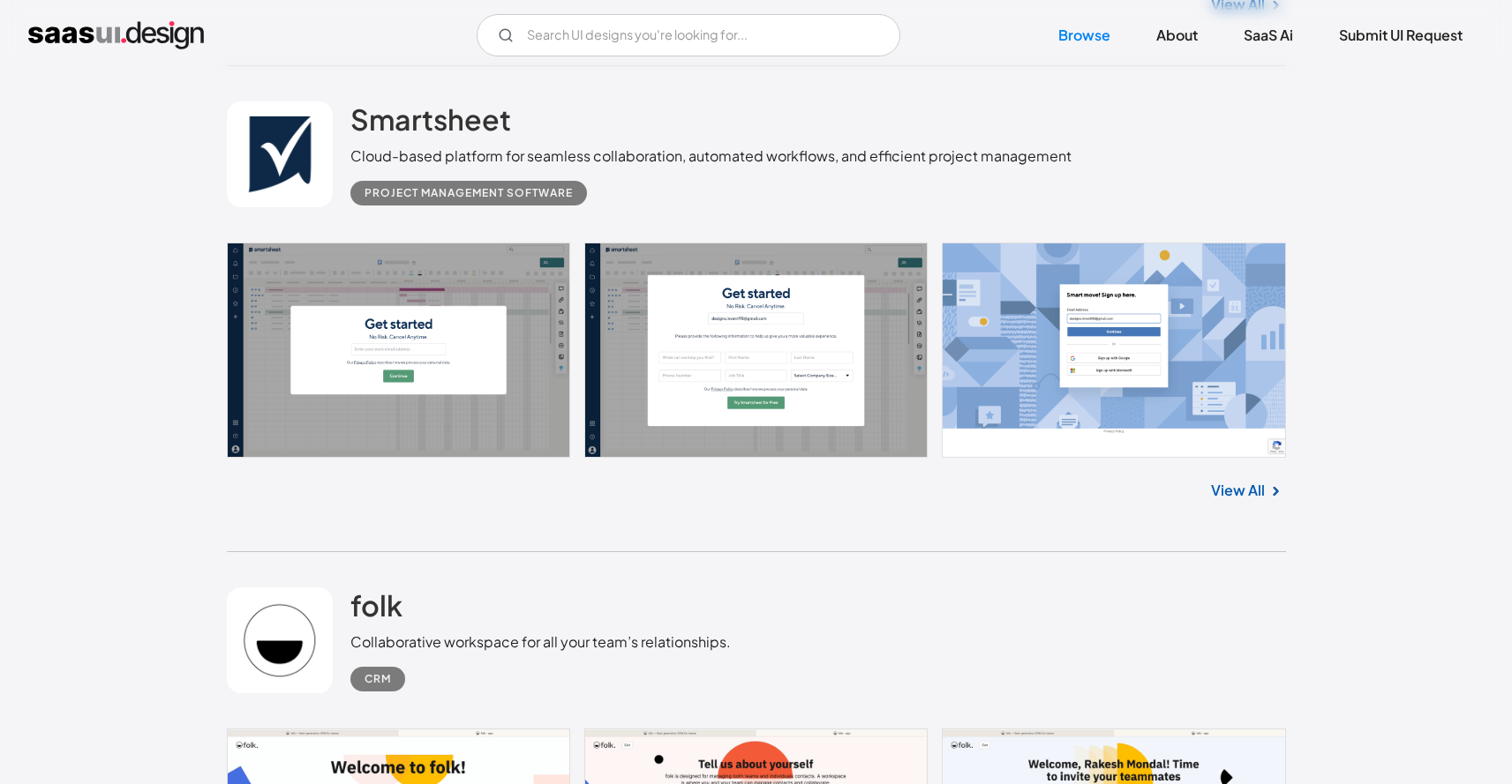
click at [471, 306] on link at bounding box center [756, 350] width 1059 height 215
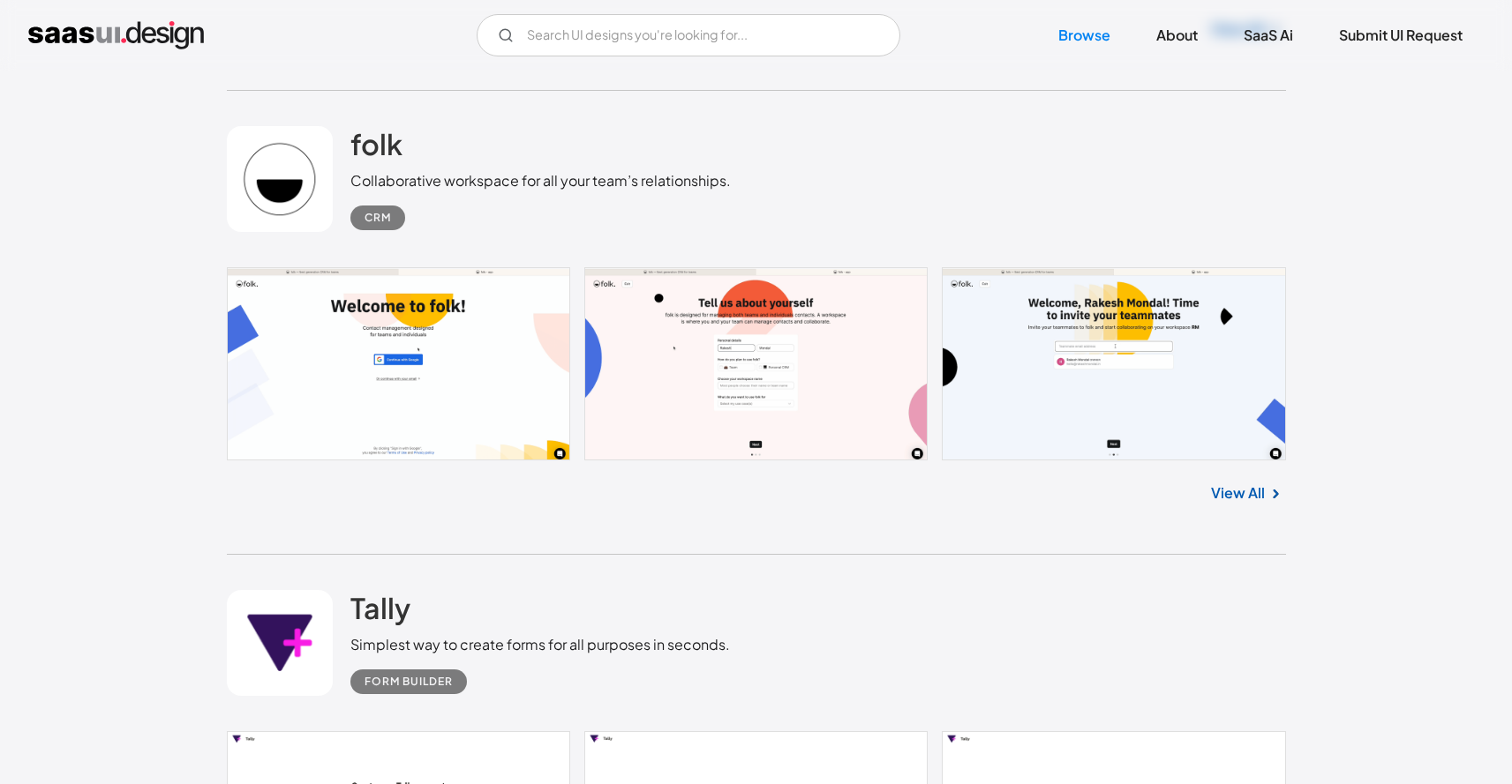
scroll to position [37934, 0]
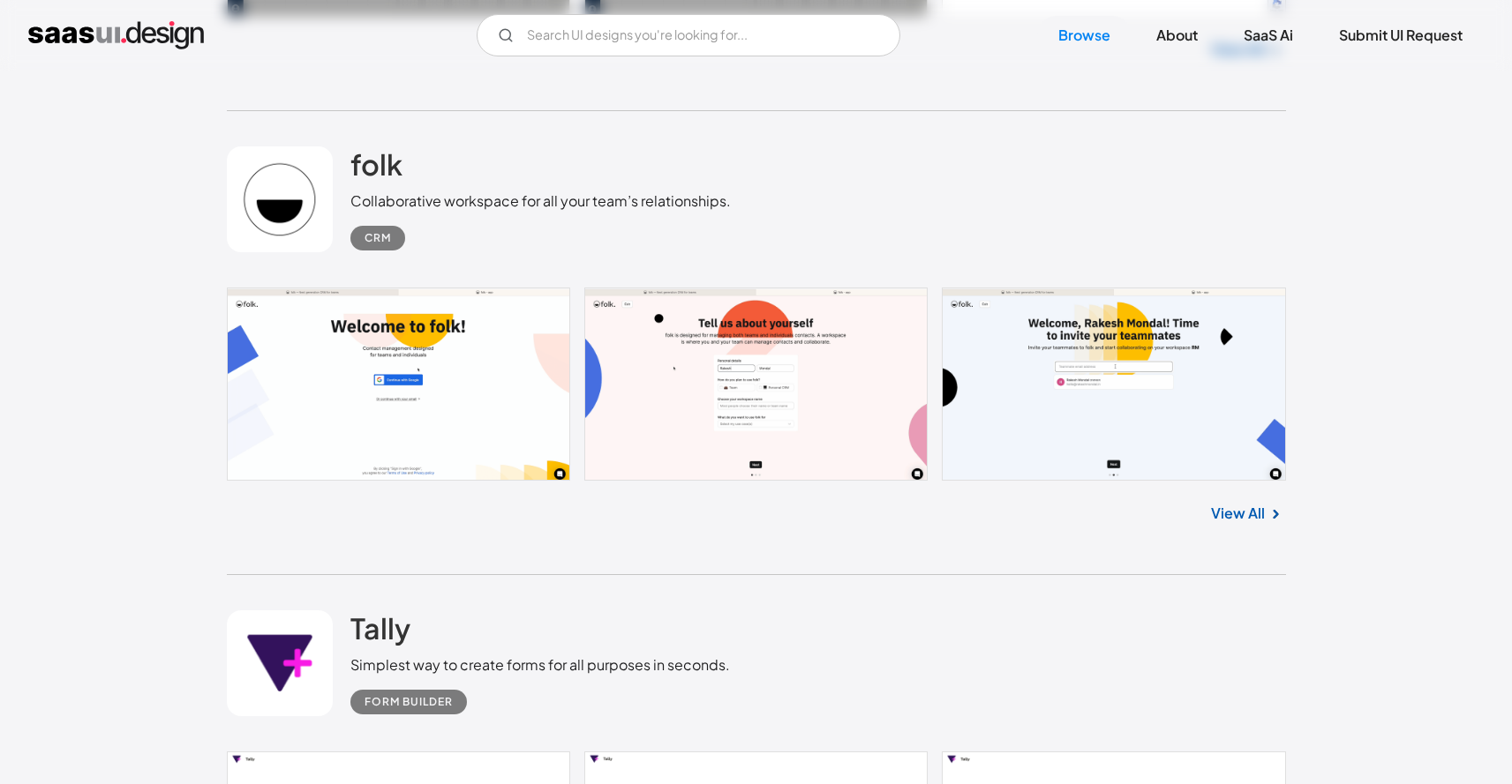
click at [1229, 524] on link "View All" at bounding box center [1238, 512] width 54 height 21
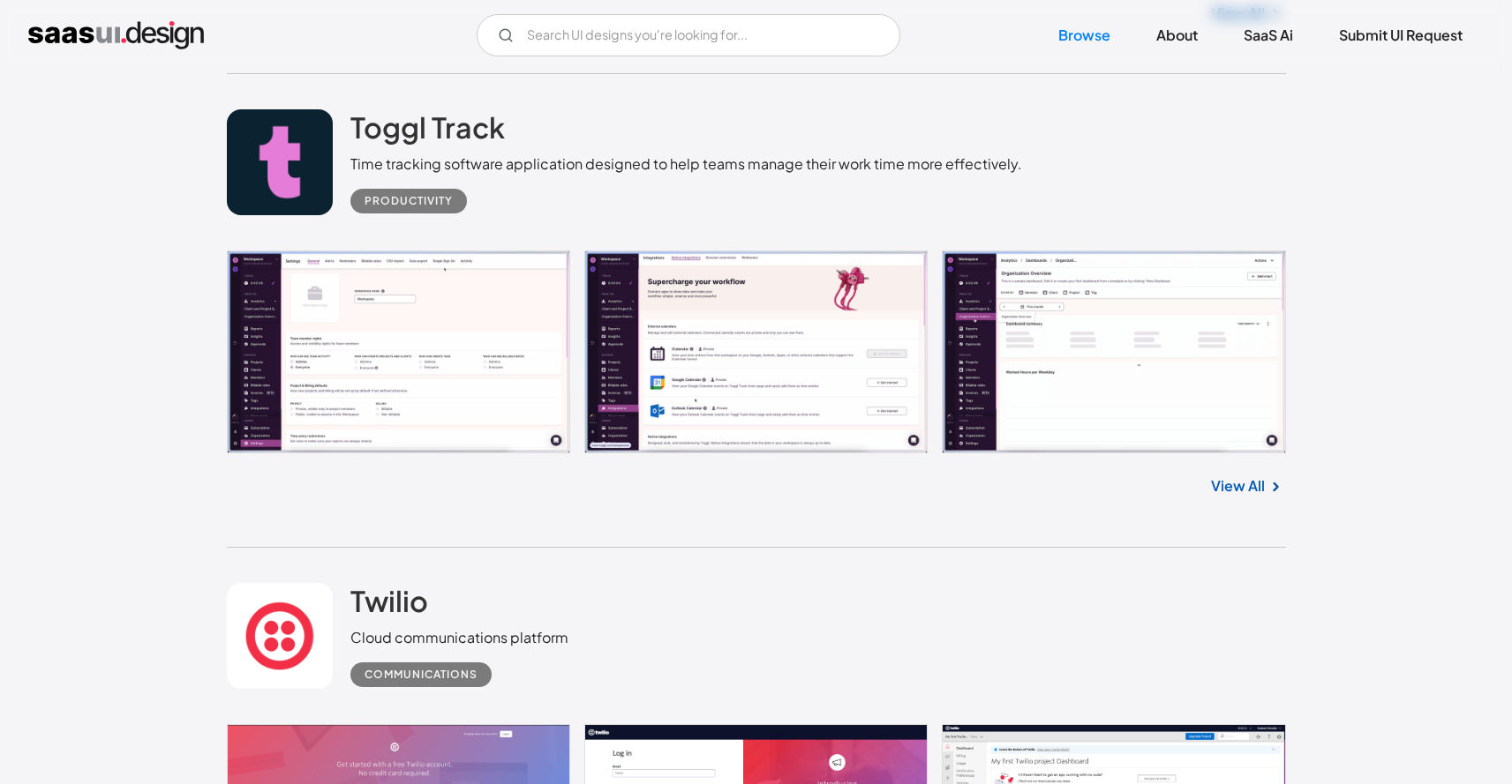
scroll to position [43225, 0]
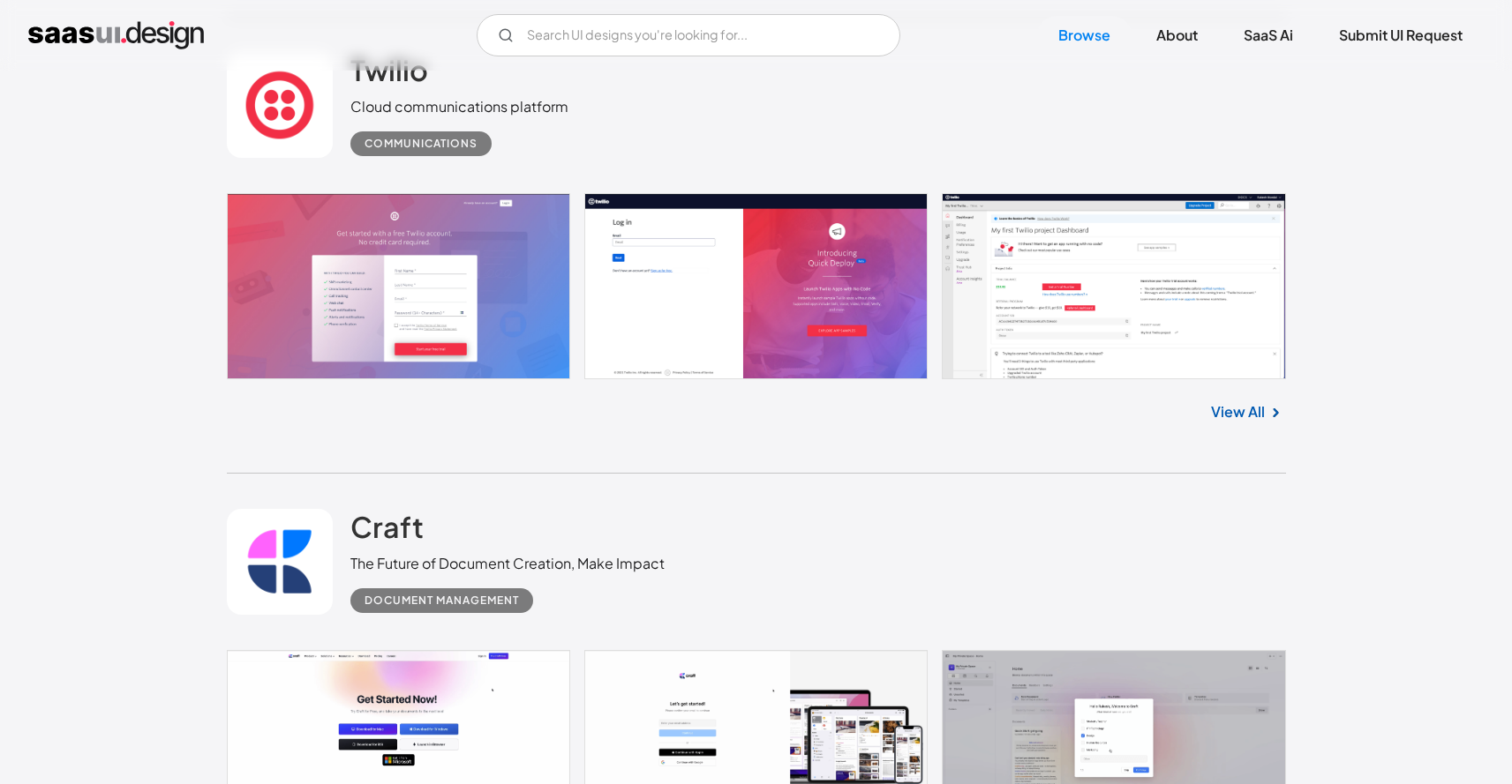
click at [620, 438] on div "View All" at bounding box center [756, 408] width 1059 height 59
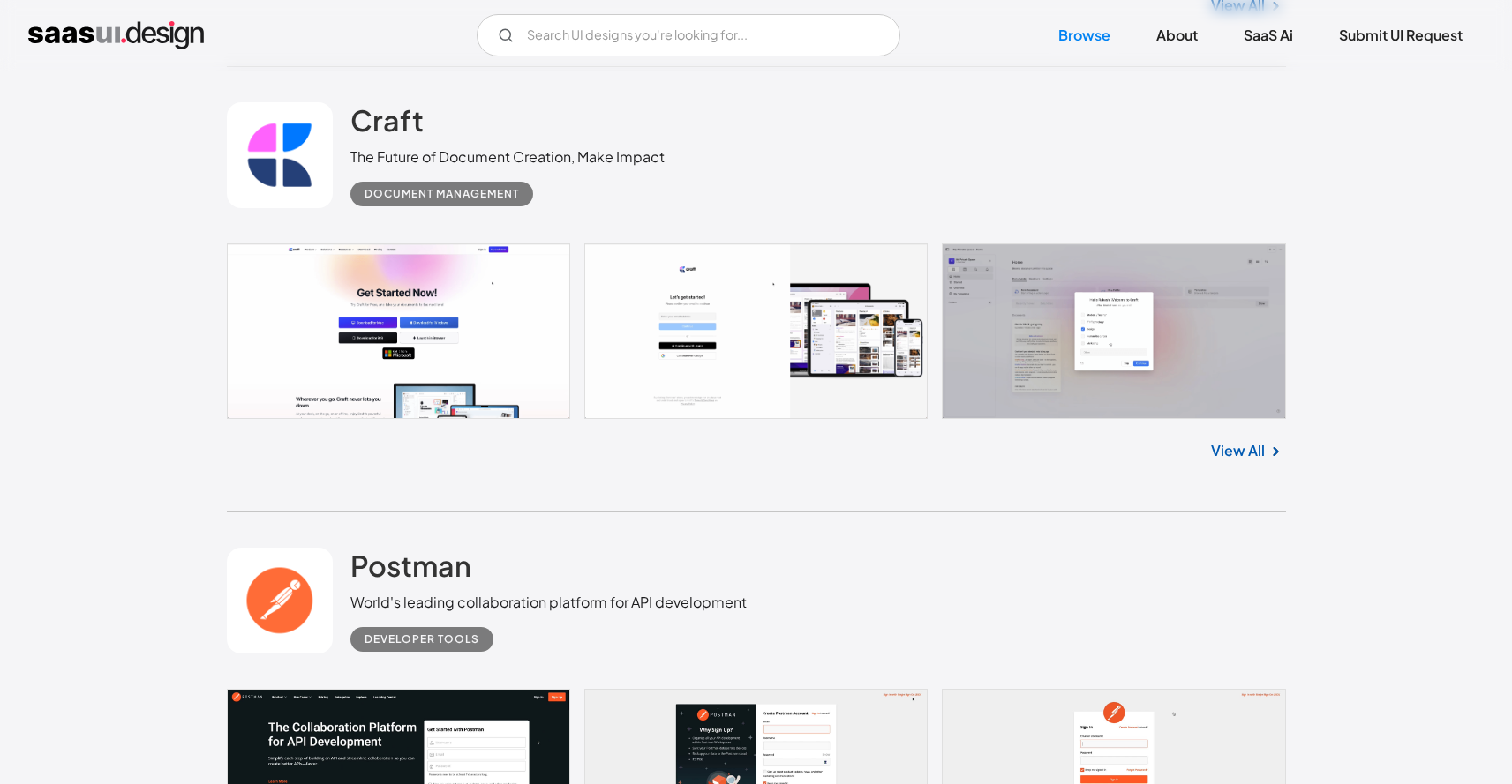
click at [1000, 346] on link at bounding box center [756, 331] width 1059 height 175
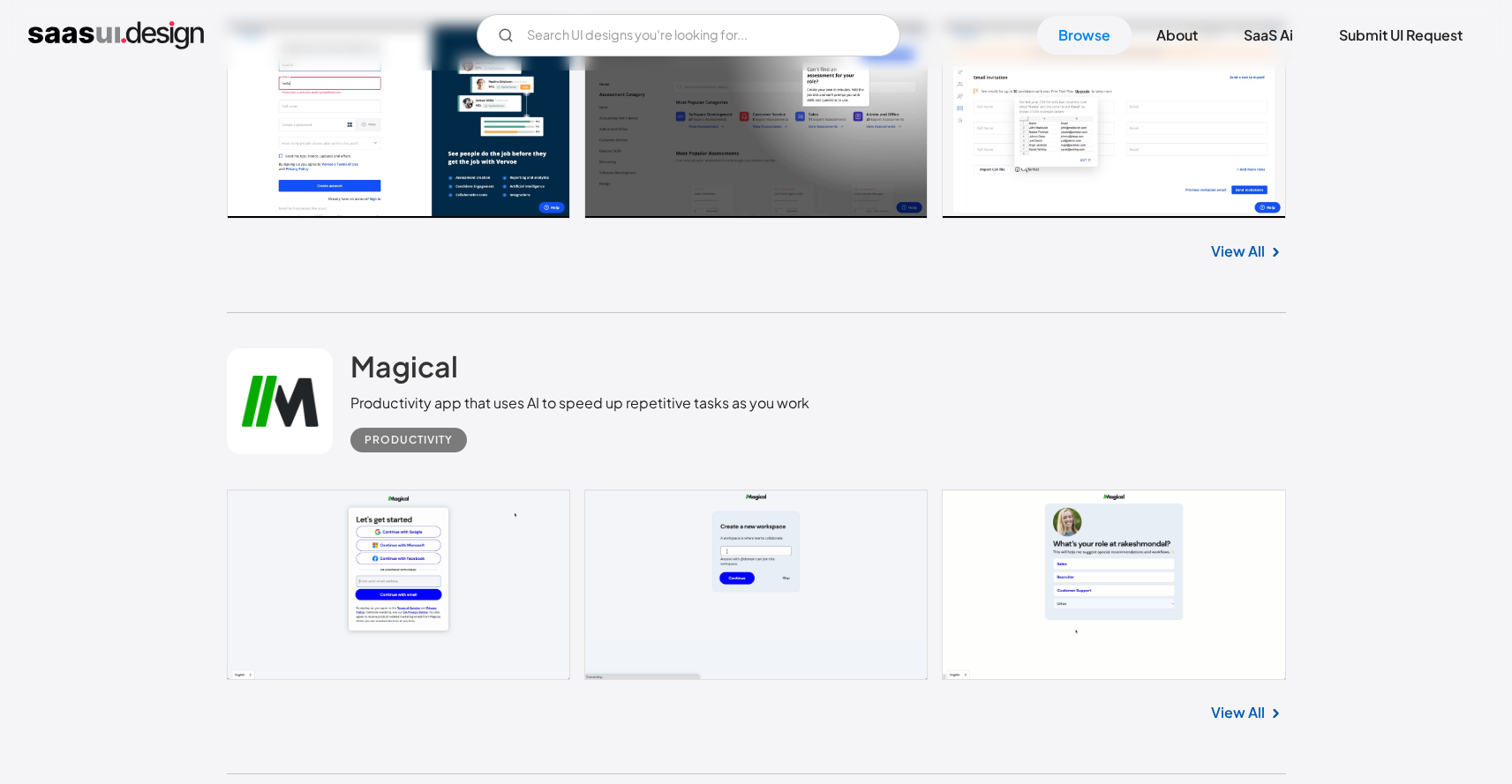
scroll to position [47021, 0]
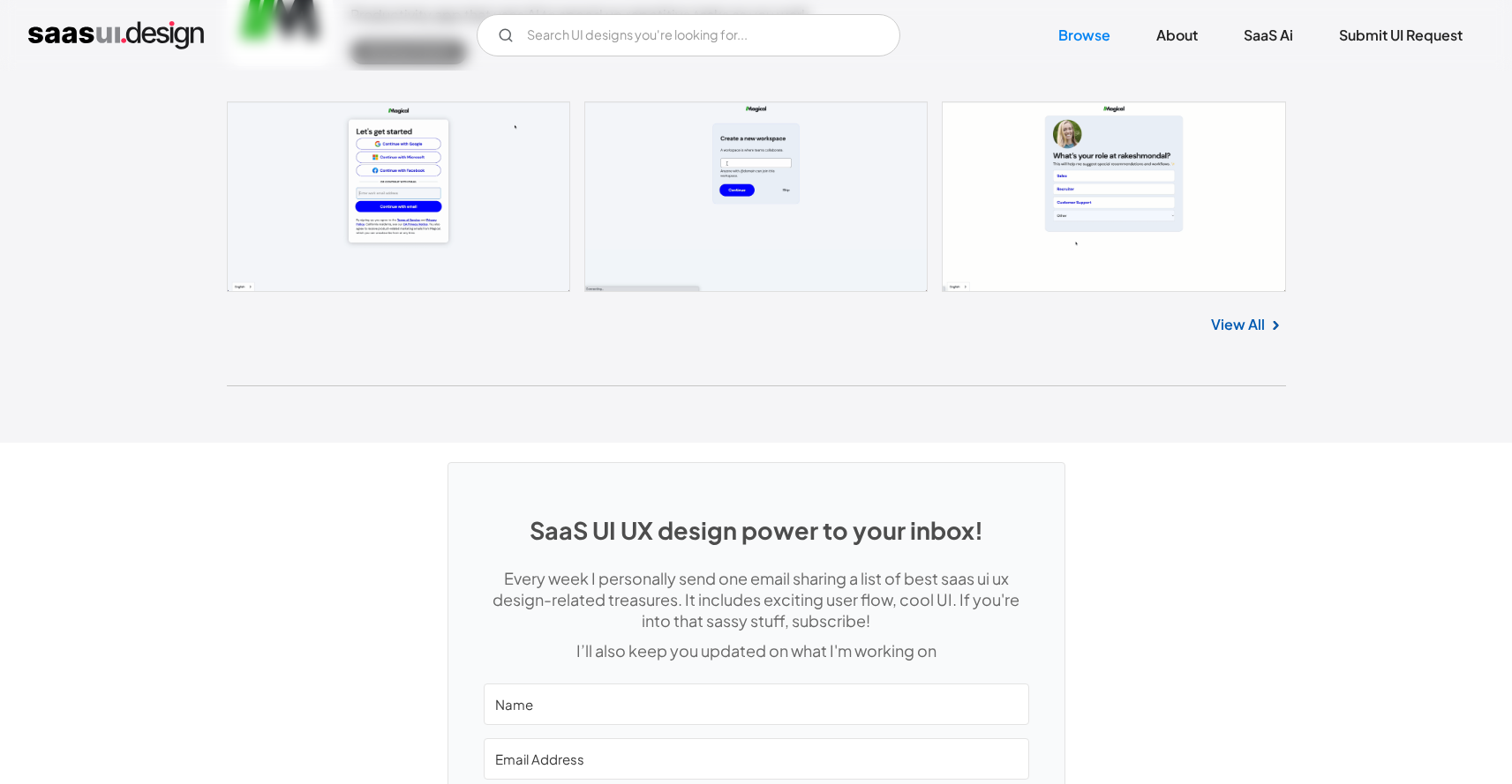
click at [1219, 335] on link "View All" at bounding box center [1238, 324] width 54 height 21
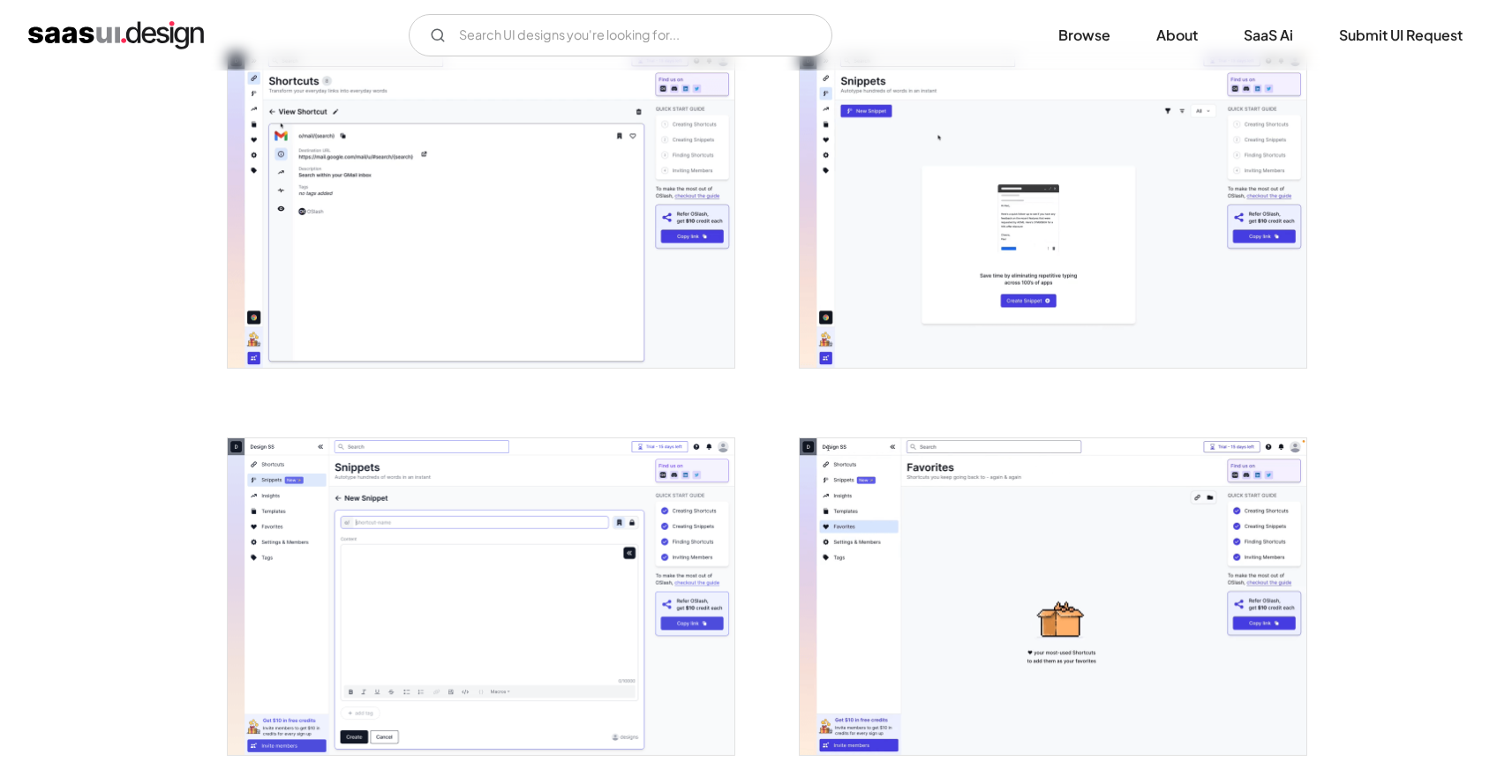
scroll to position [1716, 0]
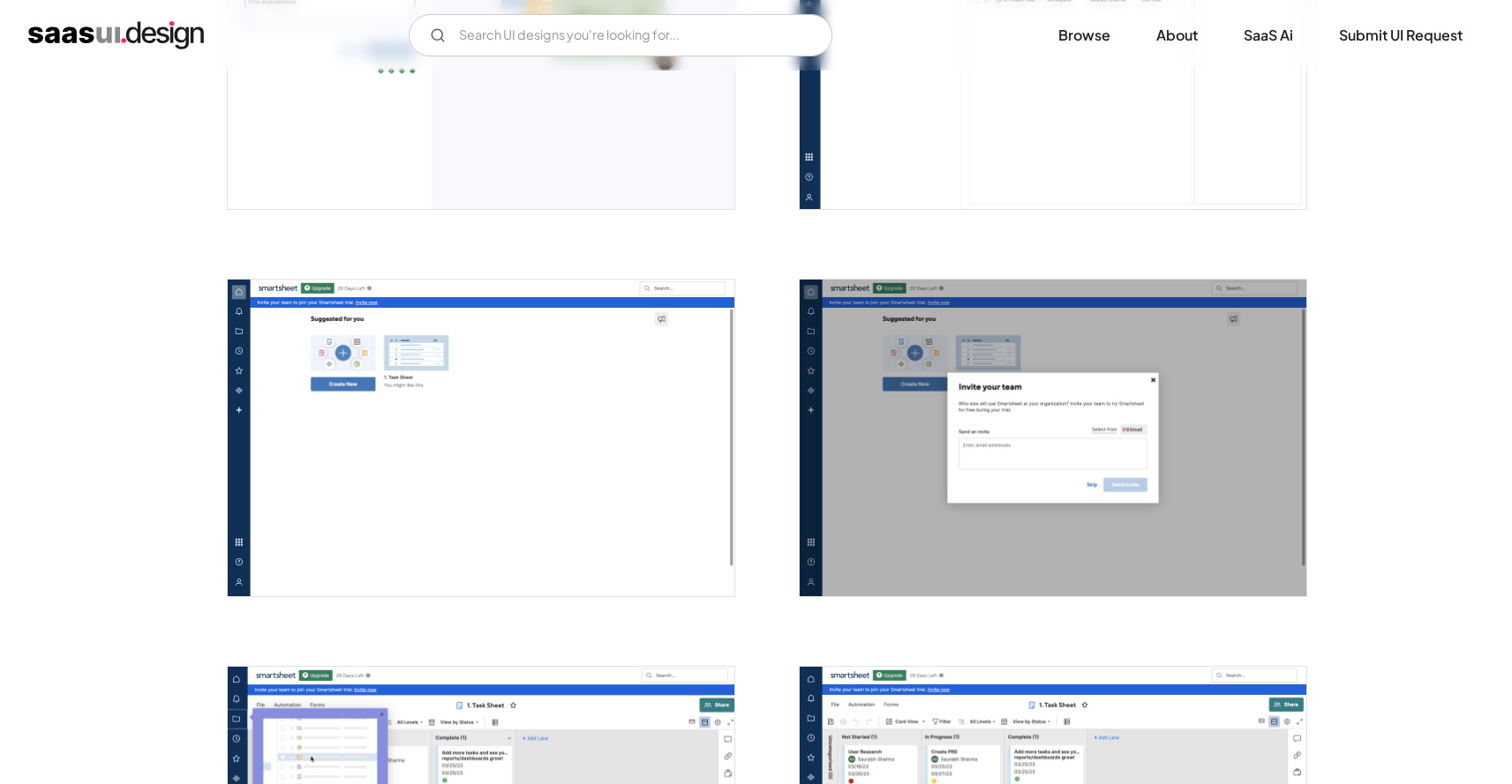
scroll to position [2924, 0]
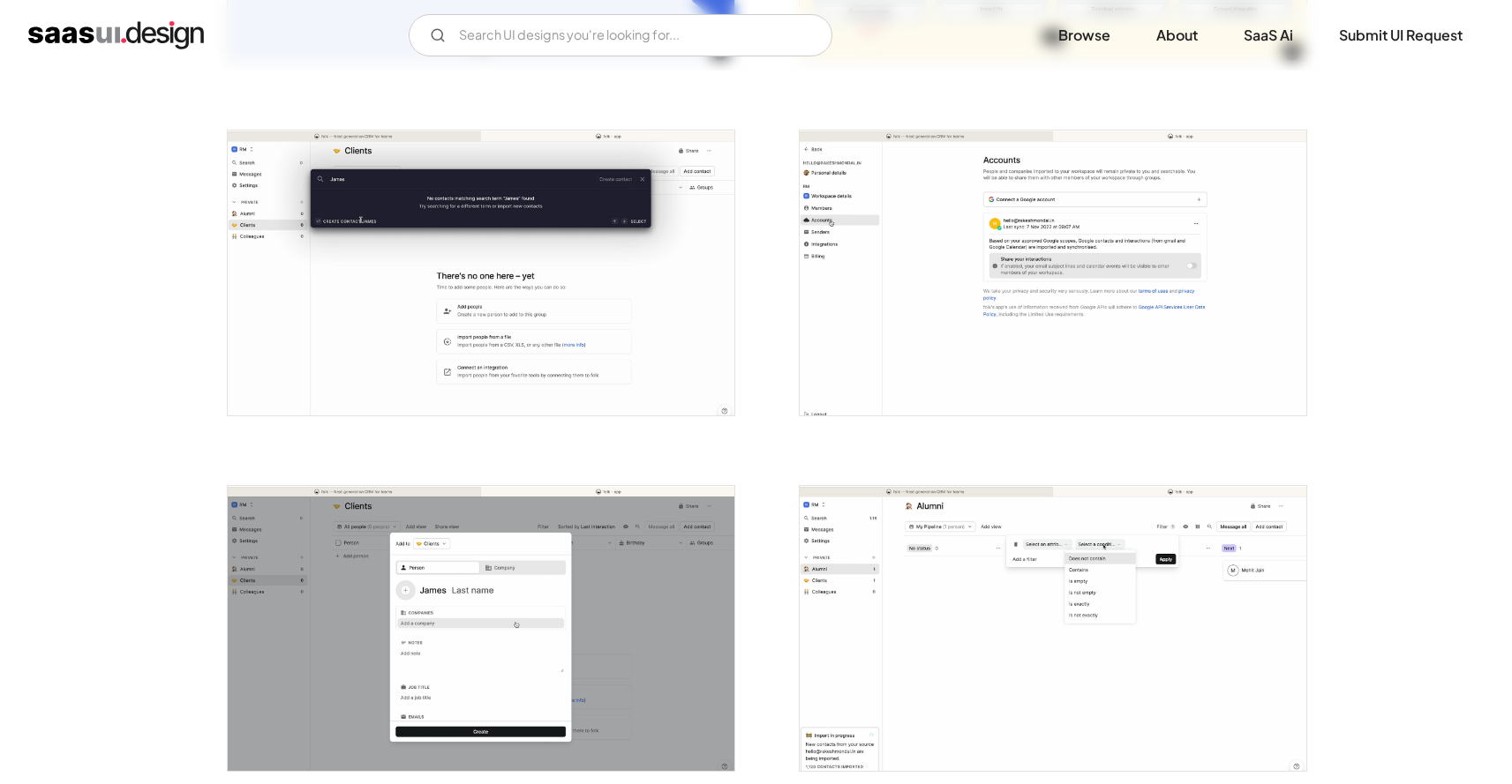
scroll to position [988, 0]
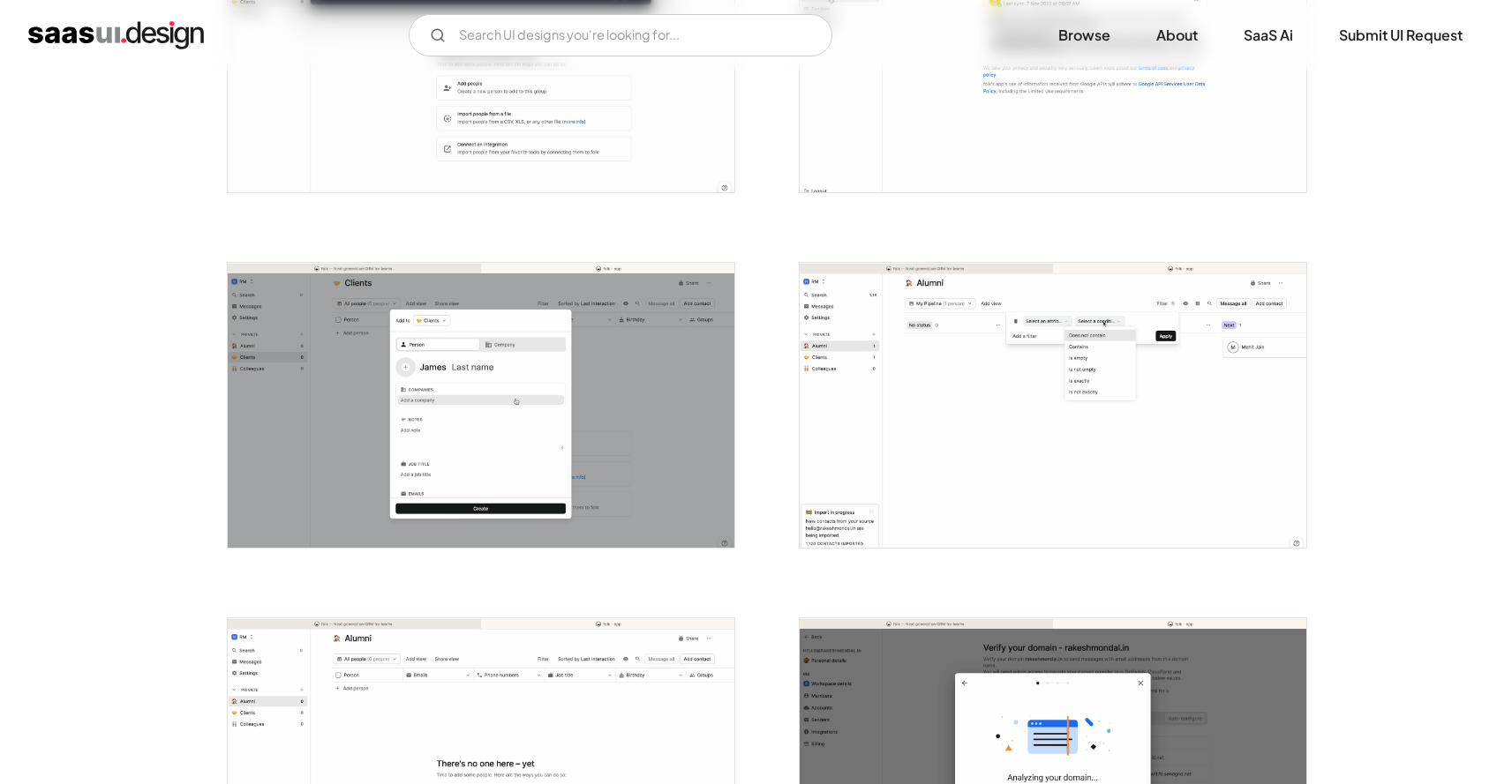
scroll to position [1420, 0]
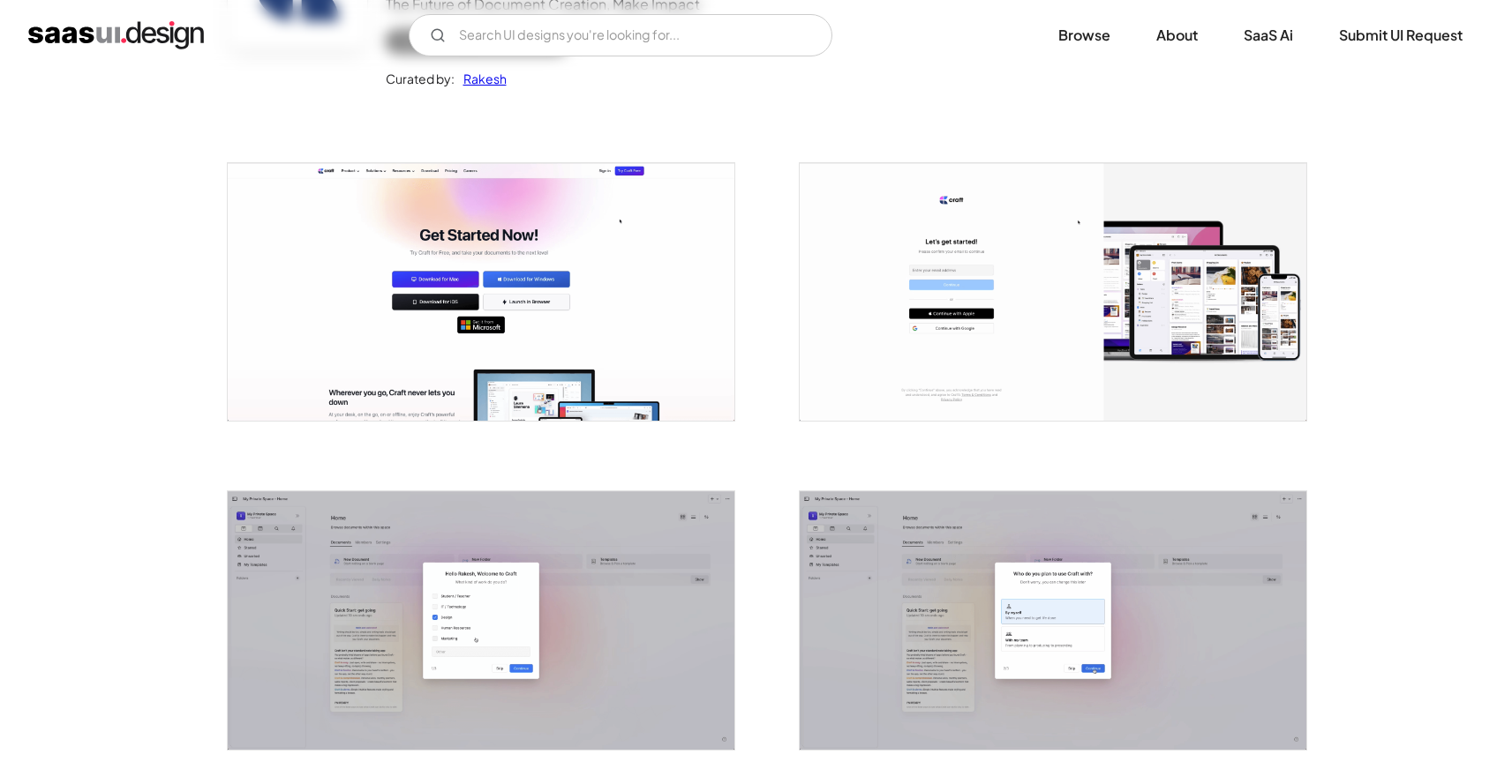
scroll to position [396, 0]
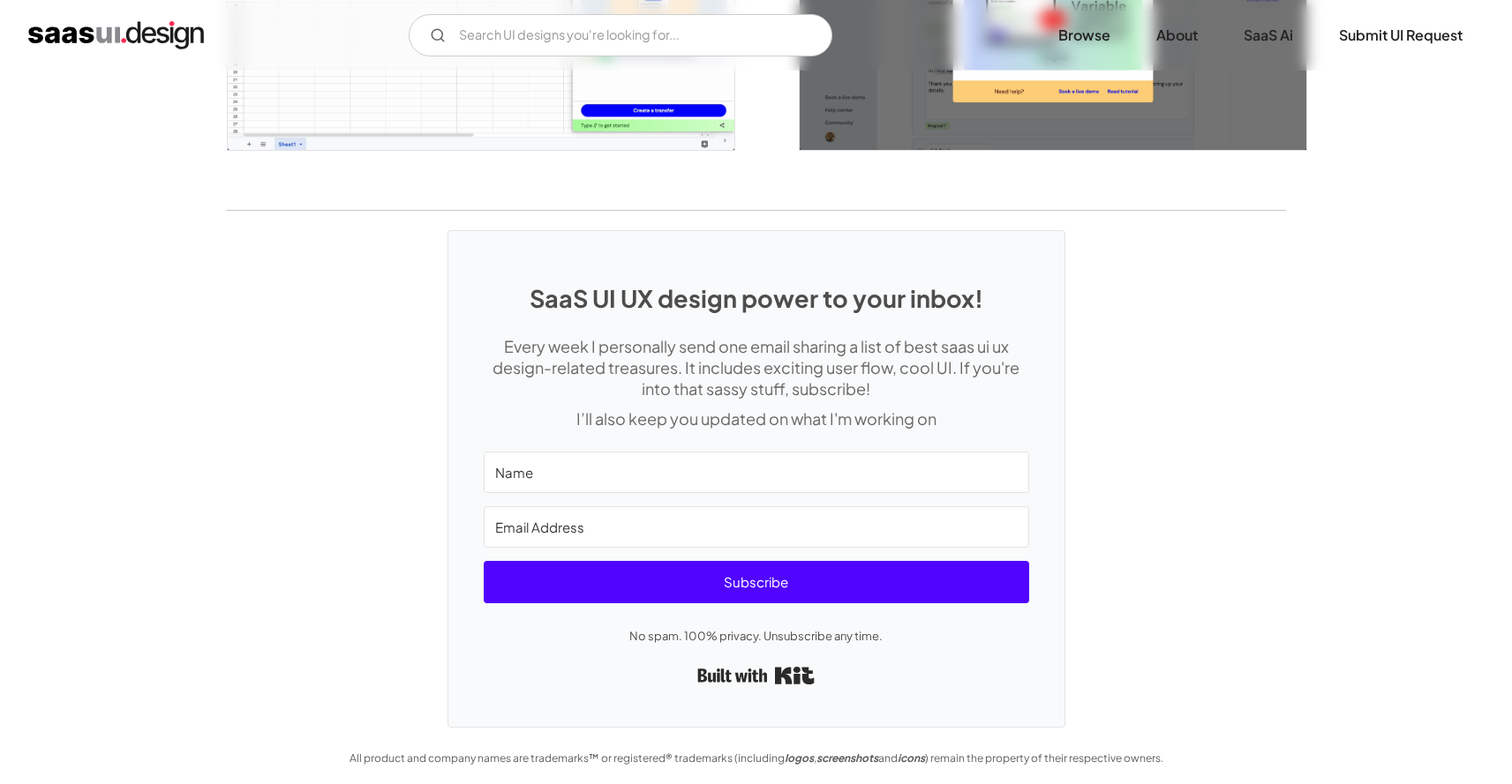
scroll to position [4053, 0]
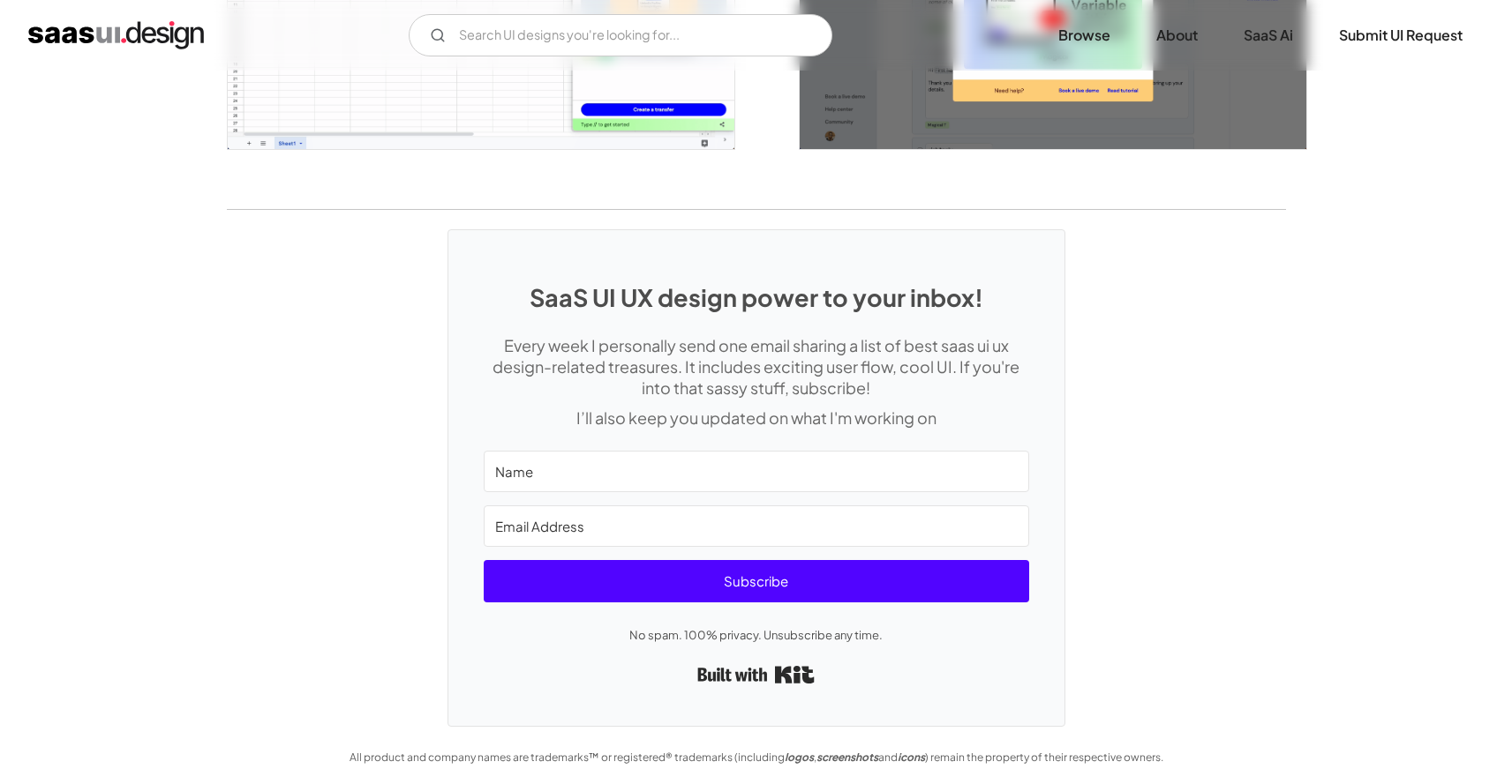
click at [101, 32] on img "home" at bounding box center [115, 35] width 175 height 28
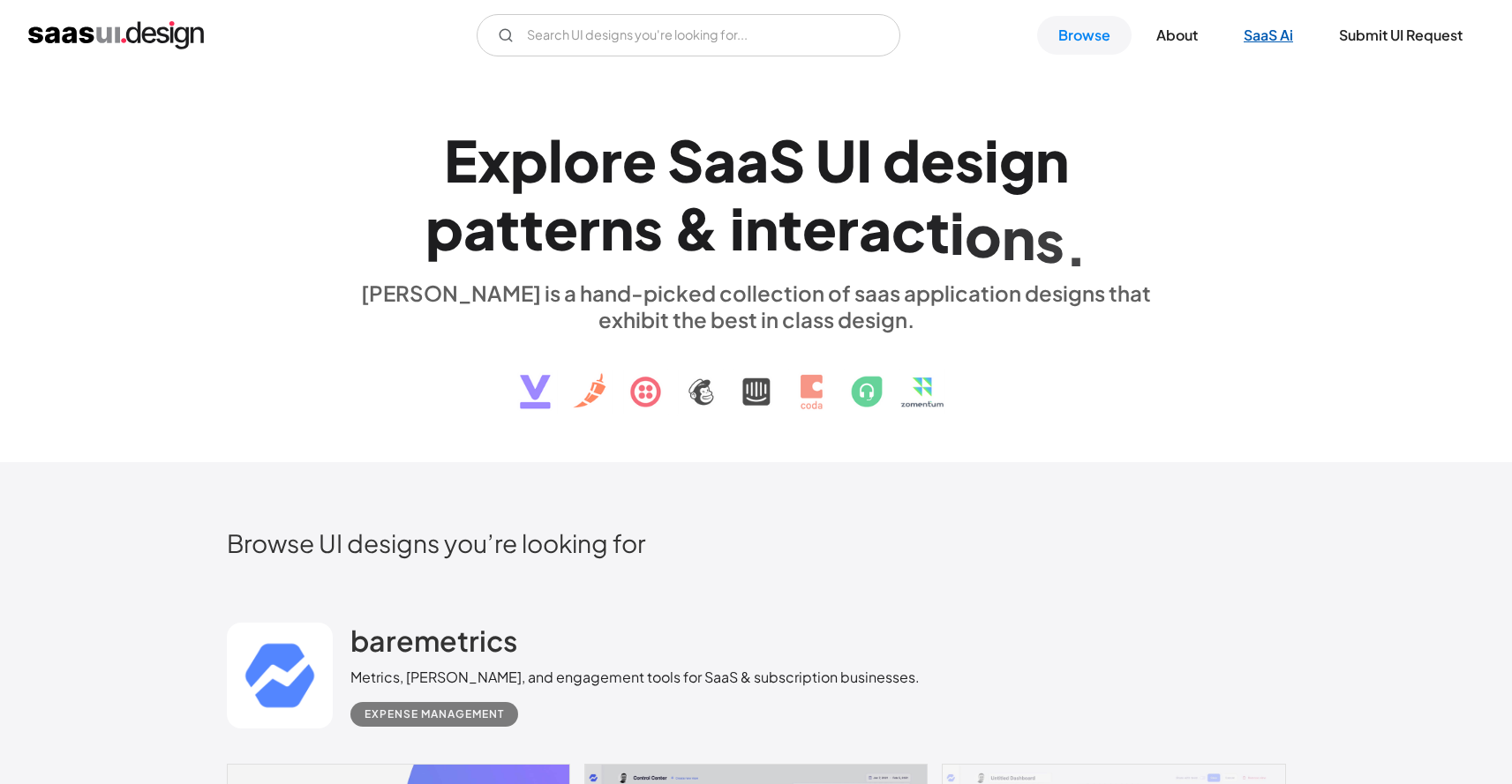
click at [1276, 38] on link "SaaS Ai" at bounding box center [1268, 35] width 92 height 39
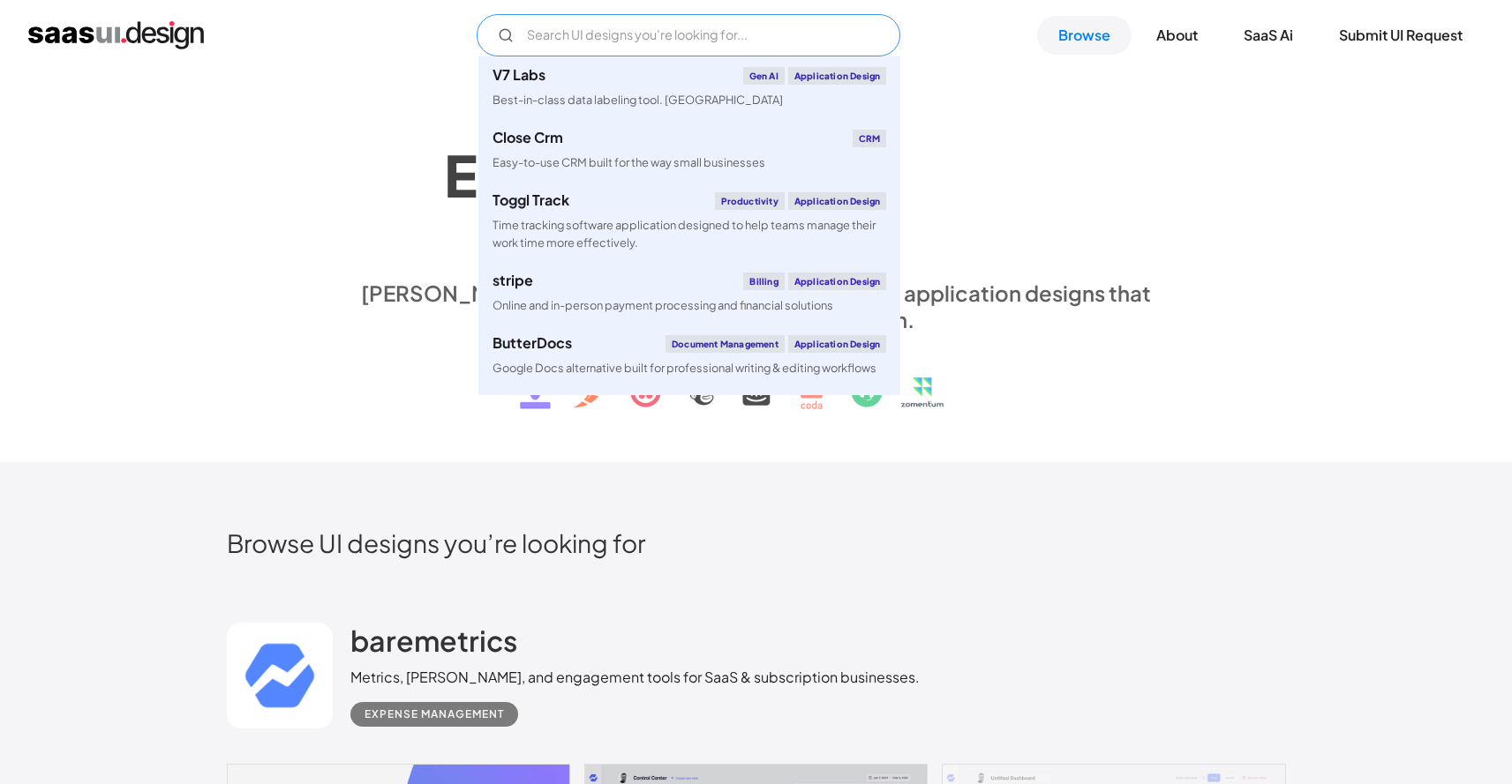
click at [568, 41] on input "Email Form" at bounding box center [689, 35] width 424 height 43
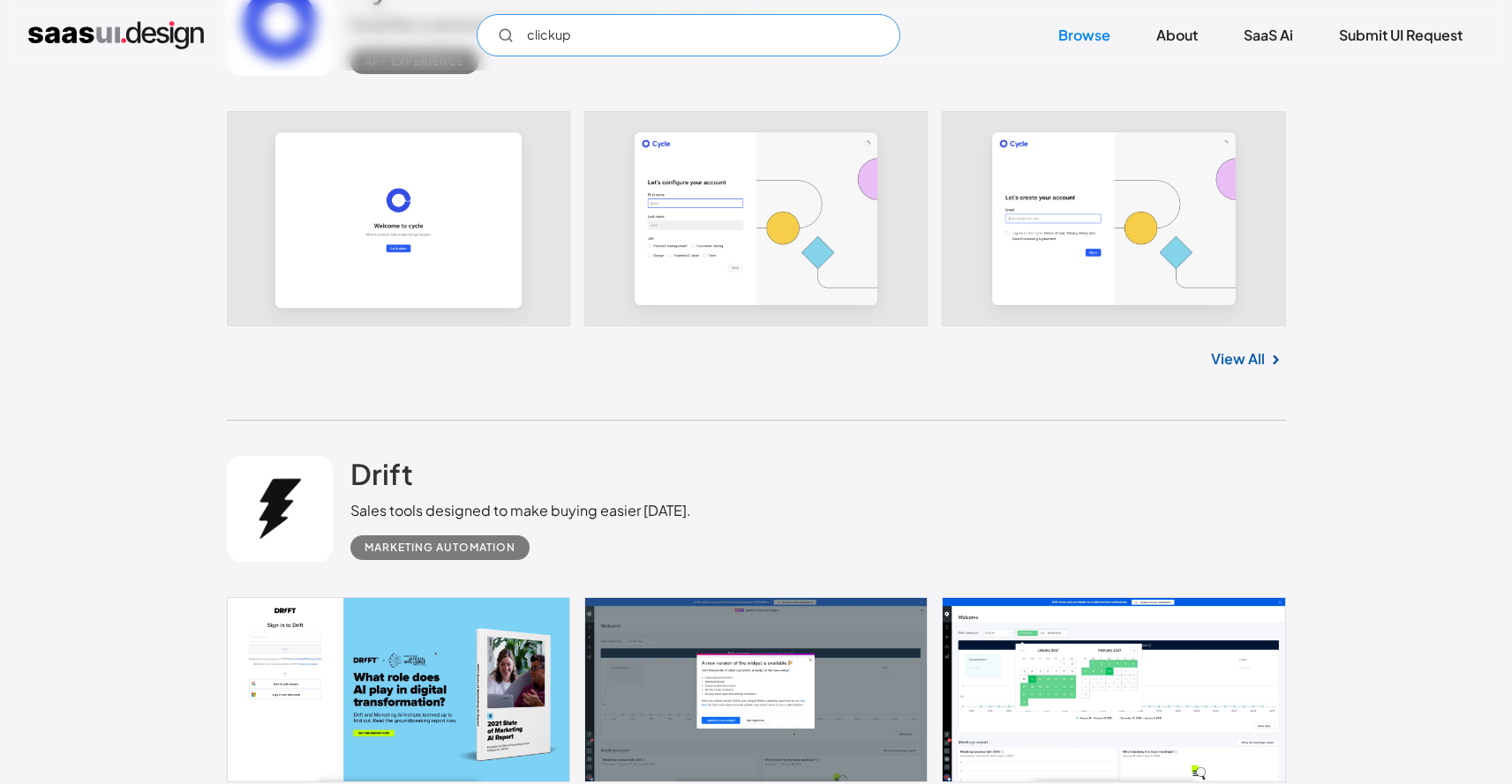
scroll to position [3229, 0]
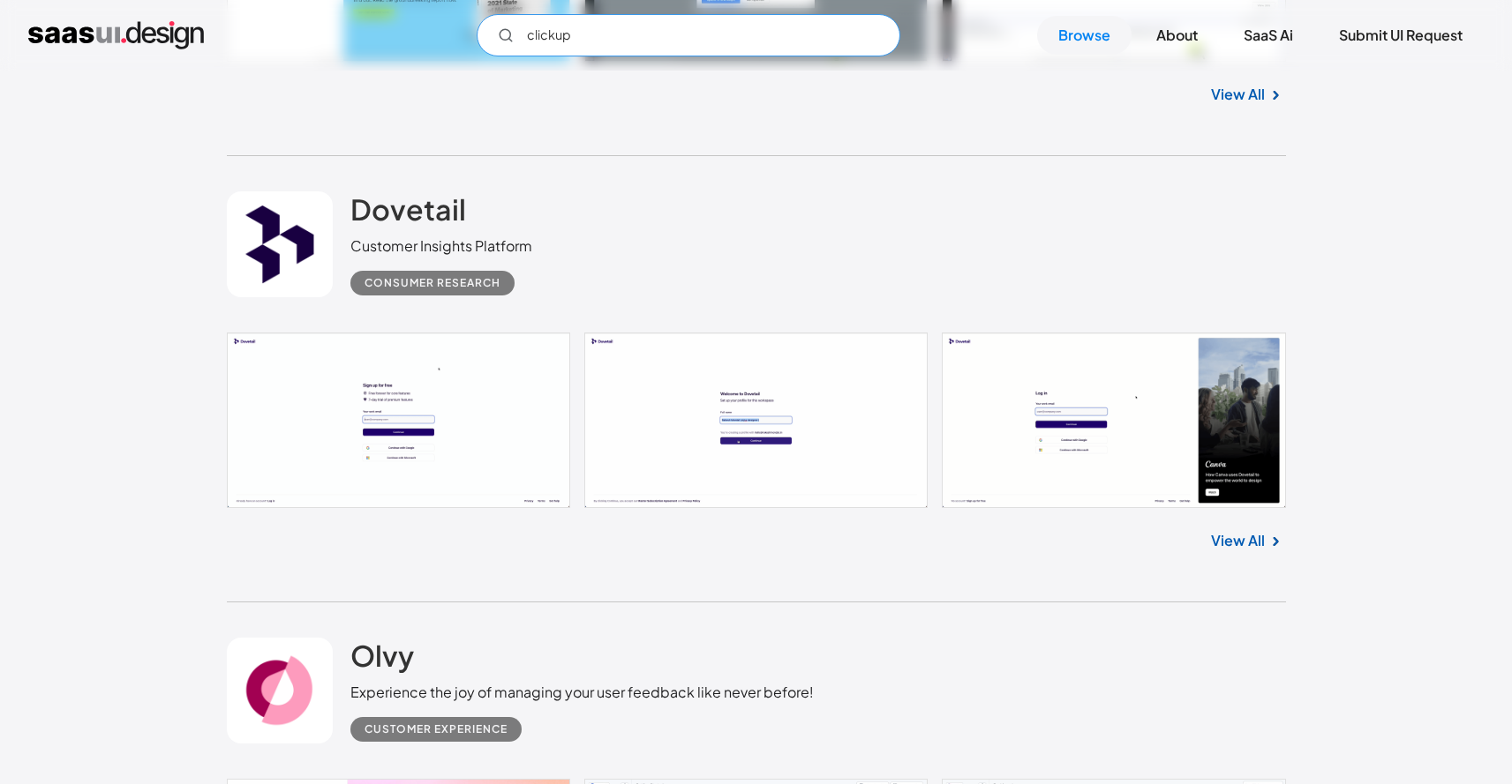
type input "clickup"
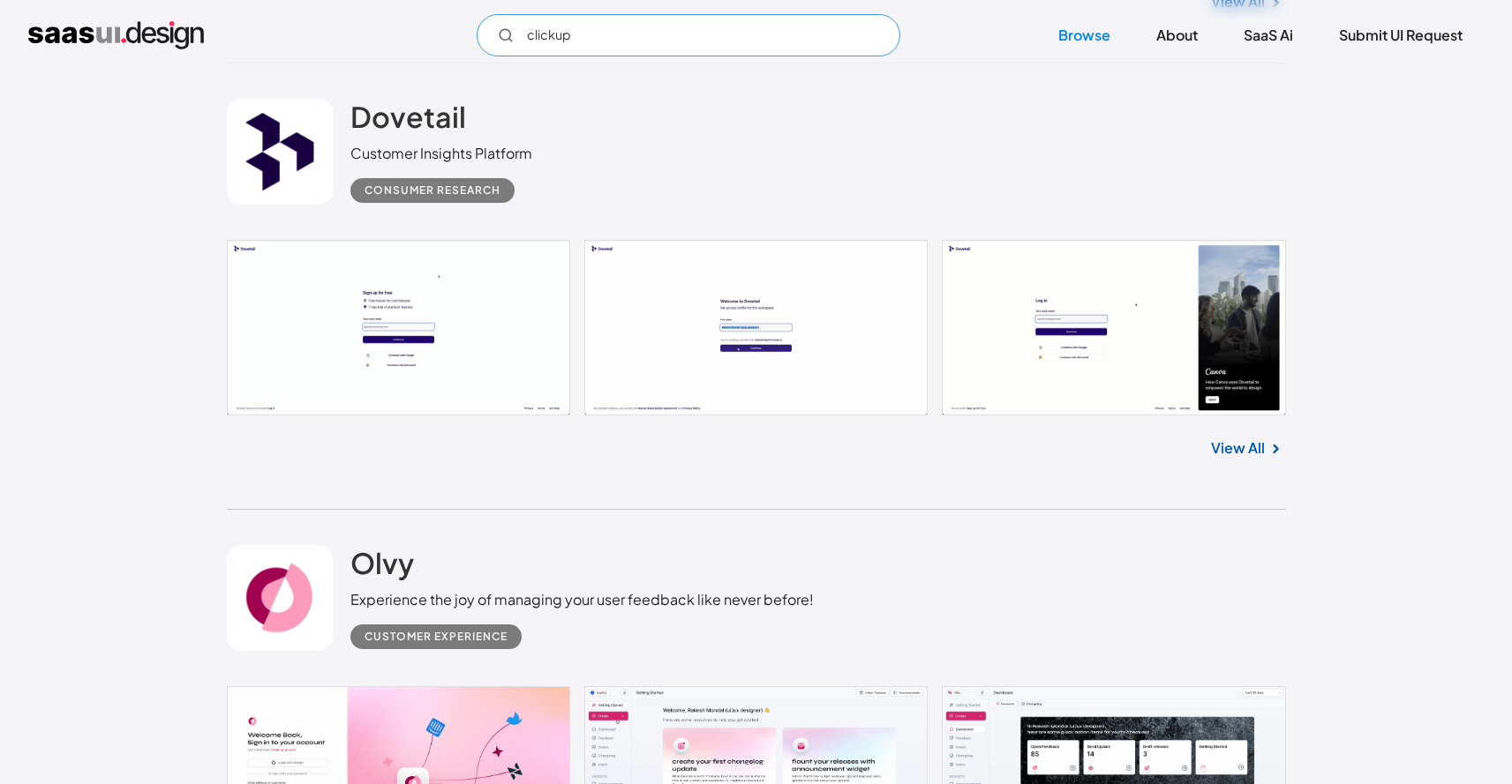
scroll to position [3405, 0]
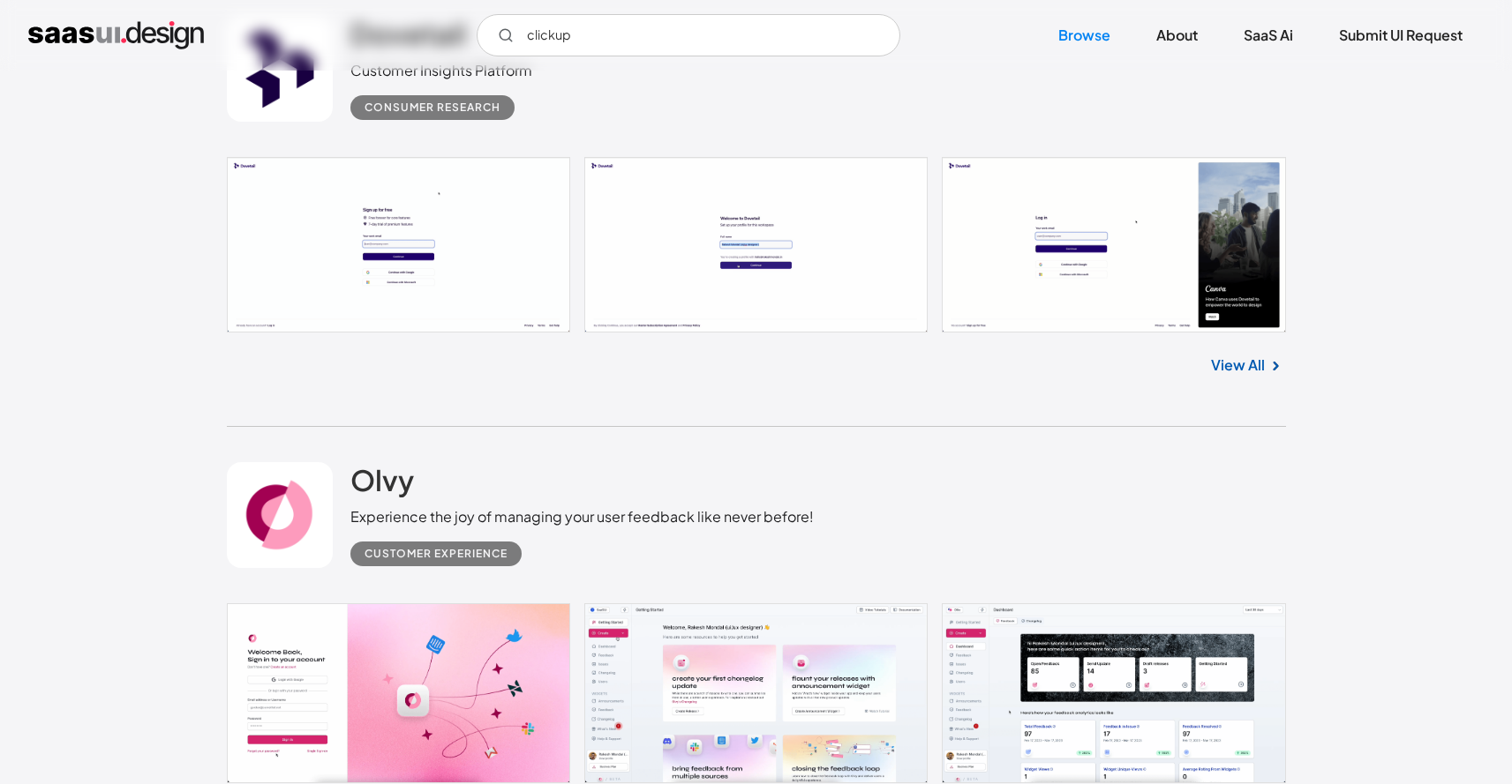
click at [1230, 362] on link "View All" at bounding box center [1238, 364] width 54 height 21
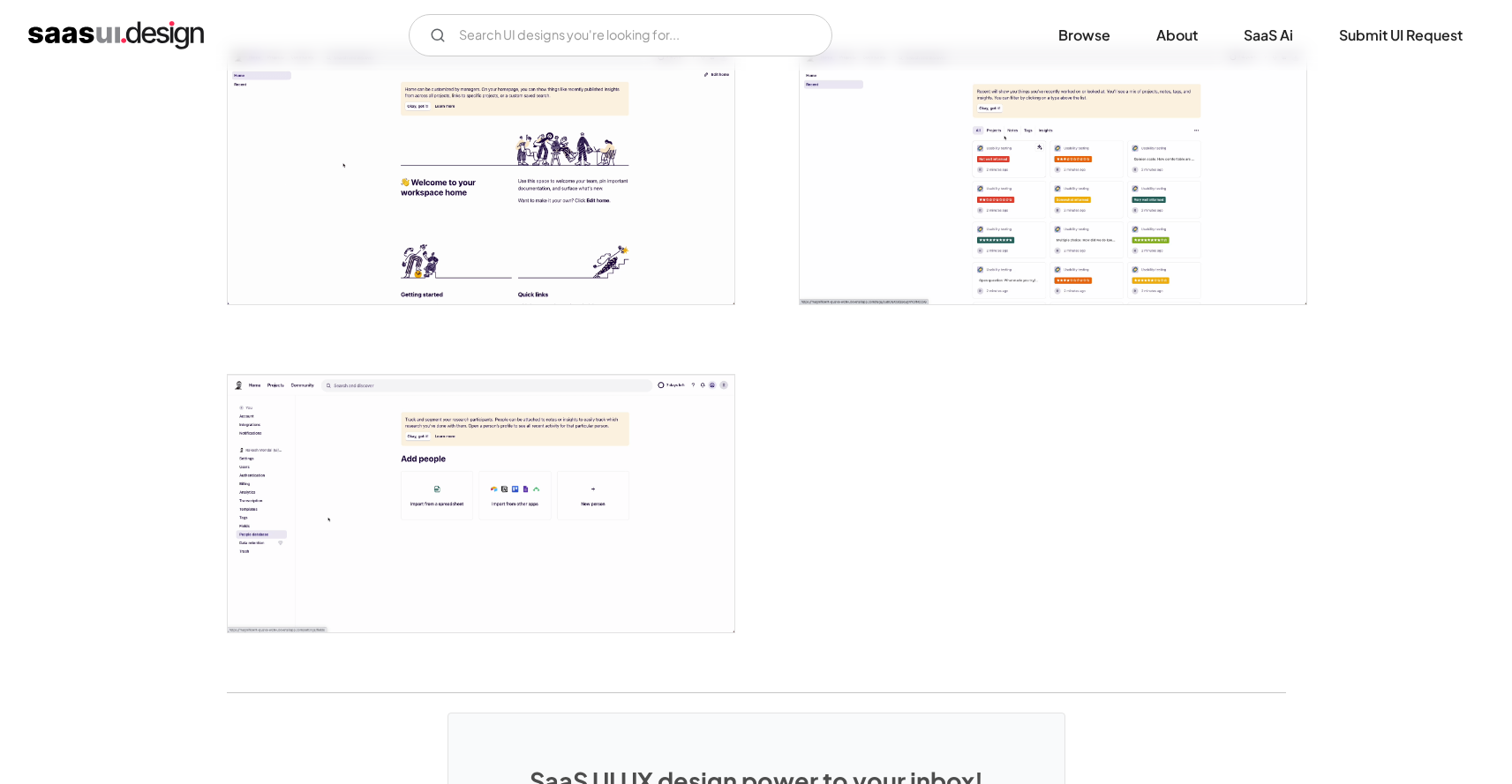
scroll to position [3488, 0]
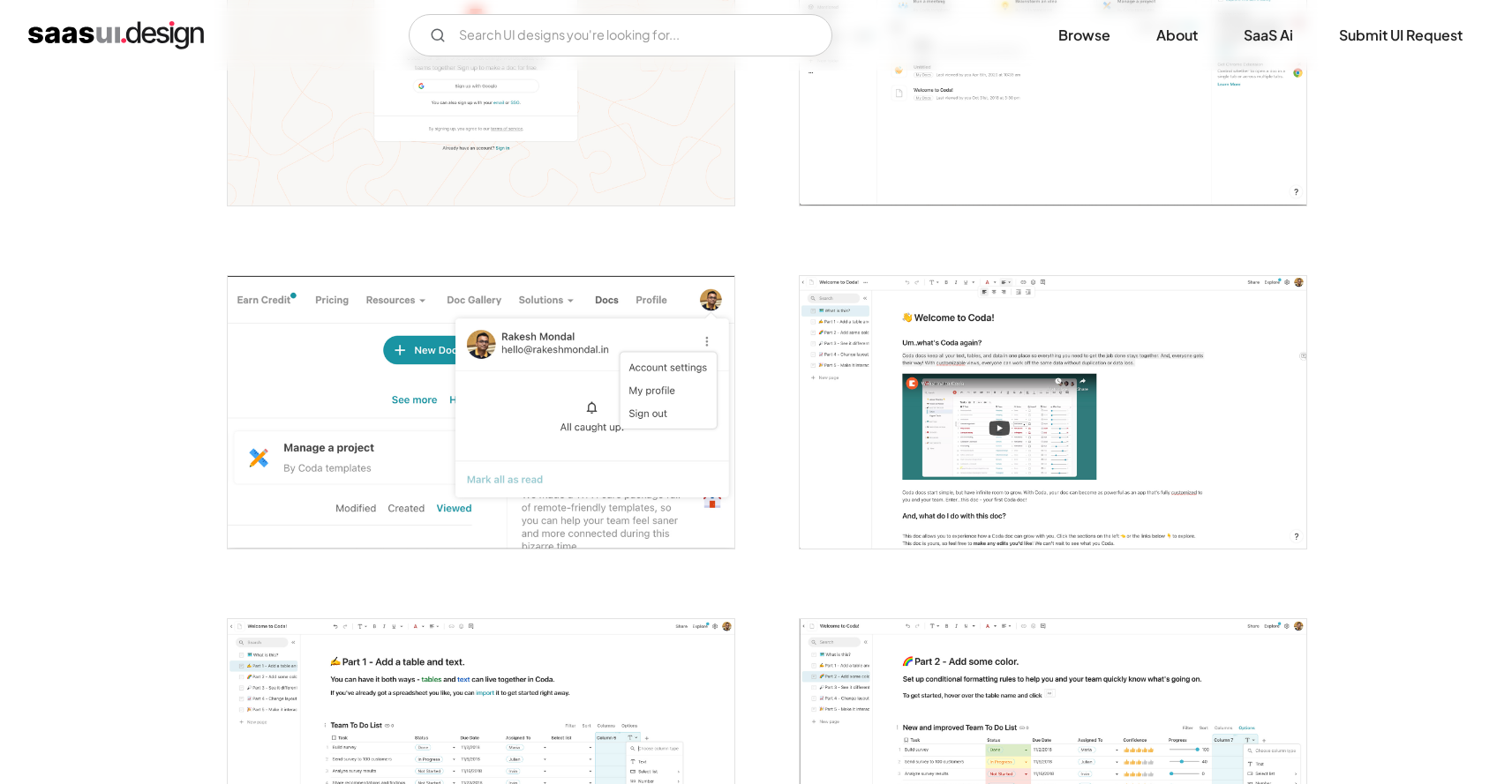
scroll to position [959, 0]
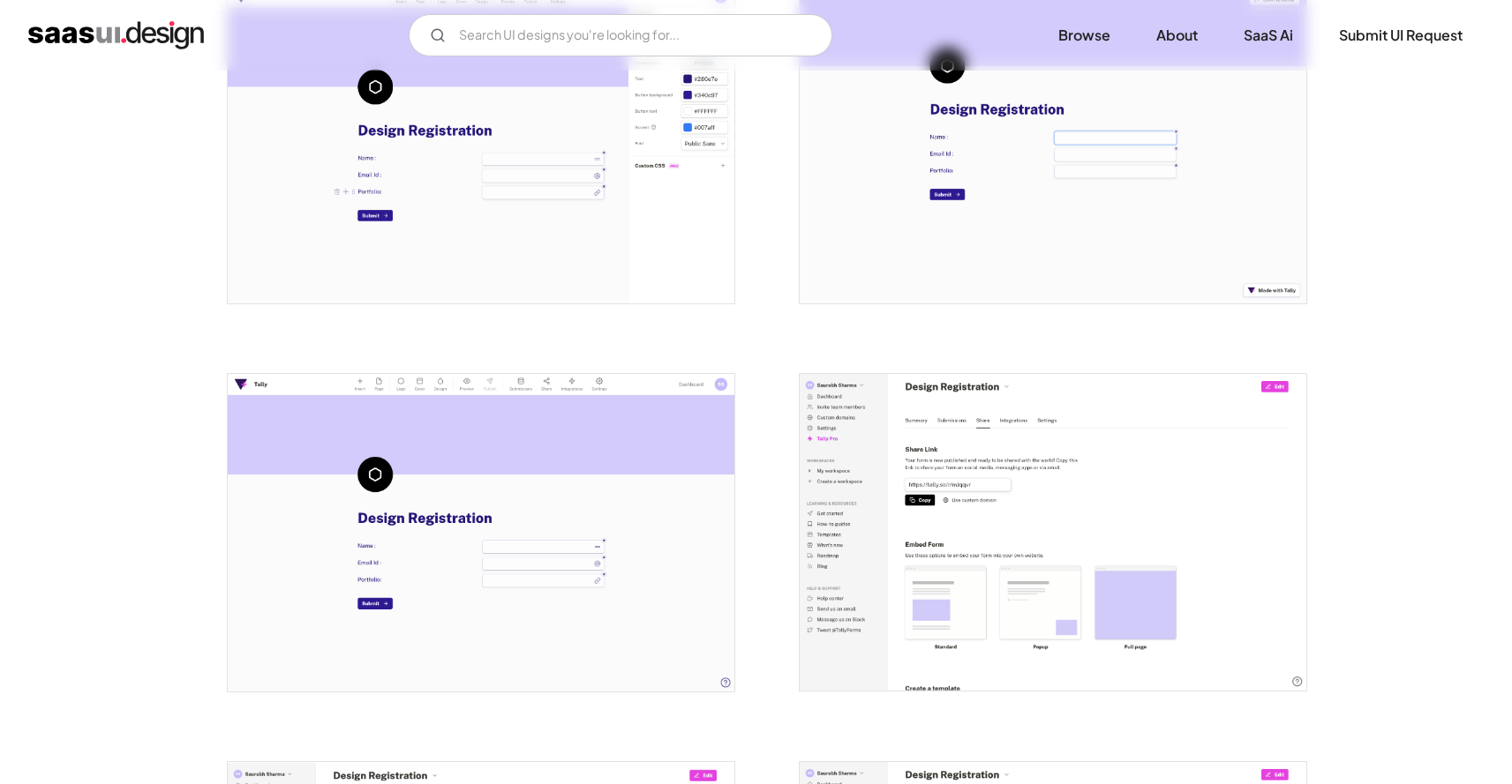
scroll to position [1742, 0]
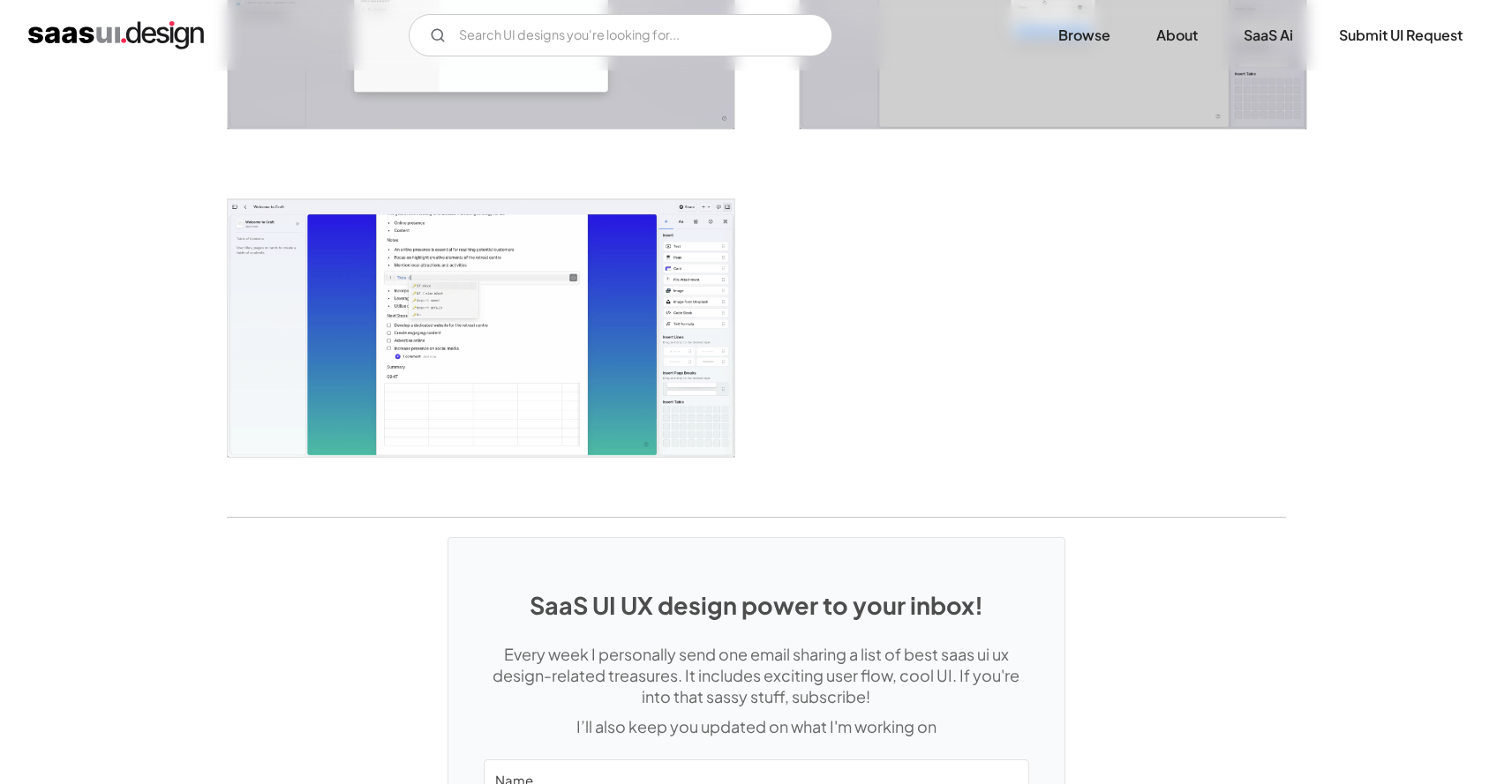
scroll to position [3946, 0]
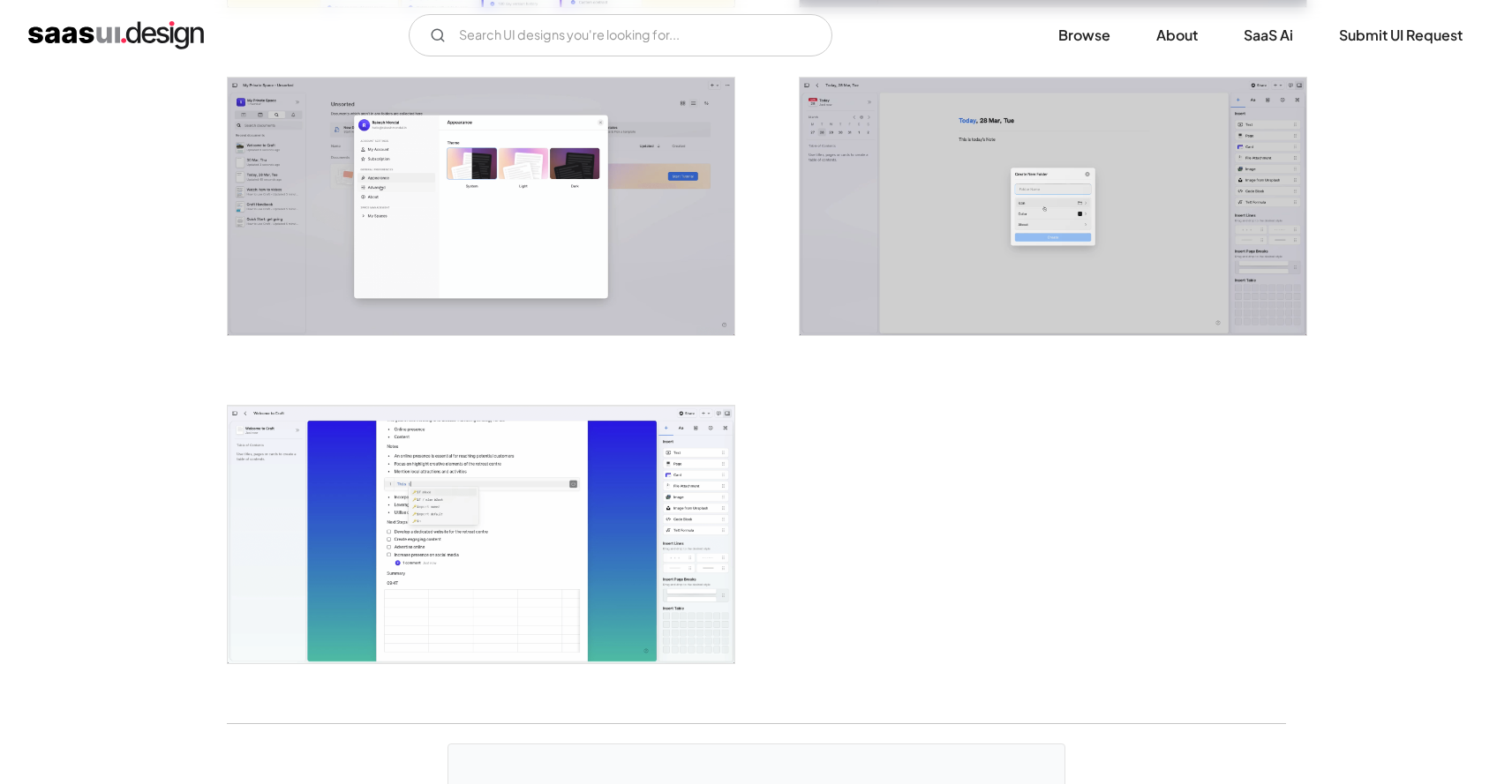
click at [125, 41] on img "home" at bounding box center [115, 35] width 175 height 28
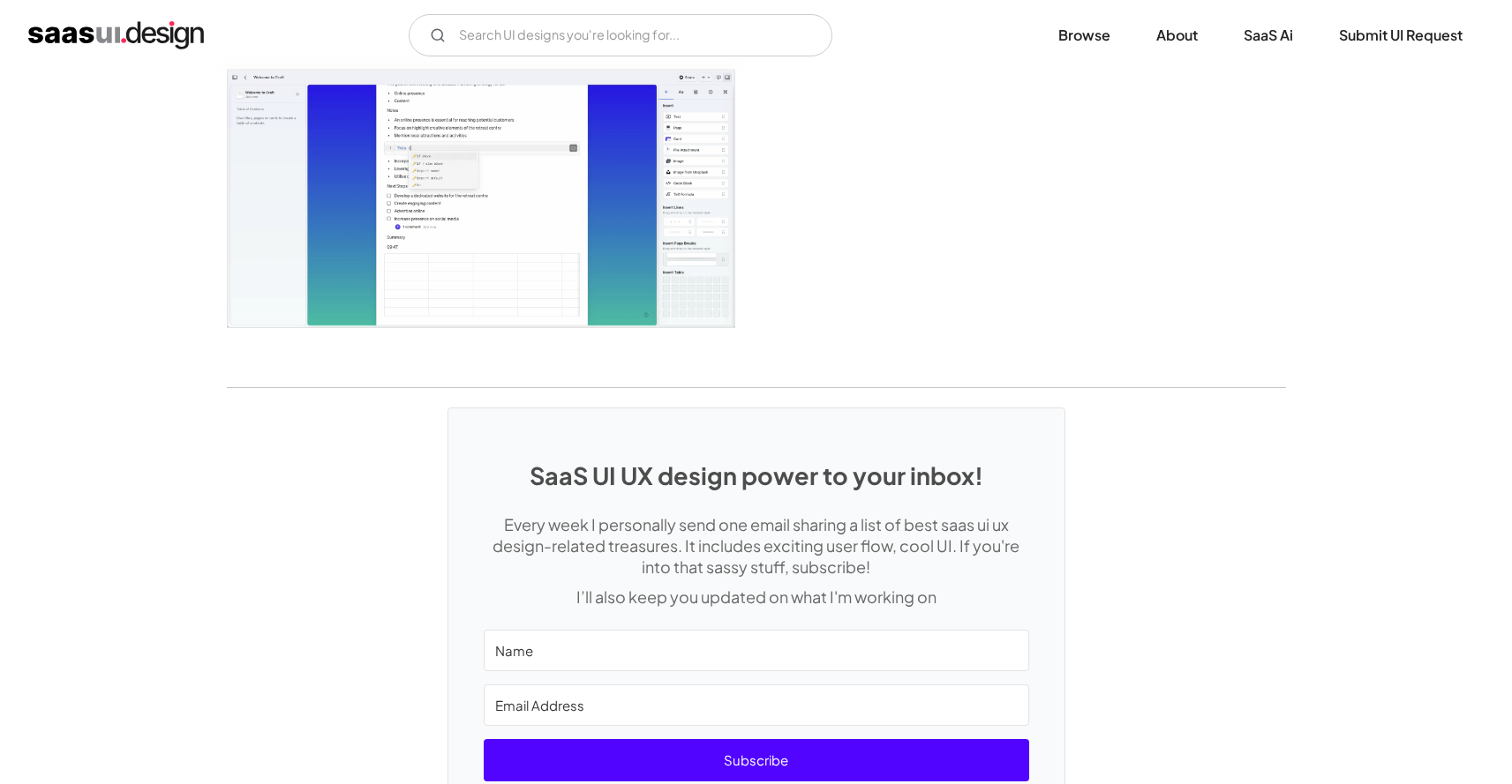
scroll to position [4082, 0]
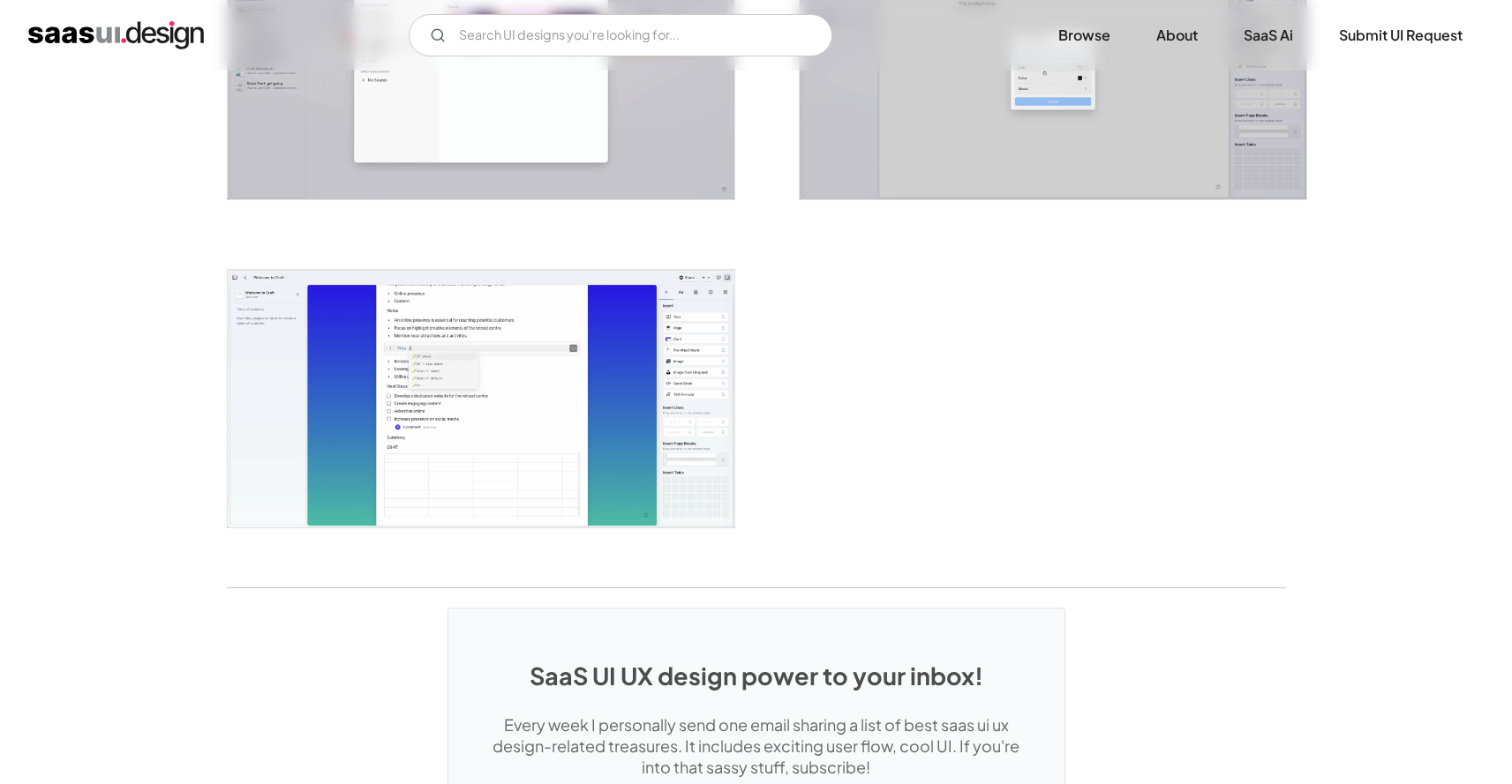
drag, startPoint x: 55, startPoint y: 120, endPoint x: 112, endPoint y: 2, distance: 131.0
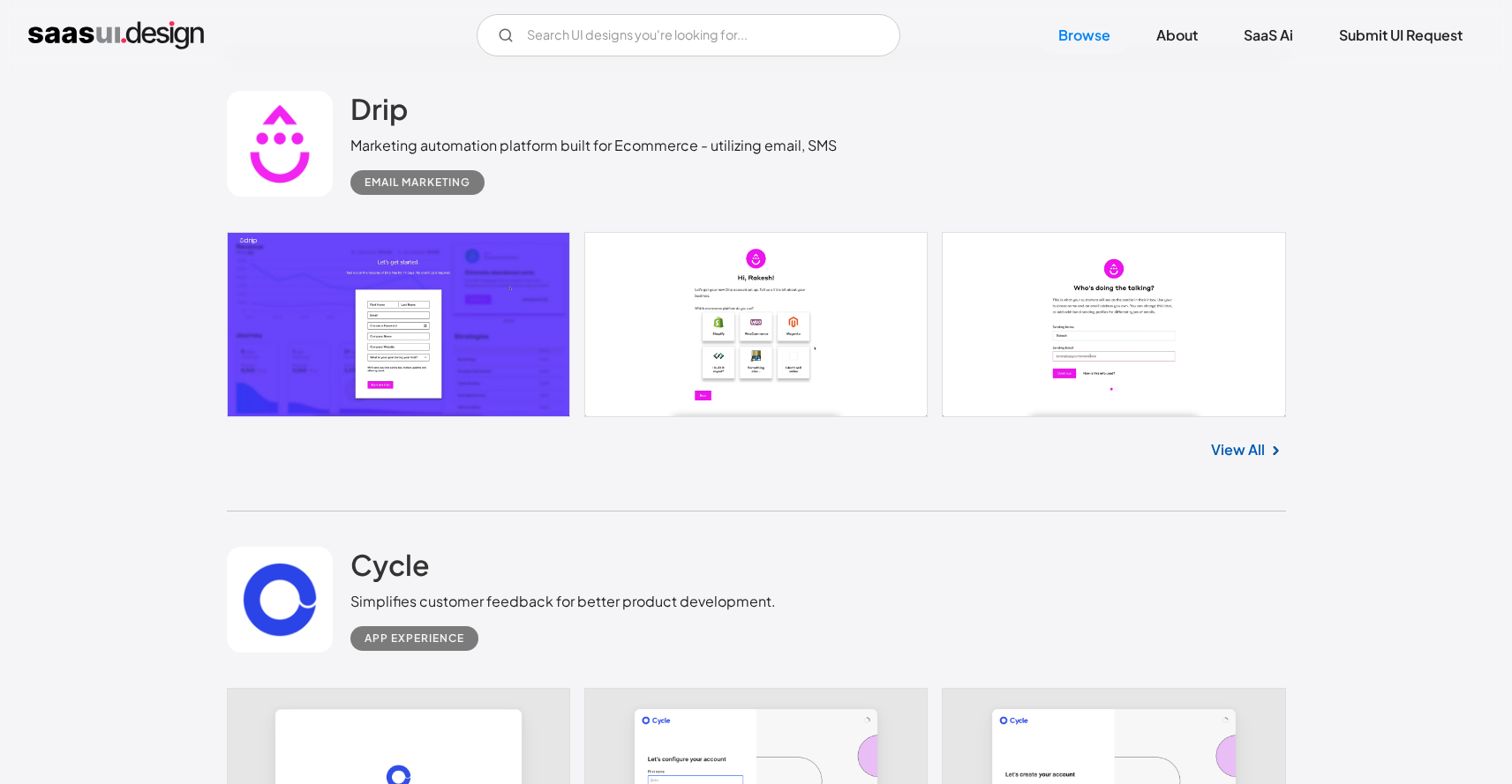
scroll to position [2061, 0]
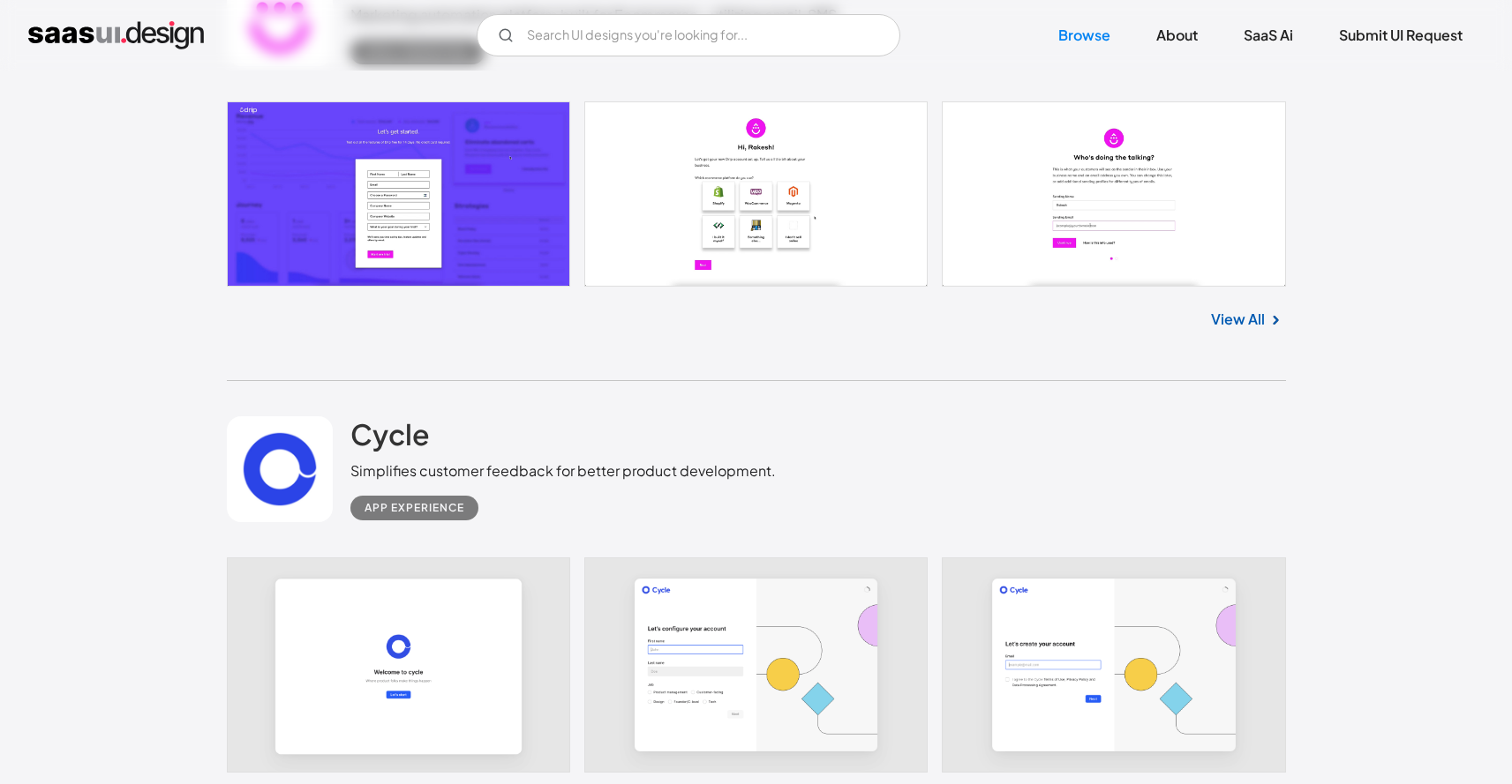
click at [1258, 322] on link "View All" at bounding box center [1238, 318] width 54 height 21
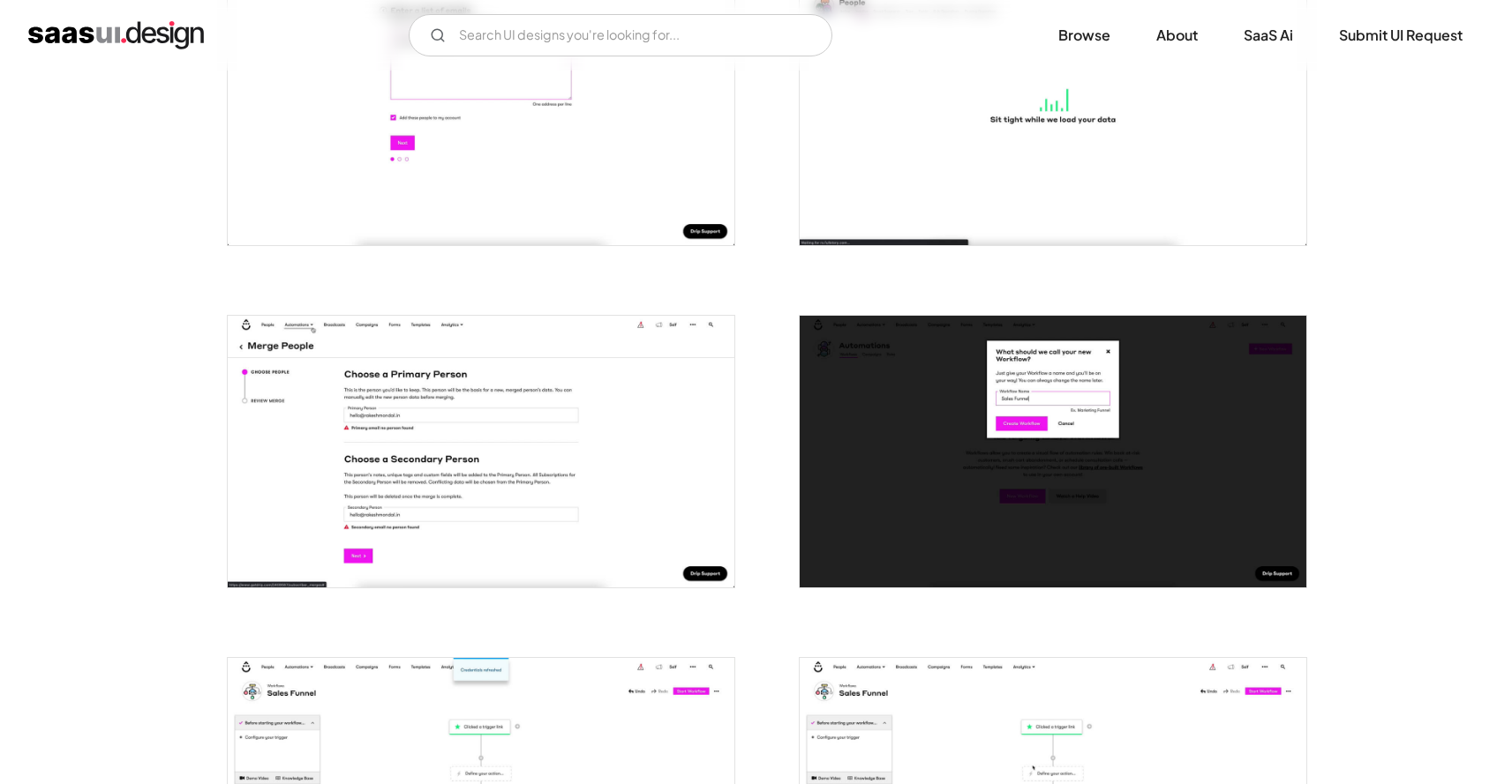
scroll to position [2674, 0]
